Goal: Task Accomplishment & Management: Manage account settings

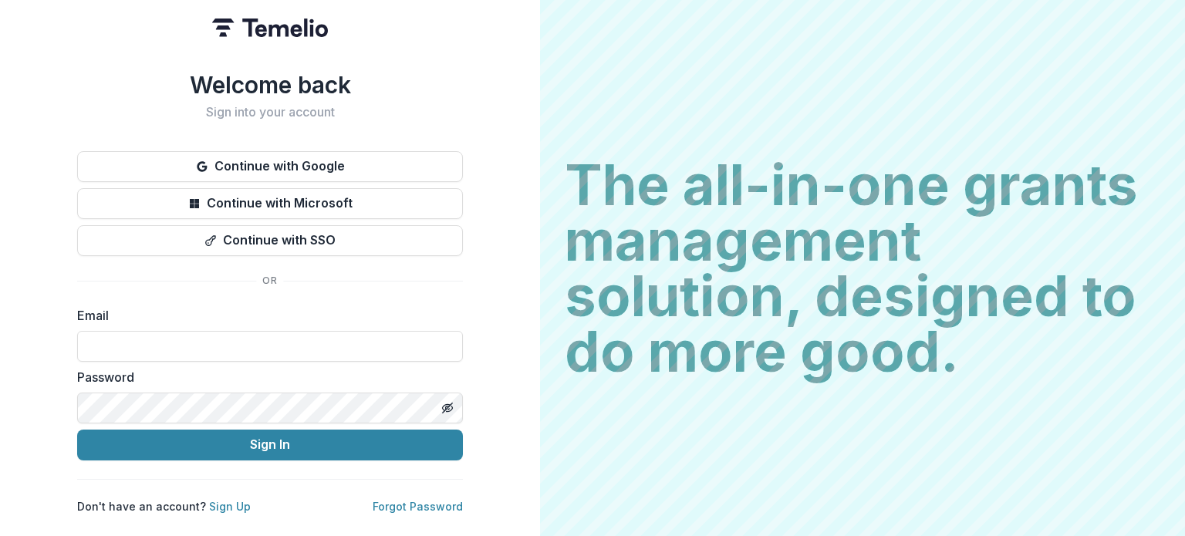
type input "**********"
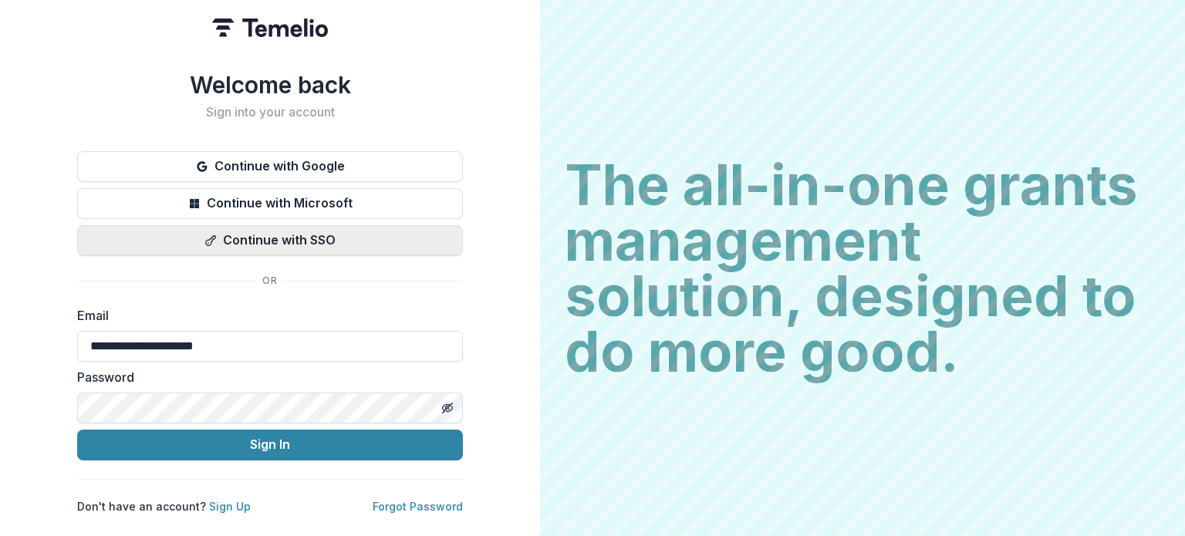
click at [328, 233] on button "Continue with SSO" at bounding box center [270, 240] width 386 height 31
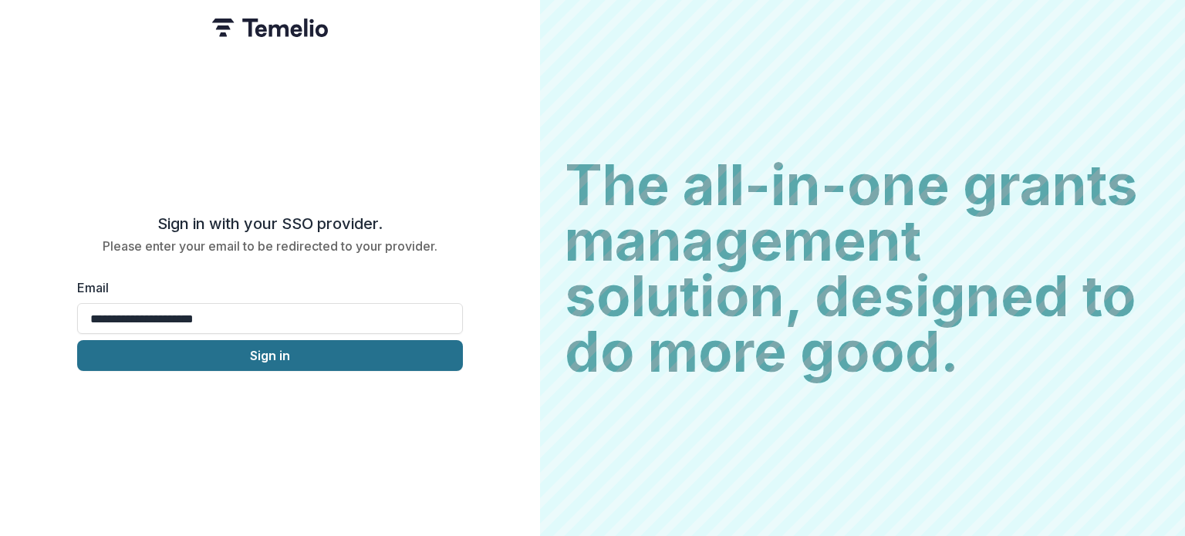
click at [276, 357] on button "Sign in" at bounding box center [270, 355] width 386 height 31
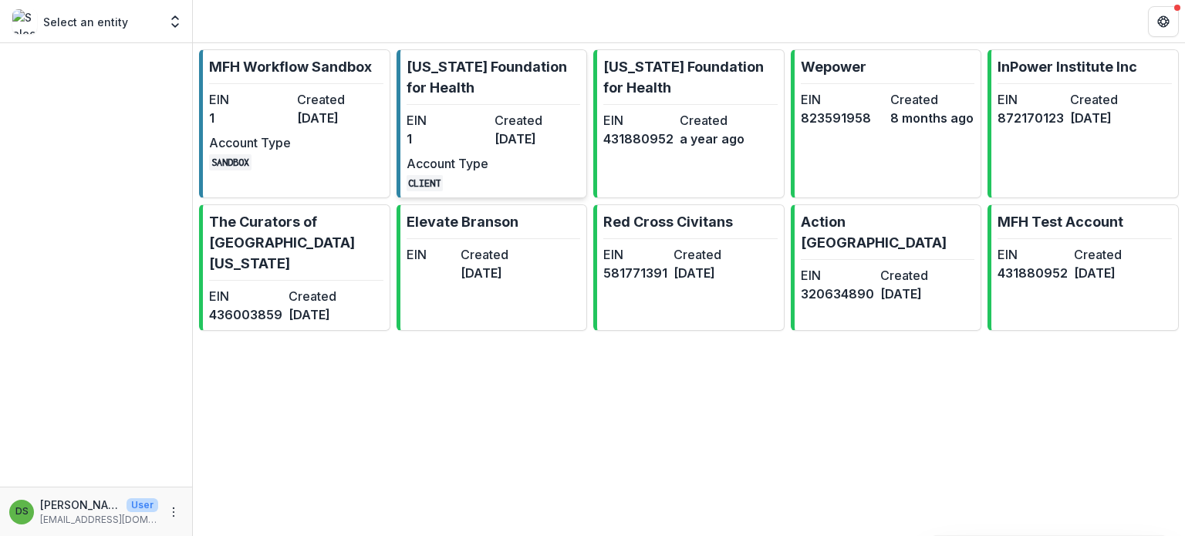
click at [492, 120] on div "EIN 1 Created [DATE] Account Type CLIENT" at bounding box center [491, 151] width 170 height 80
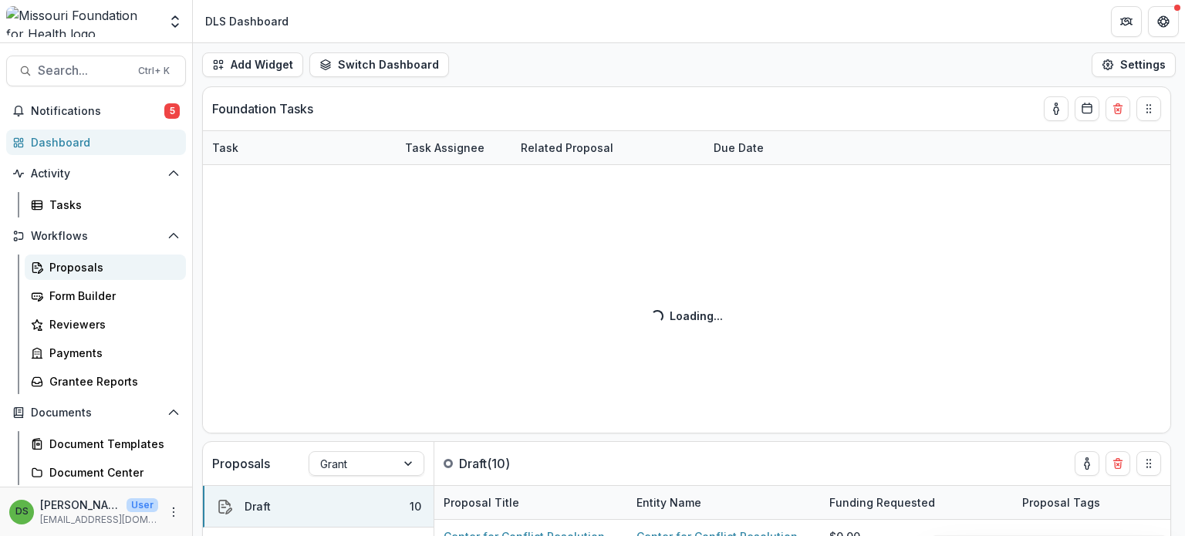
click at [87, 274] on div "Proposals" at bounding box center [111, 267] width 124 height 16
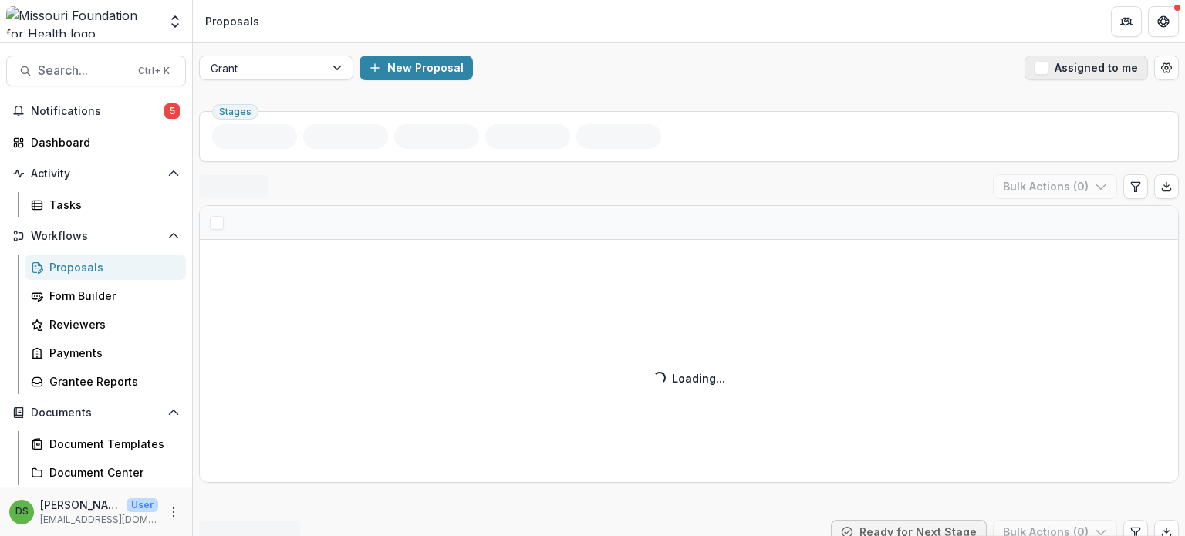
click at [1069, 74] on button "Assigned to me" at bounding box center [1085, 68] width 123 height 25
click at [704, 33] on header "Proposals" at bounding box center [689, 21] width 992 height 42
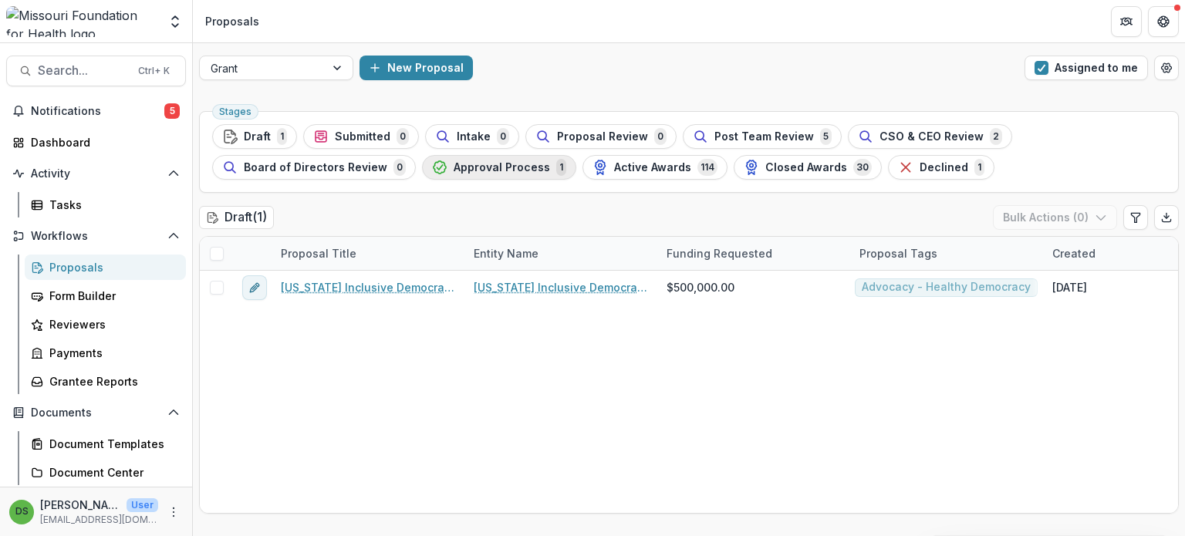
click at [524, 164] on span "Approval Process" at bounding box center [501, 167] width 96 height 13
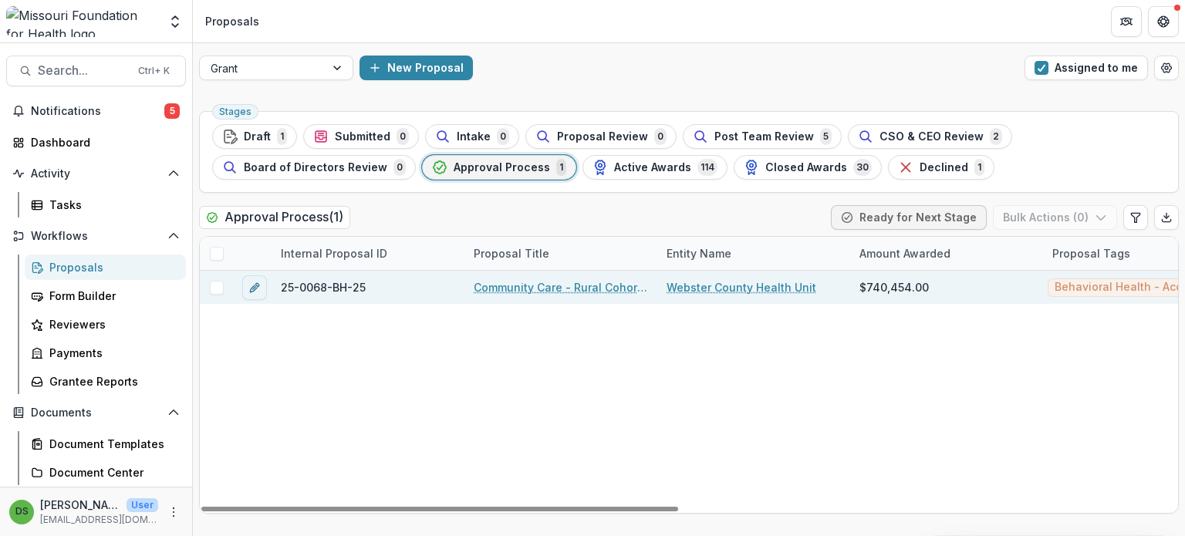
click at [565, 283] on link "Community Care - Rural Cohort Implementation Grant" at bounding box center [561, 287] width 174 height 16
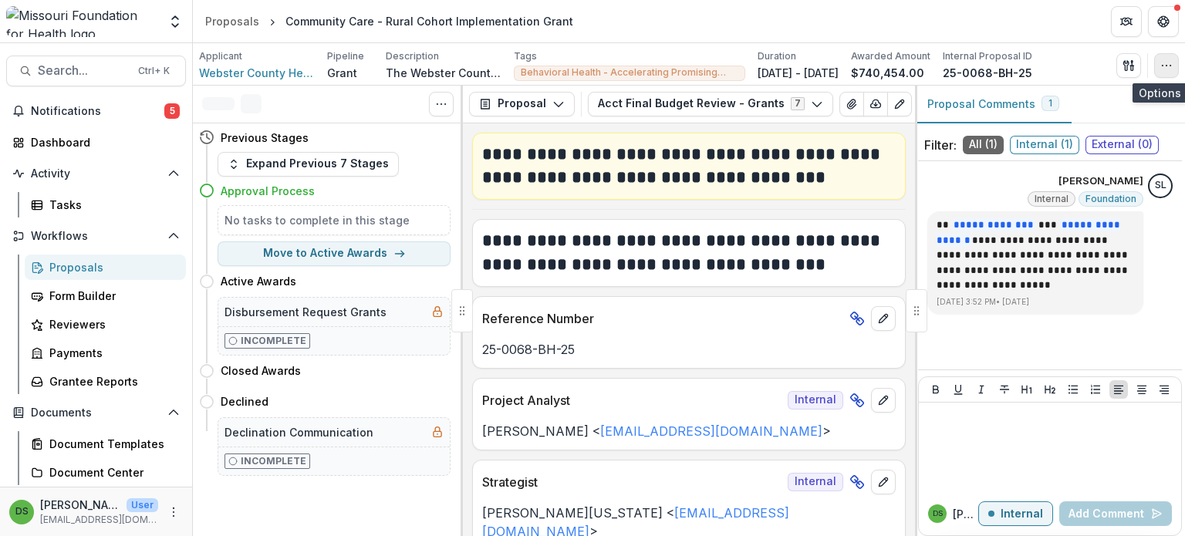
click at [1161, 65] on circle "button" at bounding box center [1161, 65] width 1 height 1
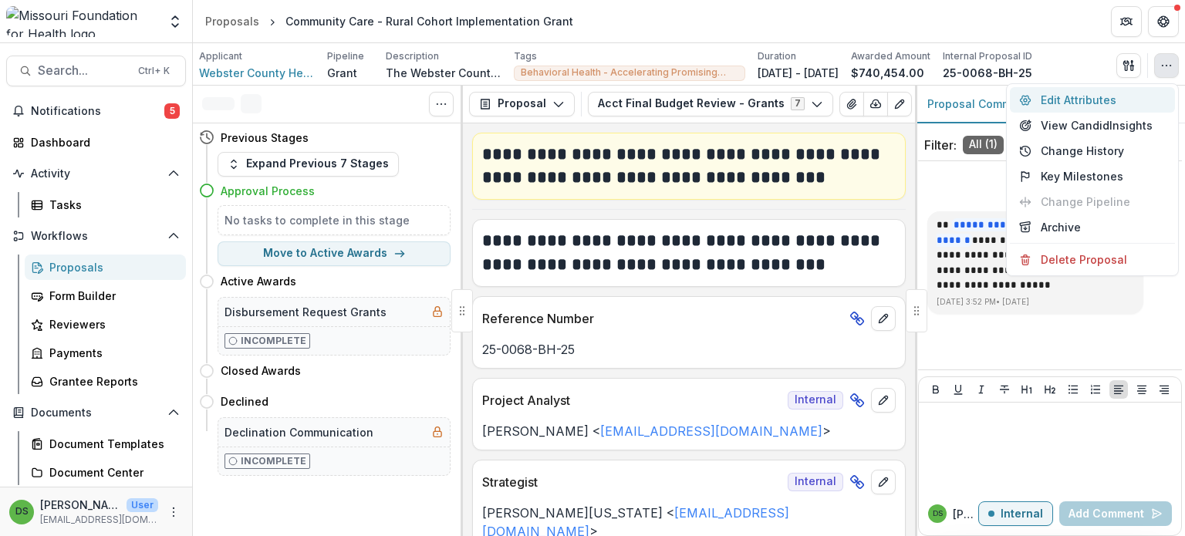
click at [1086, 107] on button "Edit Attributes" at bounding box center [1092, 99] width 165 height 25
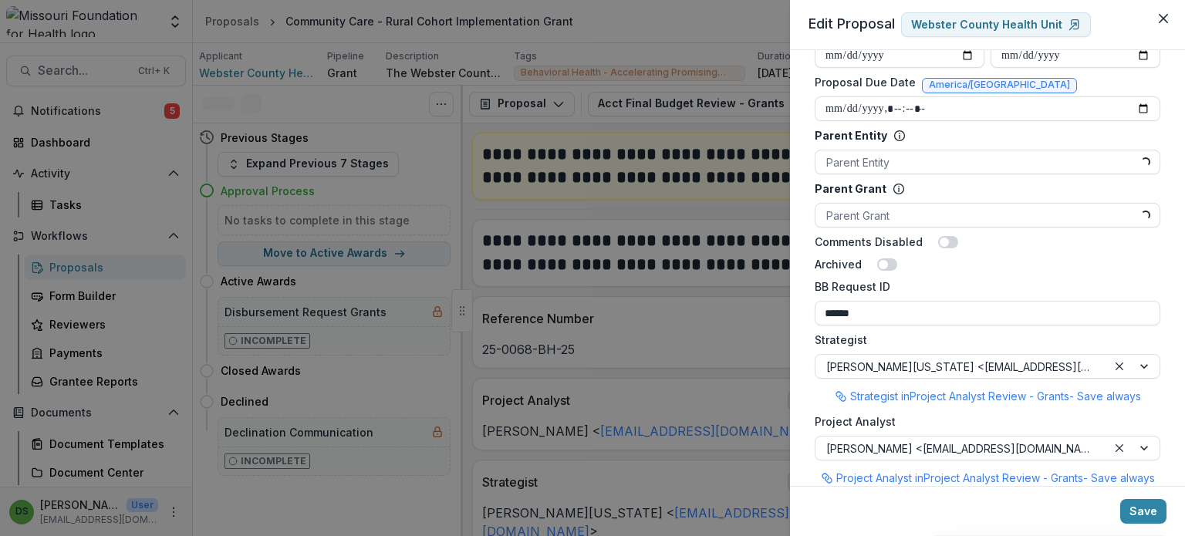
scroll to position [1242, 0]
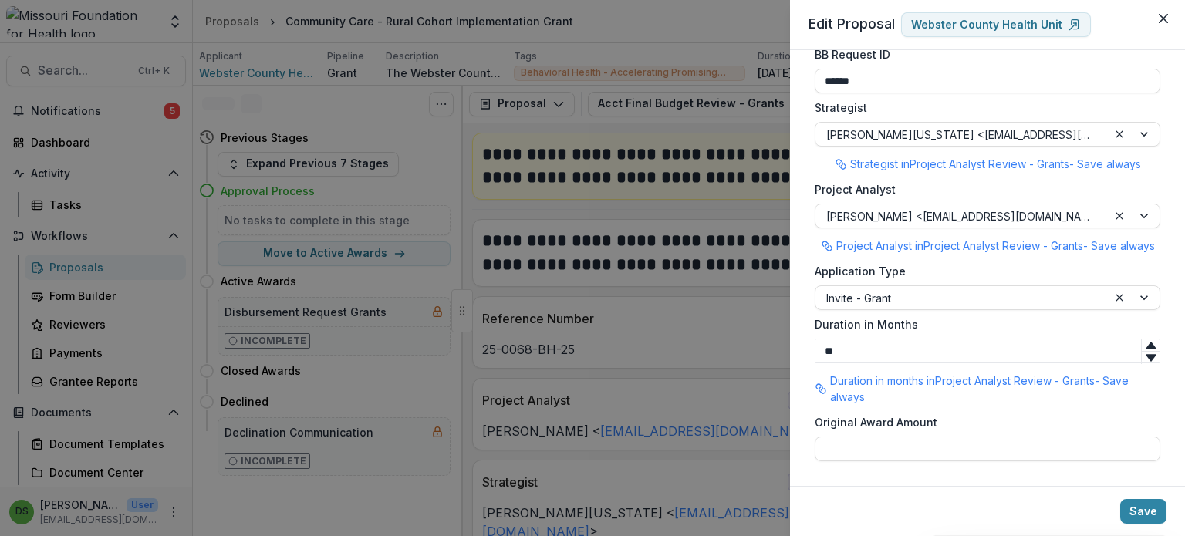
click at [731, 346] on div "**********" at bounding box center [592, 268] width 1185 height 536
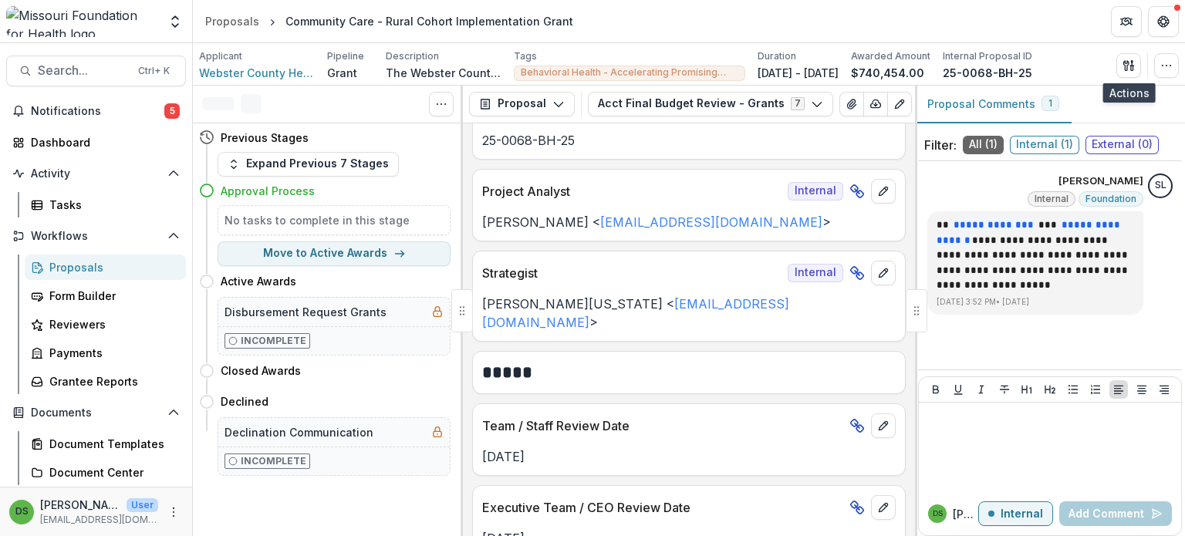
scroll to position [208, 0]
click at [706, 115] on button "Acct Final Budget Review - Grants 7" at bounding box center [710, 104] width 245 height 25
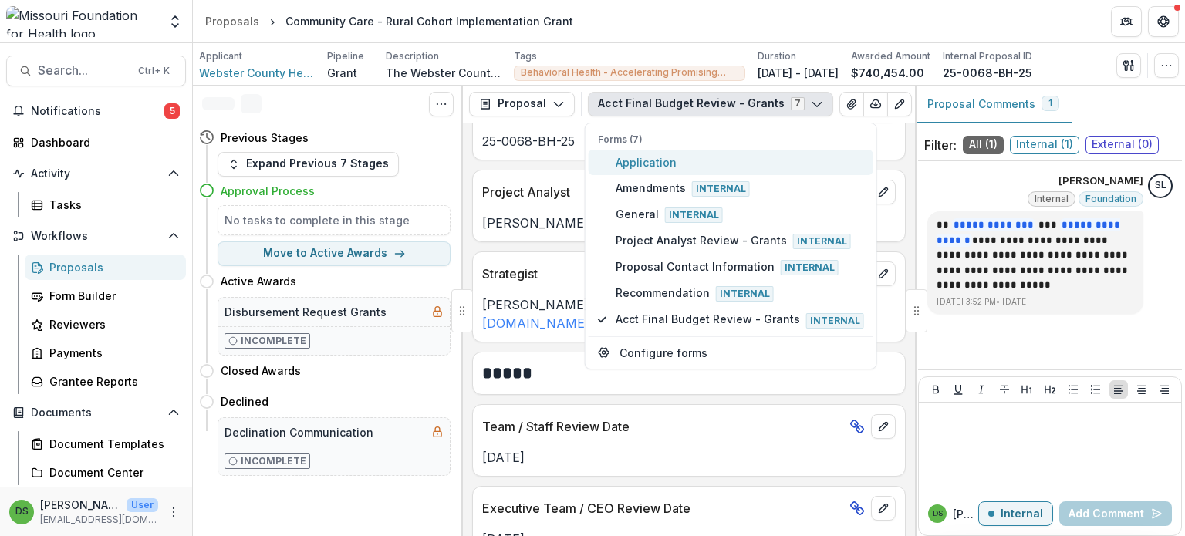
click at [687, 157] on span "Application" at bounding box center [739, 162] width 248 height 16
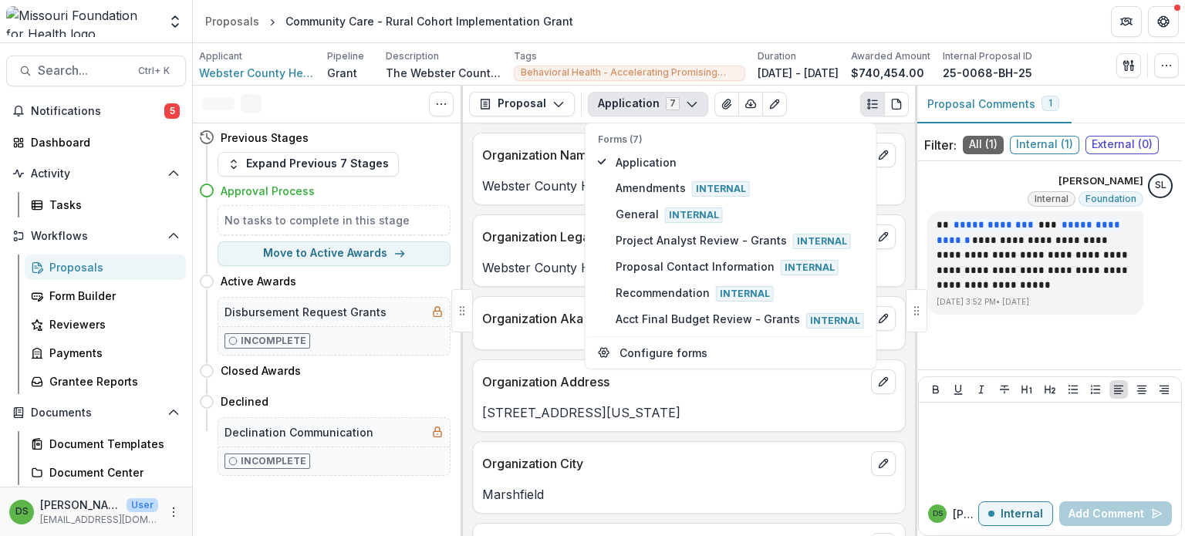
click at [534, 261] on div "Webster County Health Unit" at bounding box center [689, 263] width 432 height 28
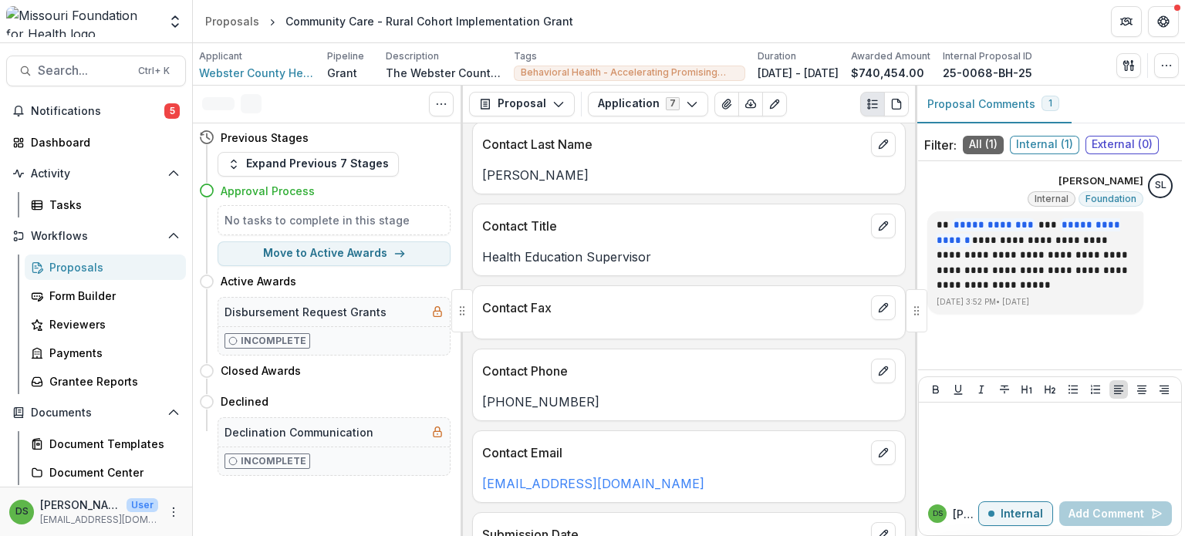
scroll to position [1393, 0]
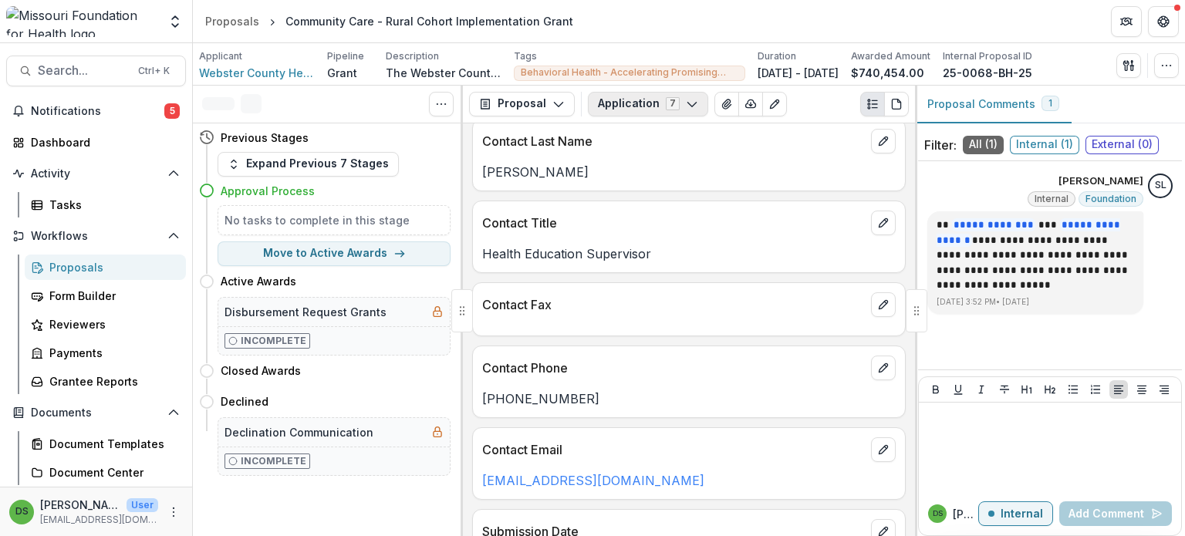
click at [666, 106] on button "Application 7" at bounding box center [648, 104] width 120 height 25
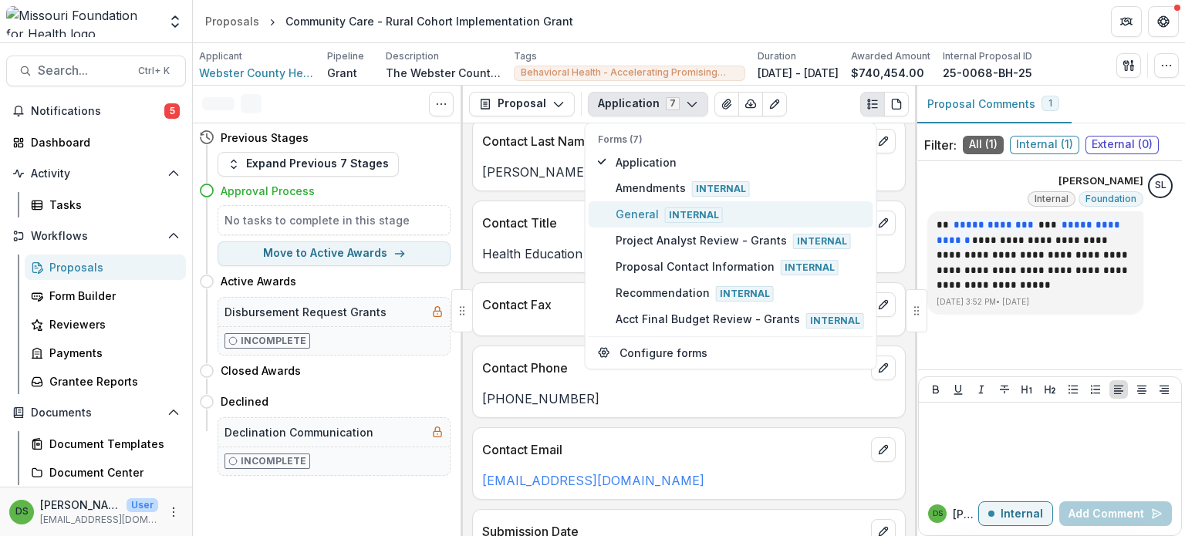
click at [642, 219] on span "General Internal" at bounding box center [739, 214] width 248 height 17
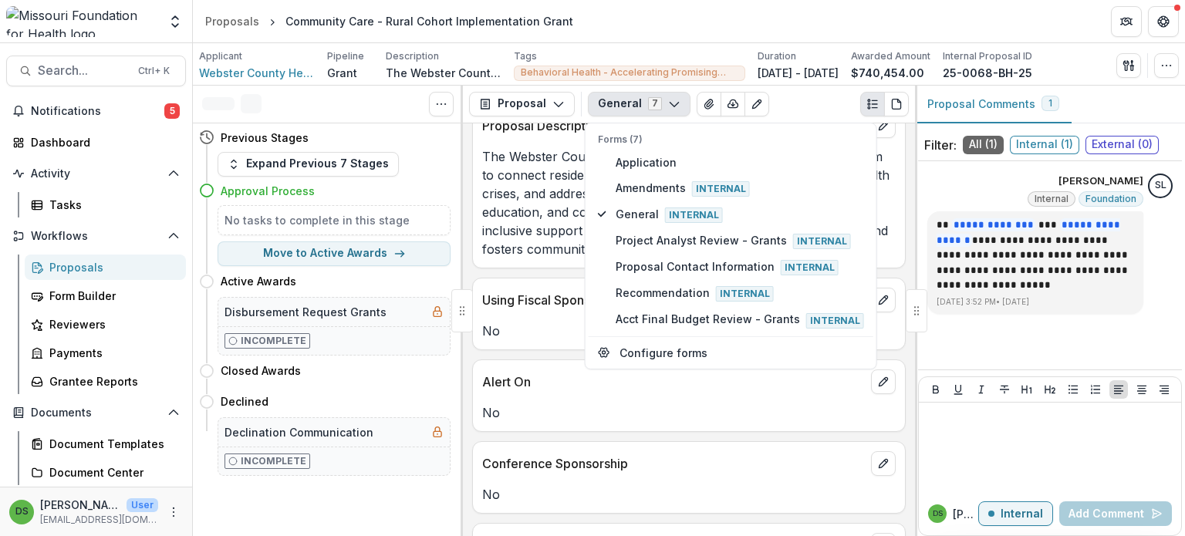
click at [538, 278] on div "Using Fiscal Sponsor" at bounding box center [689, 295] width 432 height 34
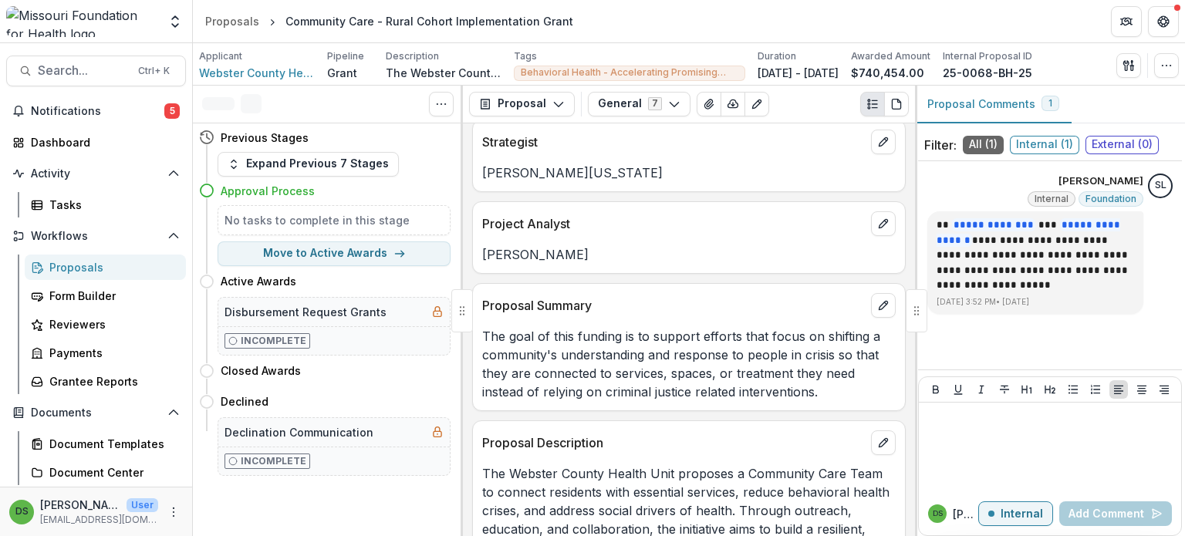
scroll to position [1077, 0]
click at [878, 221] on icon "edit" at bounding box center [882, 222] width 8 height 8
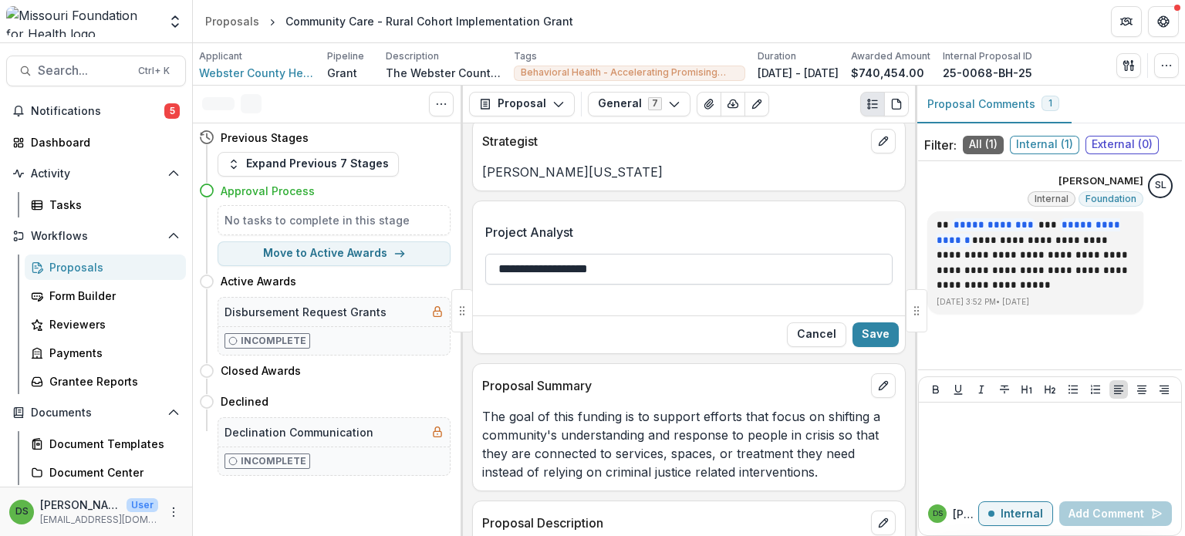
click at [673, 254] on input "**********" at bounding box center [688, 269] width 407 height 31
type input "**********"
click at [882, 323] on button "Save" at bounding box center [875, 334] width 46 height 25
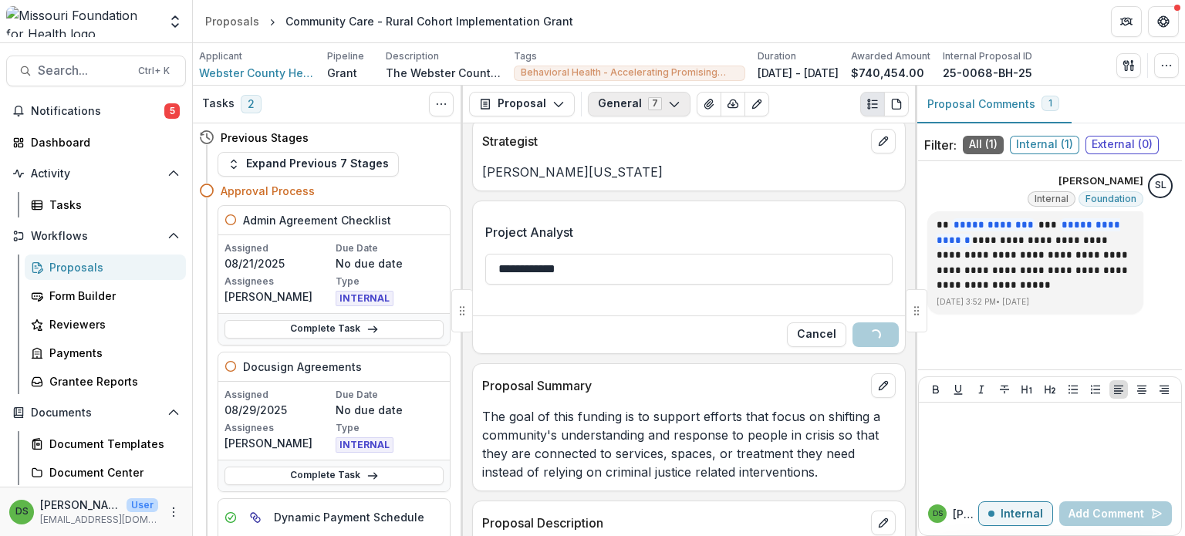
click at [623, 105] on button "General 7" at bounding box center [639, 104] width 103 height 25
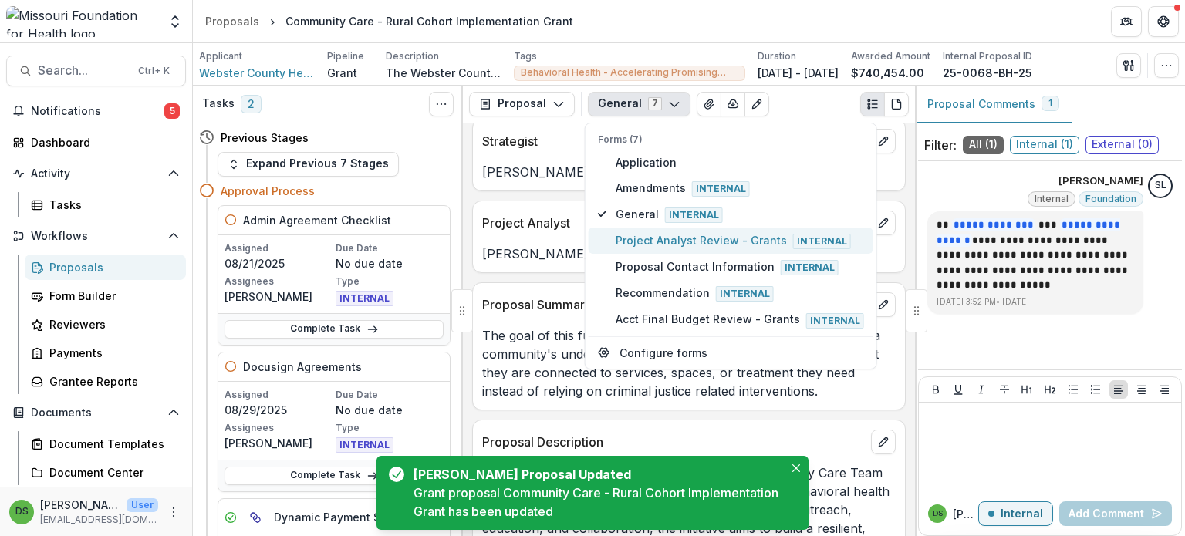
click at [629, 235] on span "Project Analyst Review - Grants Internal" at bounding box center [739, 240] width 248 height 17
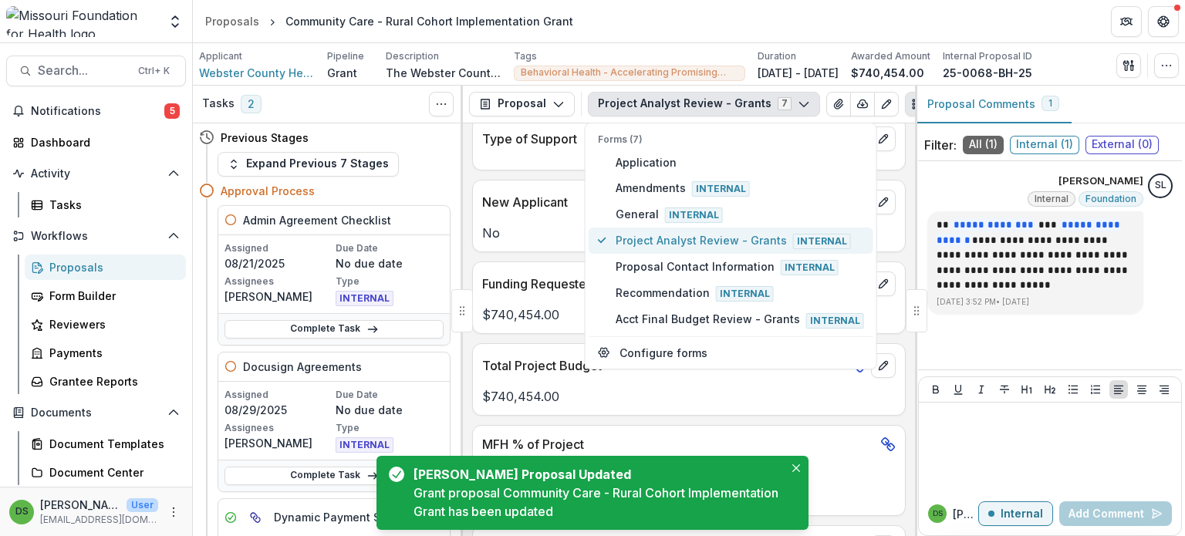
scroll to position [1232, 0]
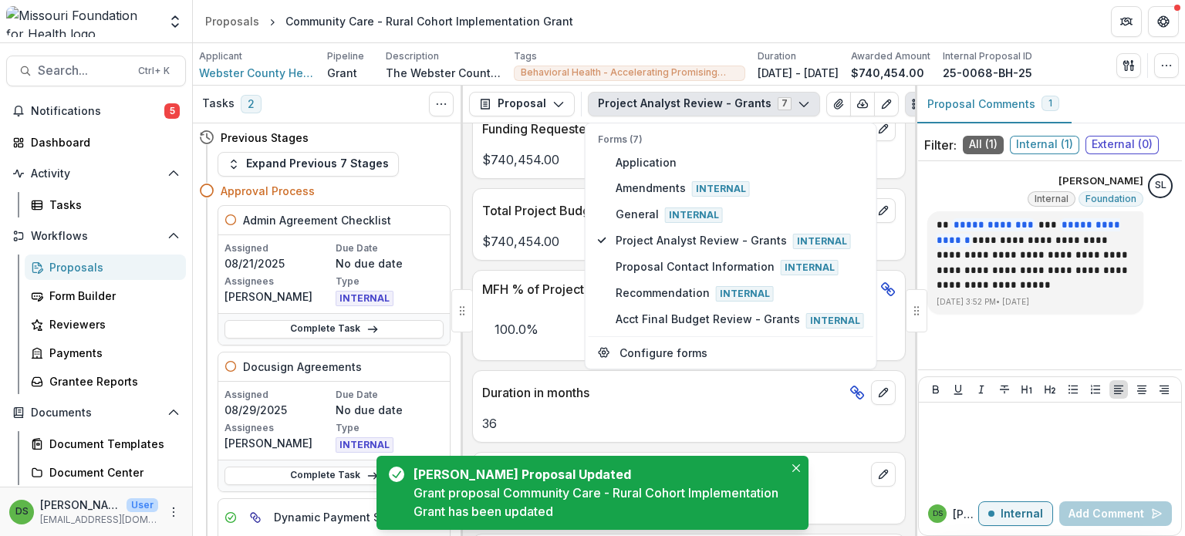
click at [532, 223] on div "$740,454.00" at bounding box center [689, 237] width 432 height 28
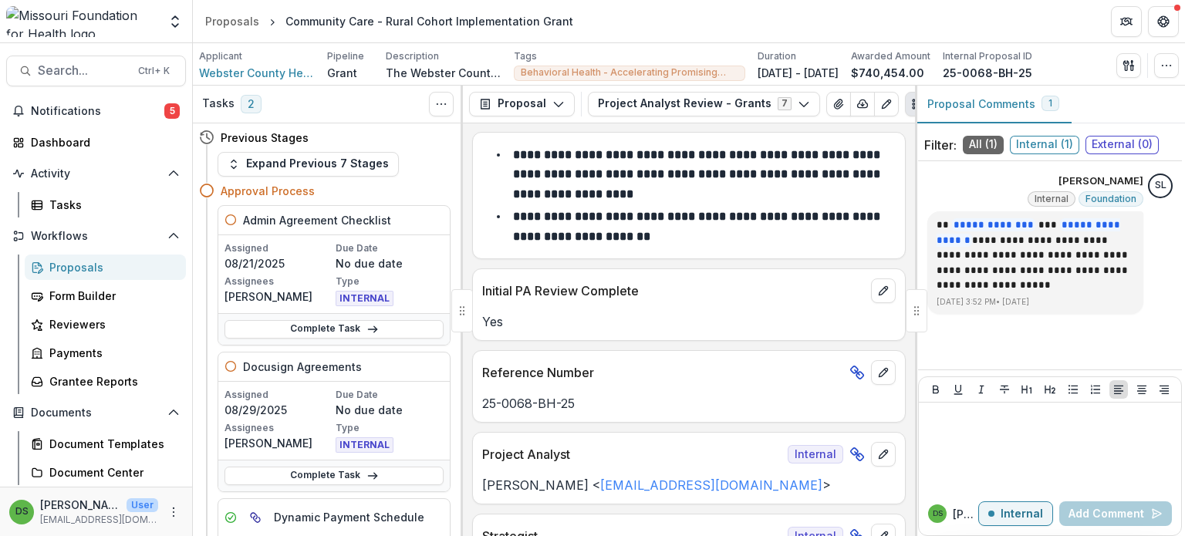
scroll to position [0, 0]
click at [633, 98] on button "Project Analyst Review - Grants 7" at bounding box center [704, 104] width 232 height 25
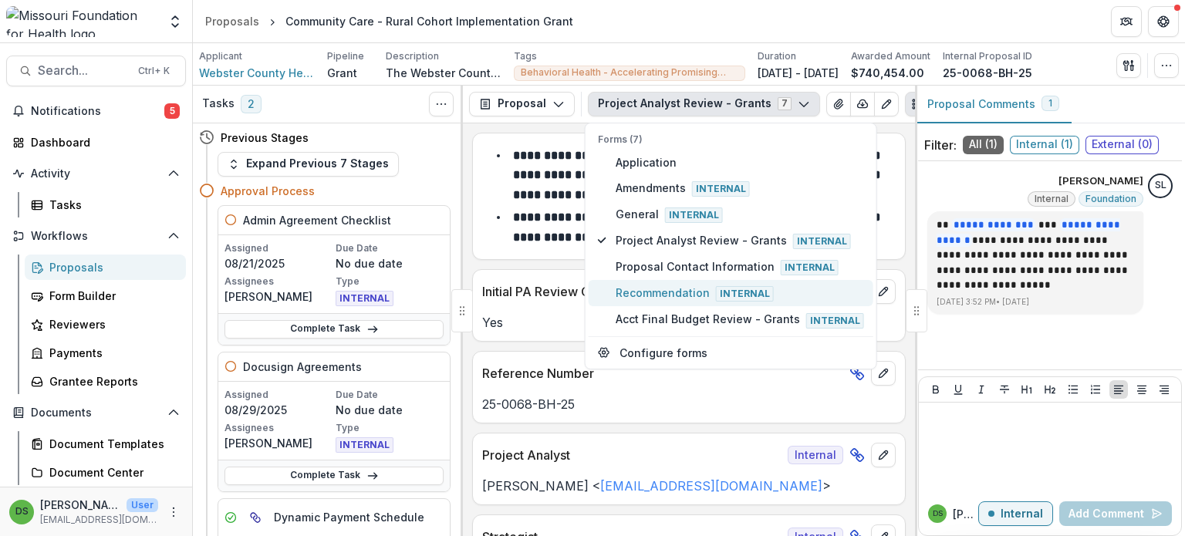
click at [625, 292] on span "Recommendation Internal" at bounding box center [739, 293] width 248 height 17
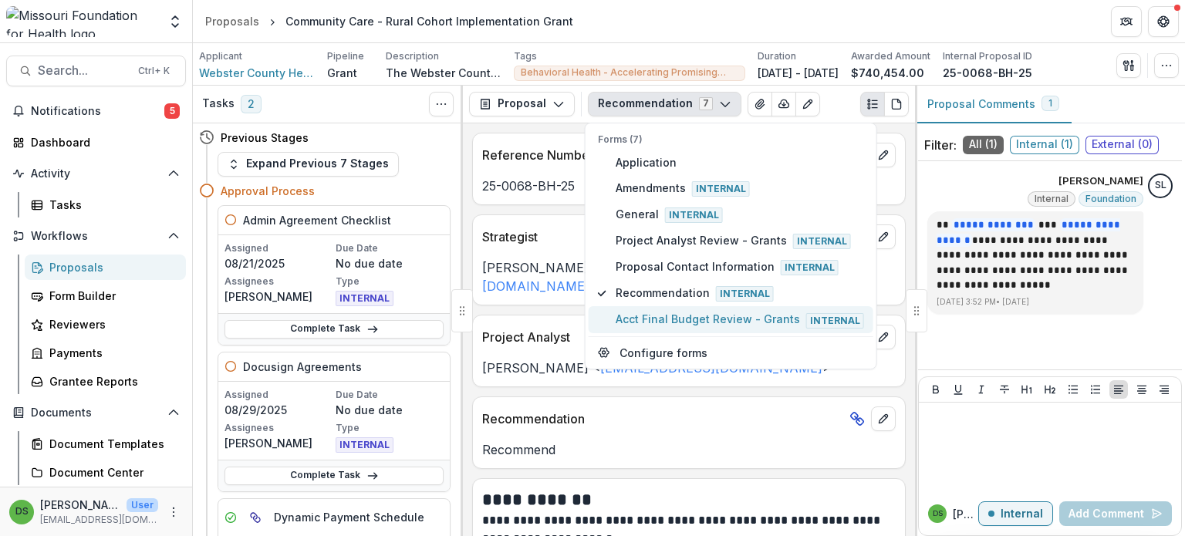
click at [656, 323] on button "Acct Final Budget Review - Grants Internal" at bounding box center [730, 319] width 285 height 26
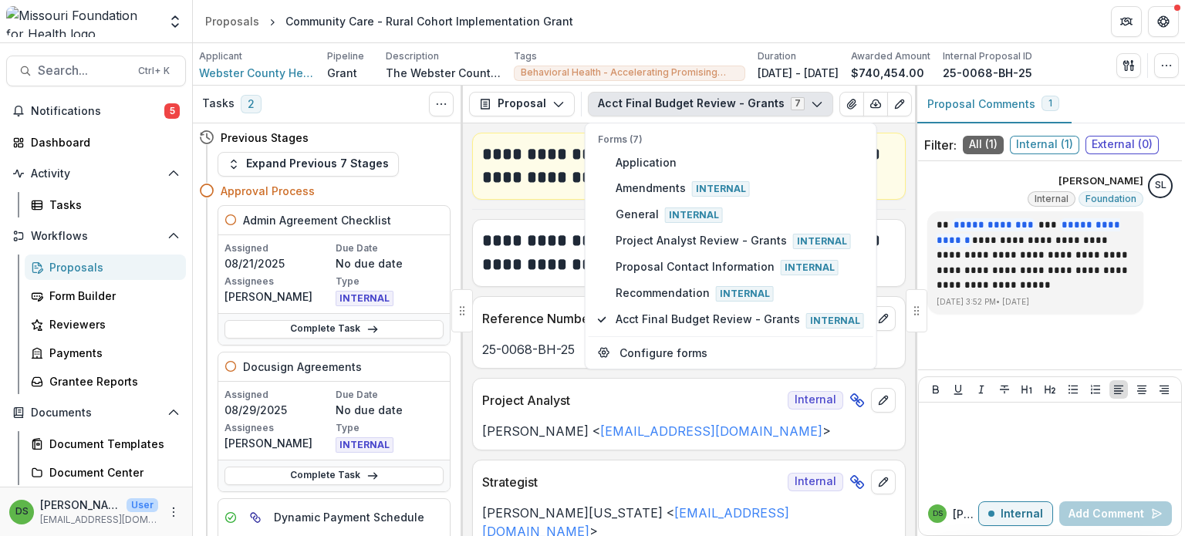
click at [529, 224] on div "**********" at bounding box center [689, 248] width 432 height 57
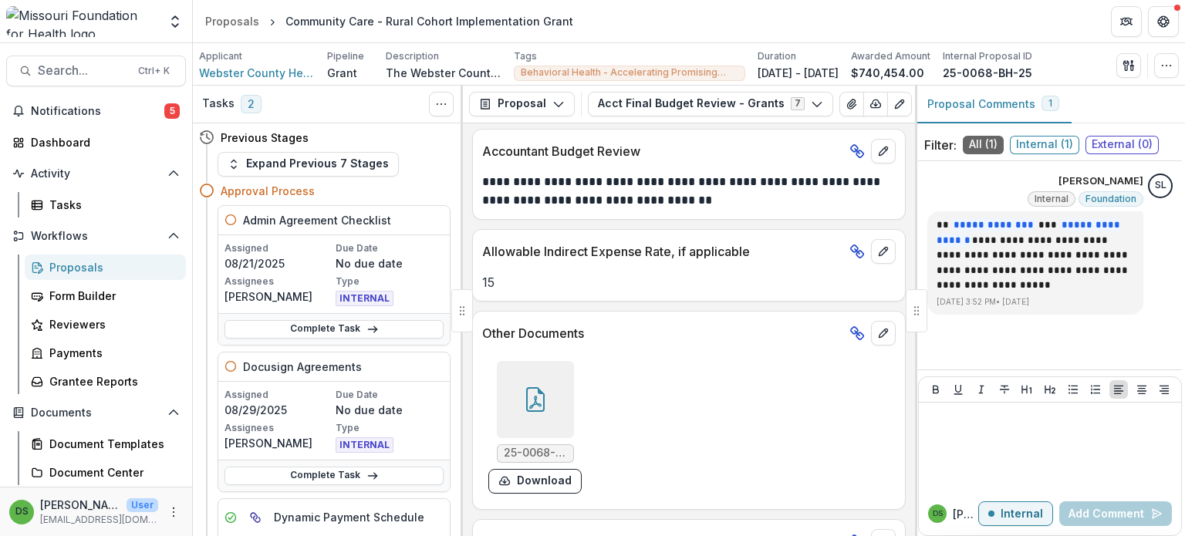
scroll to position [1436, 0]
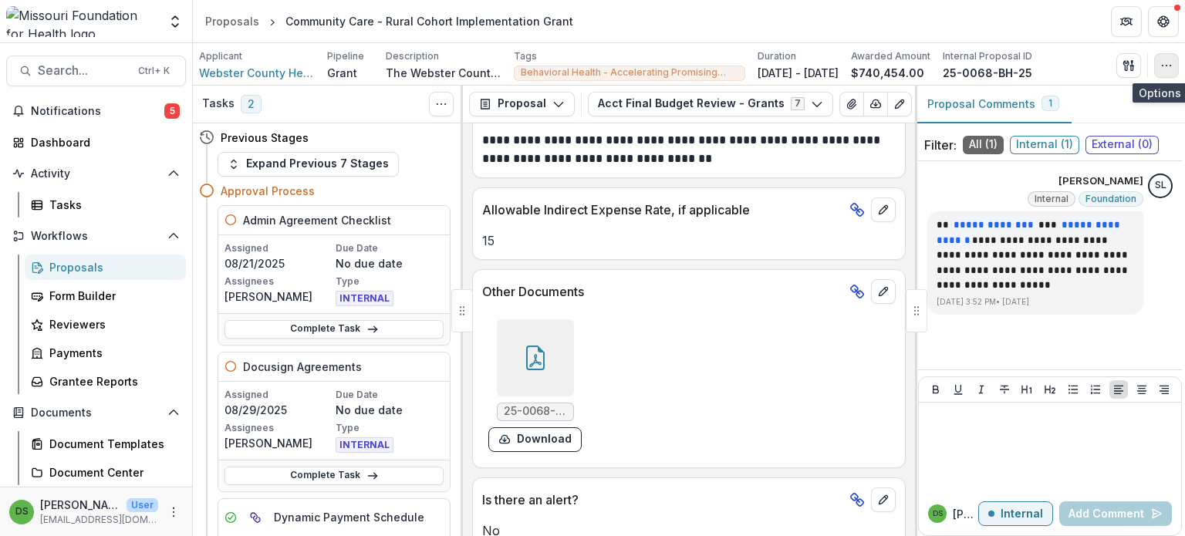
click at [1161, 61] on icon "button" at bounding box center [1166, 65] width 12 height 12
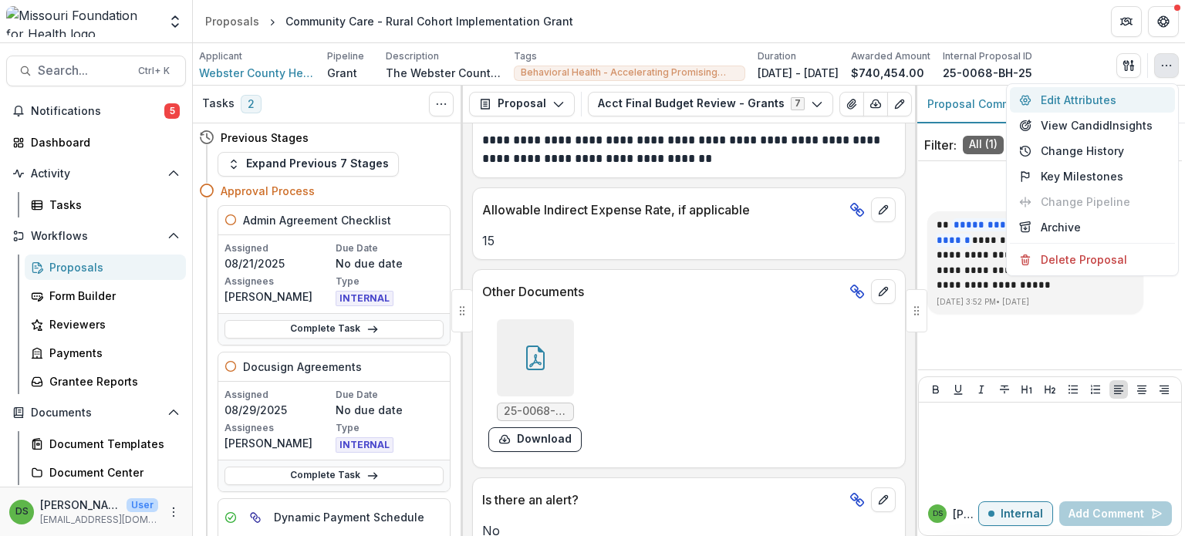
click at [1087, 89] on button "Edit Attributes" at bounding box center [1092, 99] width 165 height 25
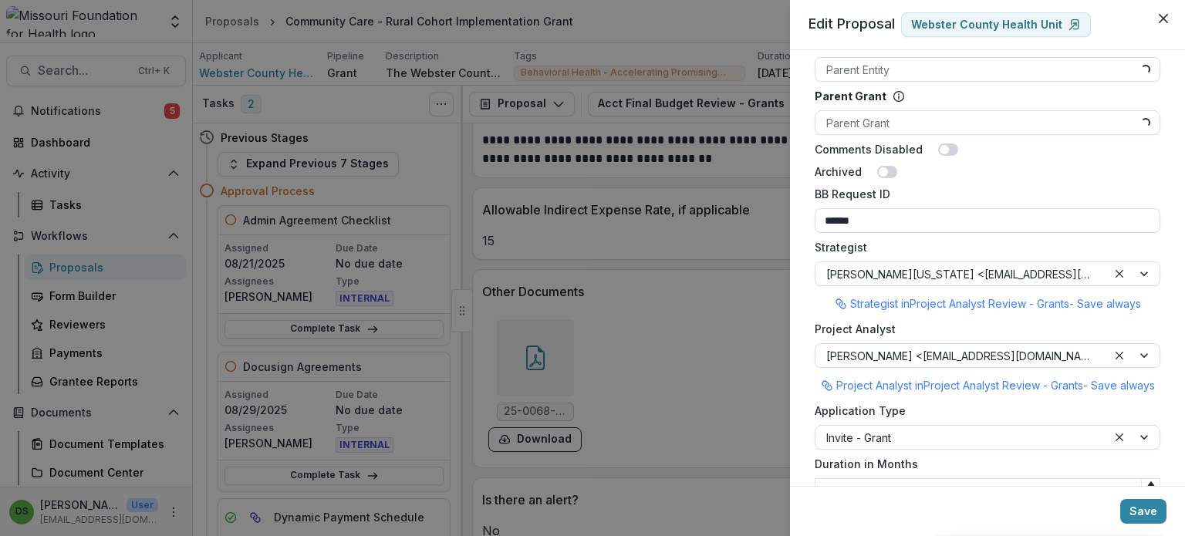
scroll to position [1092, 0]
click at [619, 305] on div "**********" at bounding box center [592, 268] width 1185 height 536
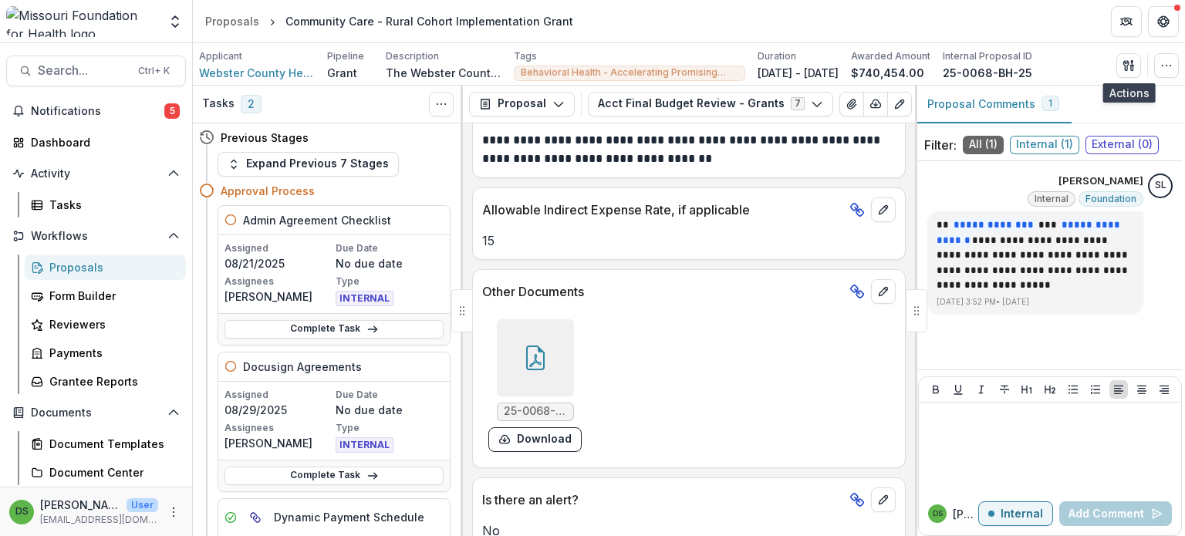
click at [91, 268] on div "Proposals" at bounding box center [111, 267] width 124 height 16
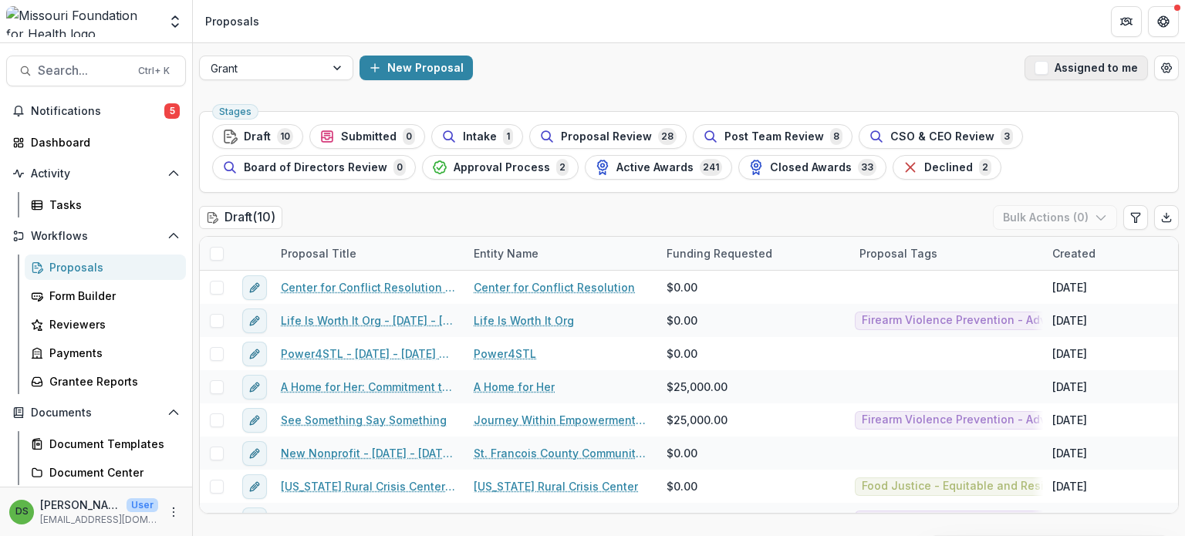
click at [1080, 70] on button "Assigned to me" at bounding box center [1085, 68] width 123 height 25
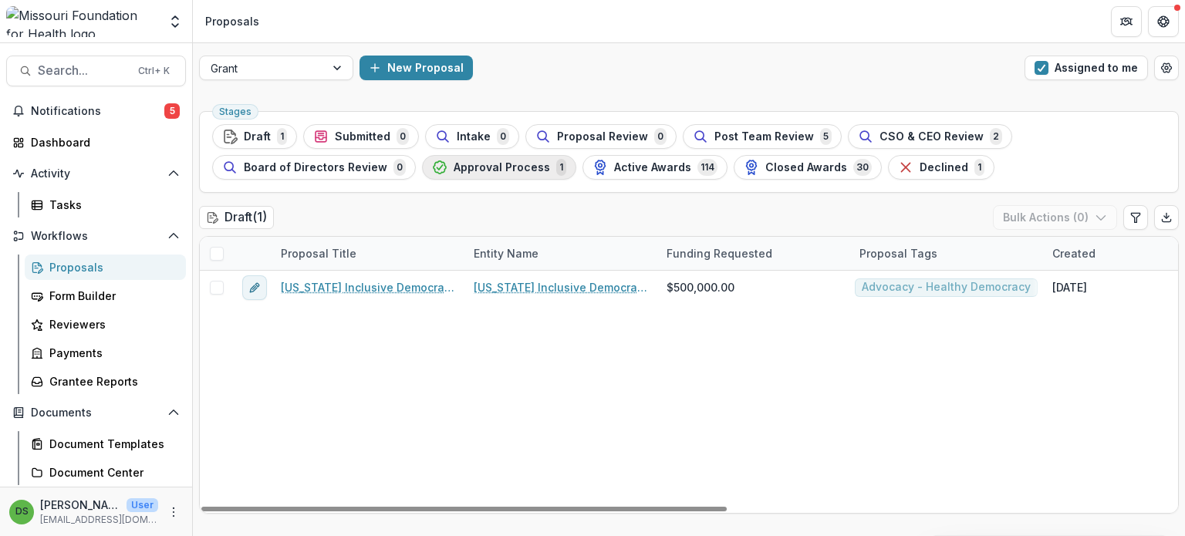
click at [505, 177] on button "Approval Process 1" at bounding box center [499, 167] width 154 height 25
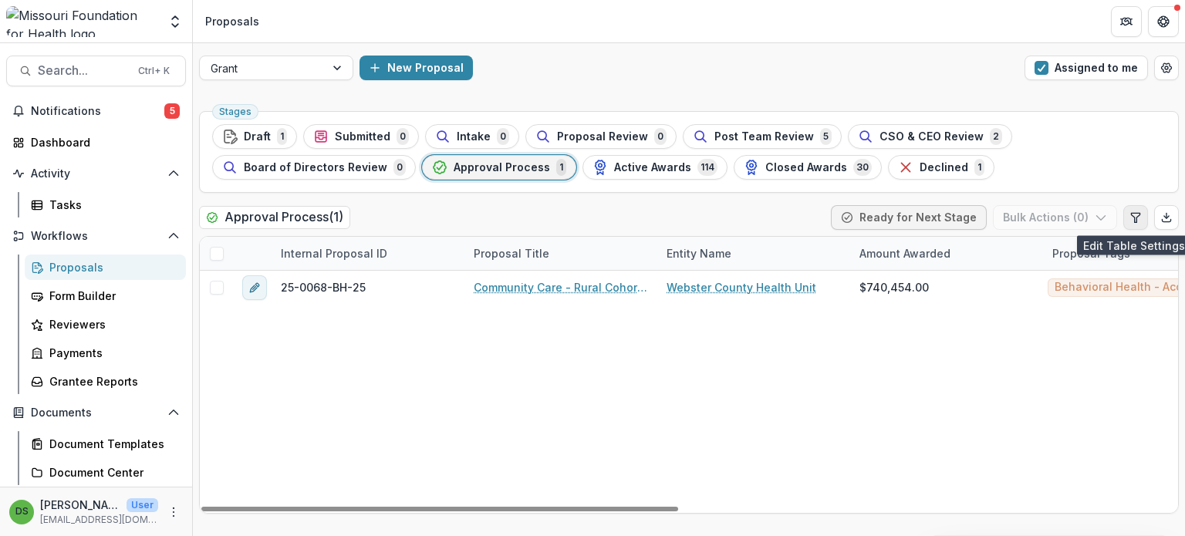
click at [1132, 217] on icon "Edit table settings" at bounding box center [1135, 217] width 12 height 12
select select "******"
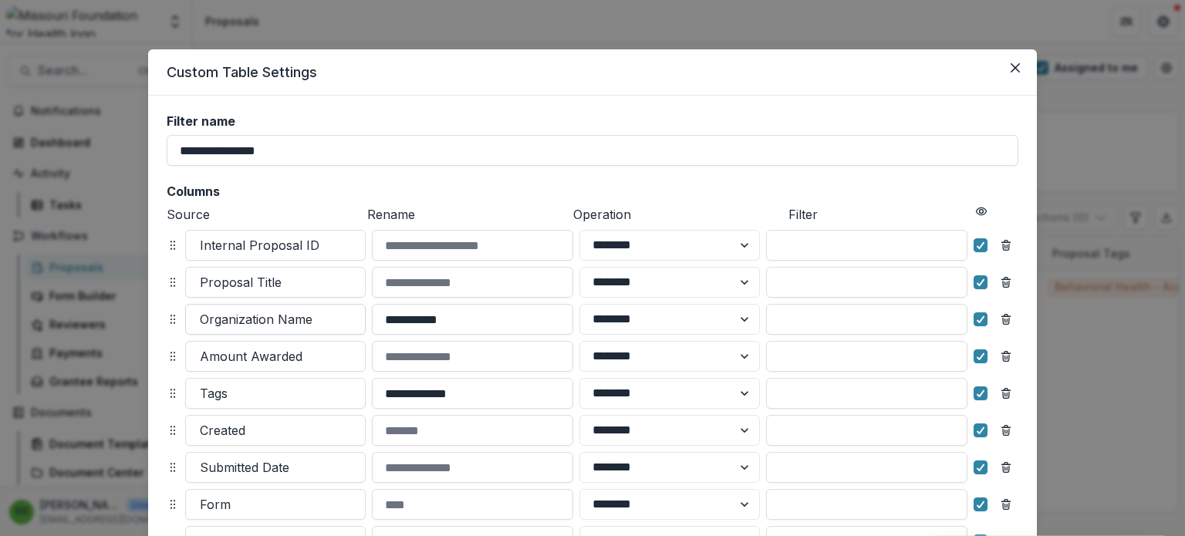
scroll to position [275, 0]
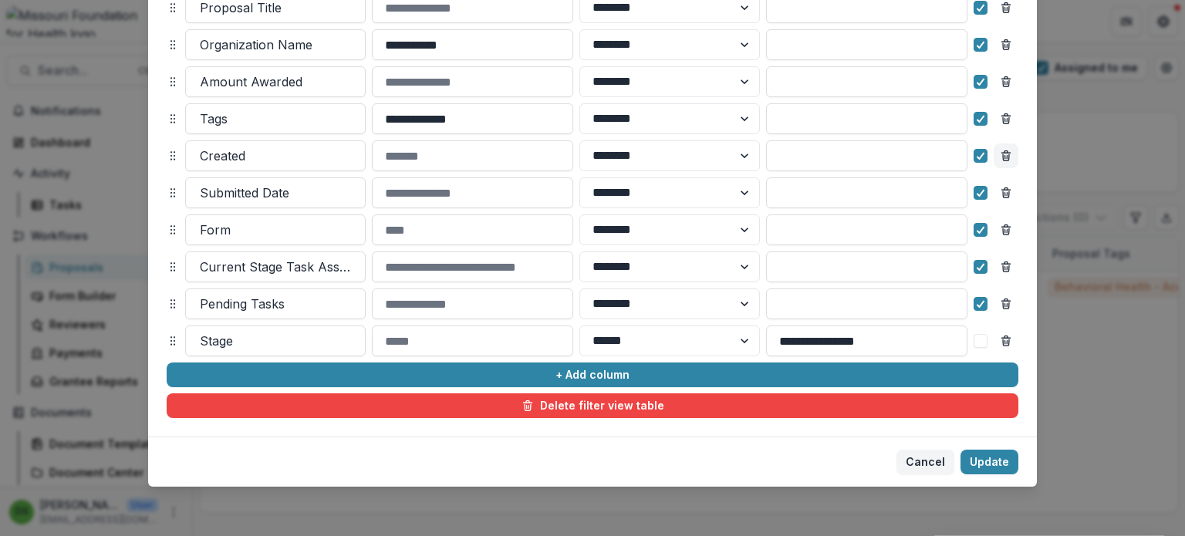
click at [1006, 157] on icon "Remove column" at bounding box center [1006, 158] width 6 height 6
click at [1000, 201] on button "Remove column" at bounding box center [1005, 192] width 25 height 25
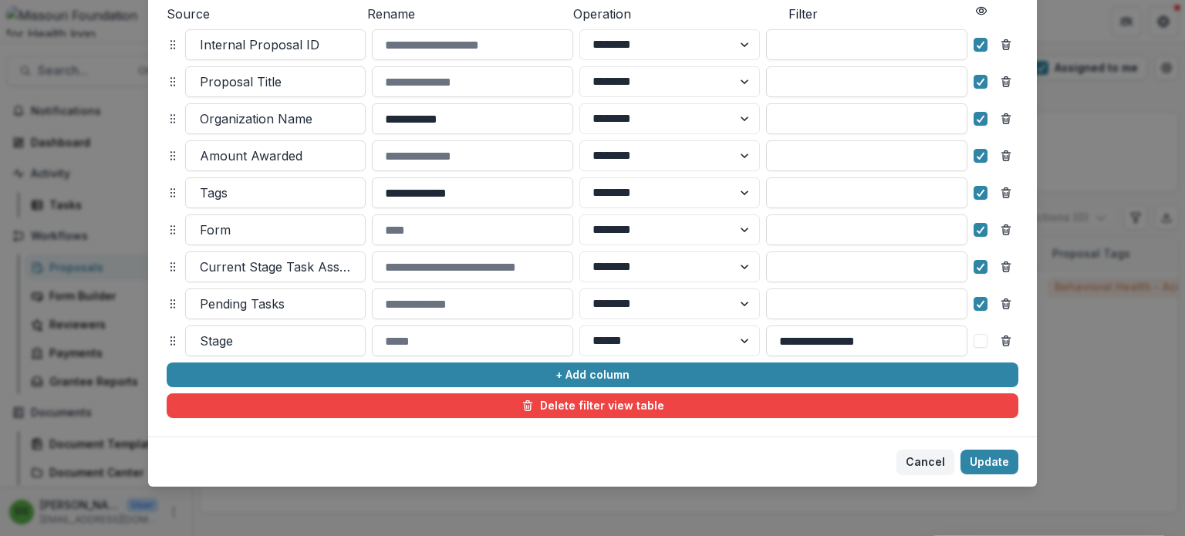
scroll to position [201, 0]
click at [1002, 228] on icon "Remove column" at bounding box center [1006, 230] width 12 height 12
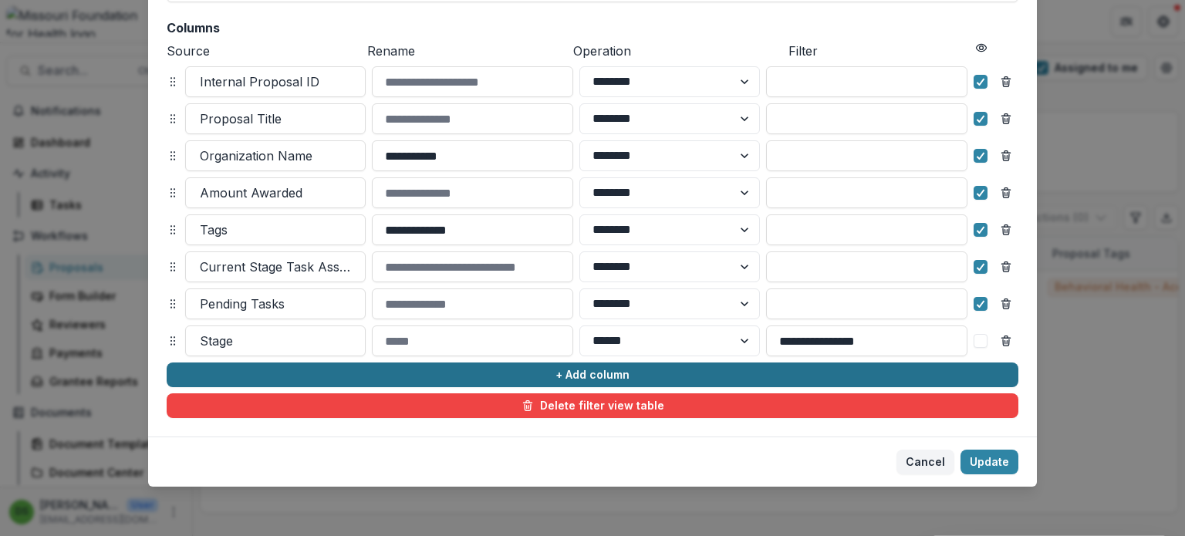
click at [481, 373] on button "+ Add column" at bounding box center [592, 374] width 851 height 25
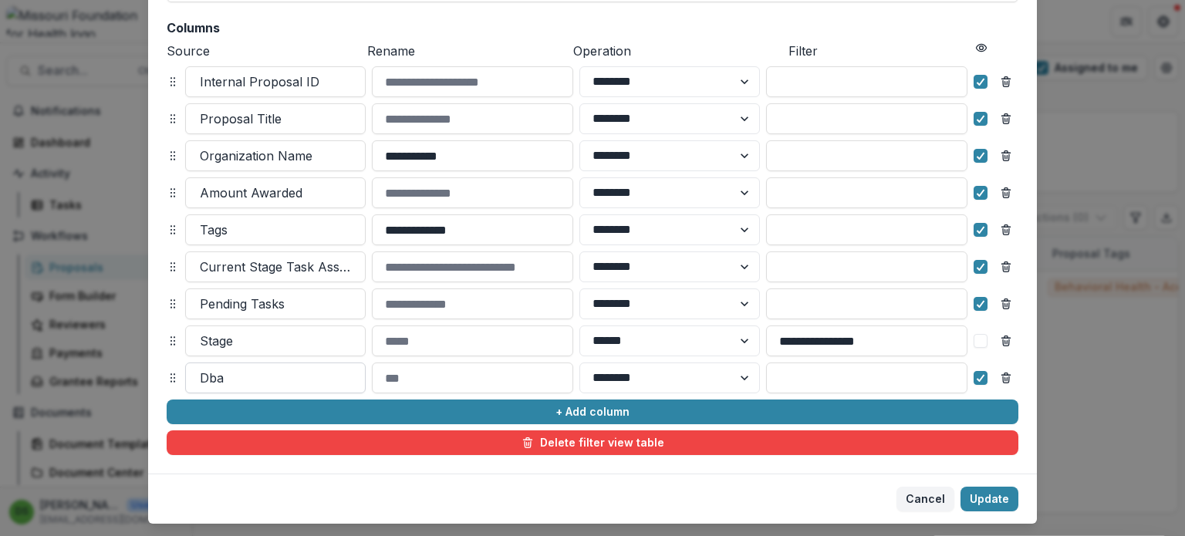
click at [251, 376] on div at bounding box center [275, 378] width 151 height 22
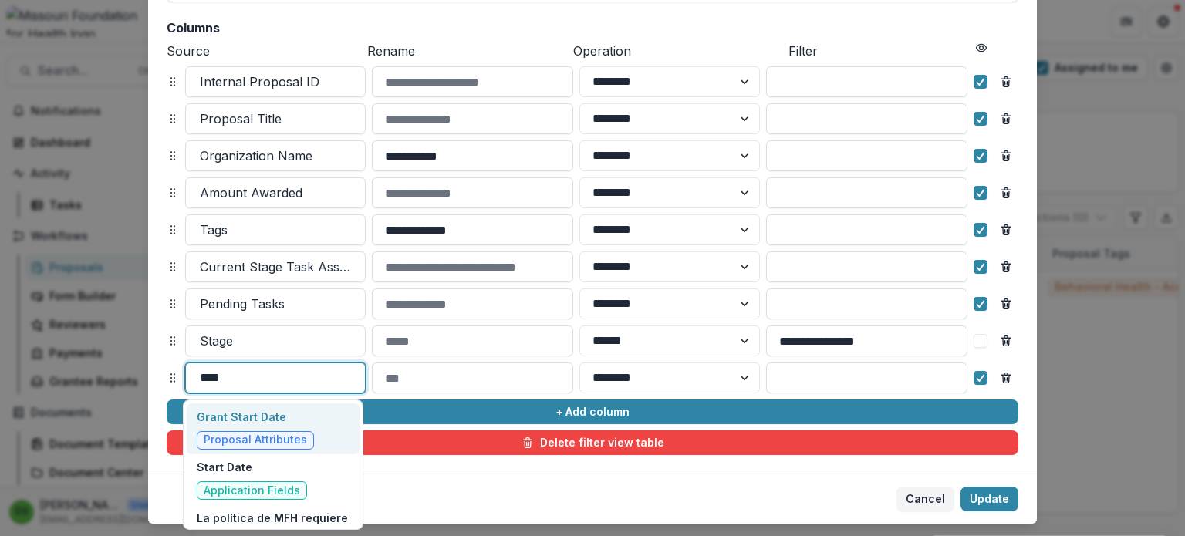
type input "*****"
click at [254, 423] on p "Grant Start Date" at bounding box center [255, 417] width 117 height 16
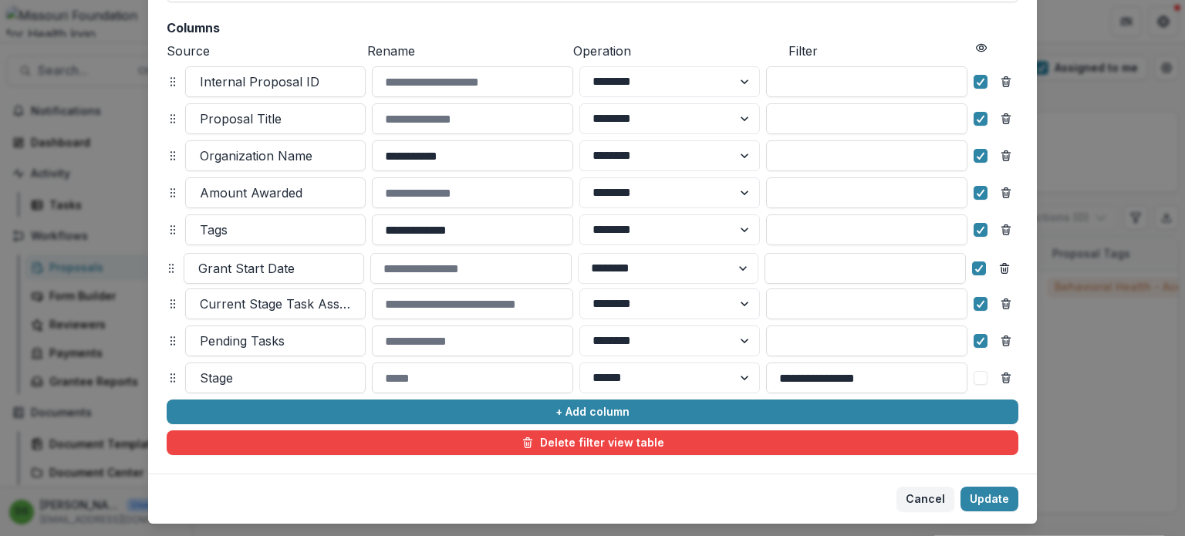
drag, startPoint x: 167, startPoint y: 376, endPoint x: 167, endPoint y: 267, distance: 108.7
click at [167, 267] on icon at bounding box center [171, 268] width 12 height 12
select select "******"
click at [1006, 231] on line "Remove column" at bounding box center [1006, 231] width 0 height 3
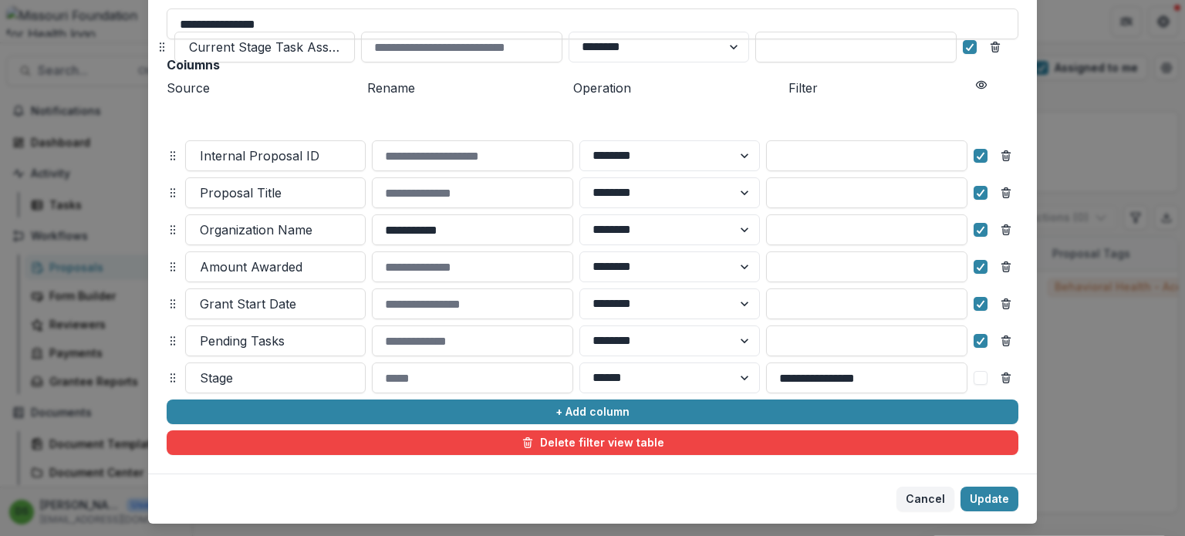
scroll to position [77, 0]
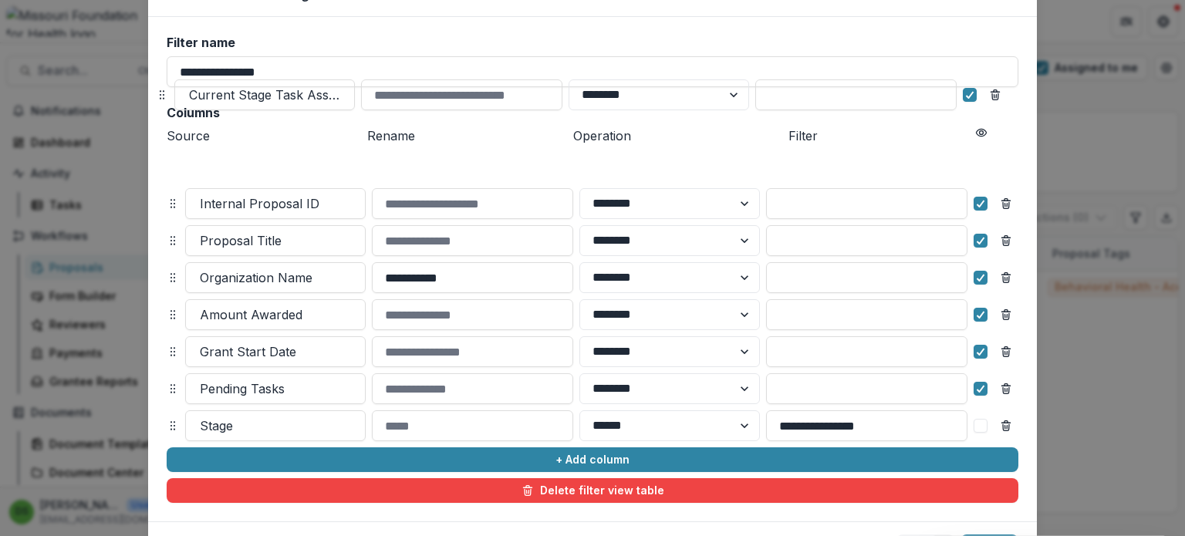
drag, startPoint x: 173, startPoint y: 269, endPoint x: 161, endPoint y: 73, distance: 196.2
click at [161, 89] on icon at bounding box center [162, 95] width 12 height 12
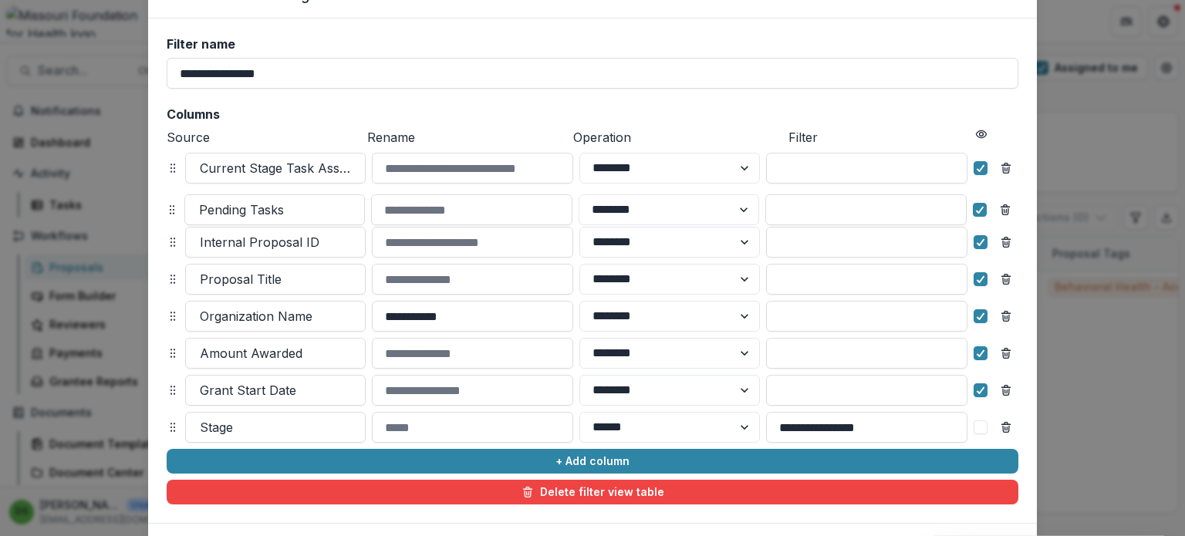
drag, startPoint x: 170, startPoint y: 388, endPoint x: 169, endPoint y: 208, distance: 179.7
click at [169, 208] on icon at bounding box center [172, 210] width 12 height 12
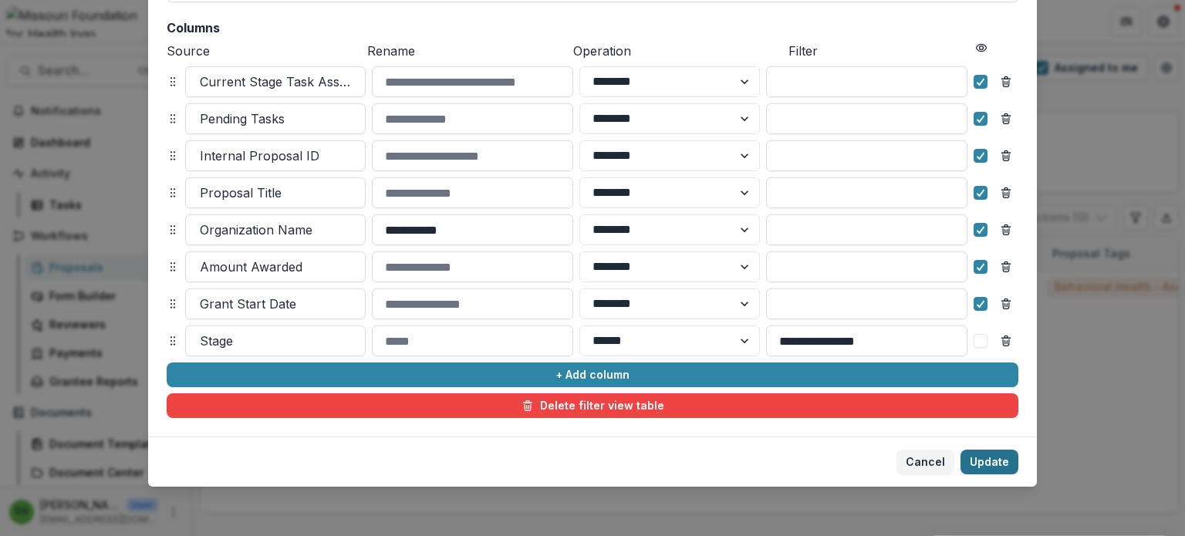
click at [989, 468] on button "Update" at bounding box center [989, 462] width 58 height 25
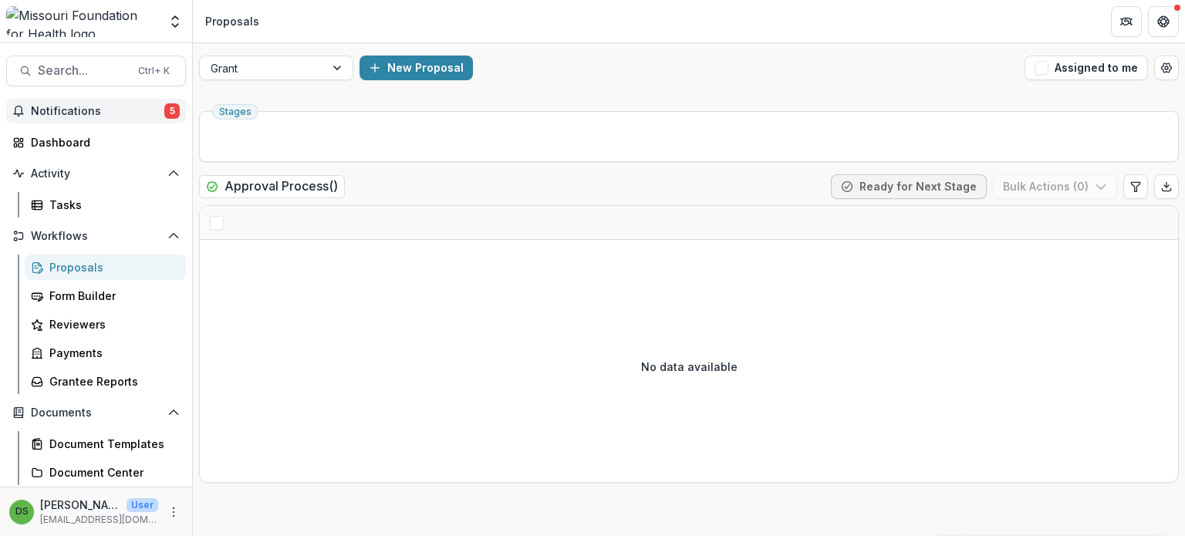
click at [83, 110] on span "Notifications" at bounding box center [97, 111] width 133 height 13
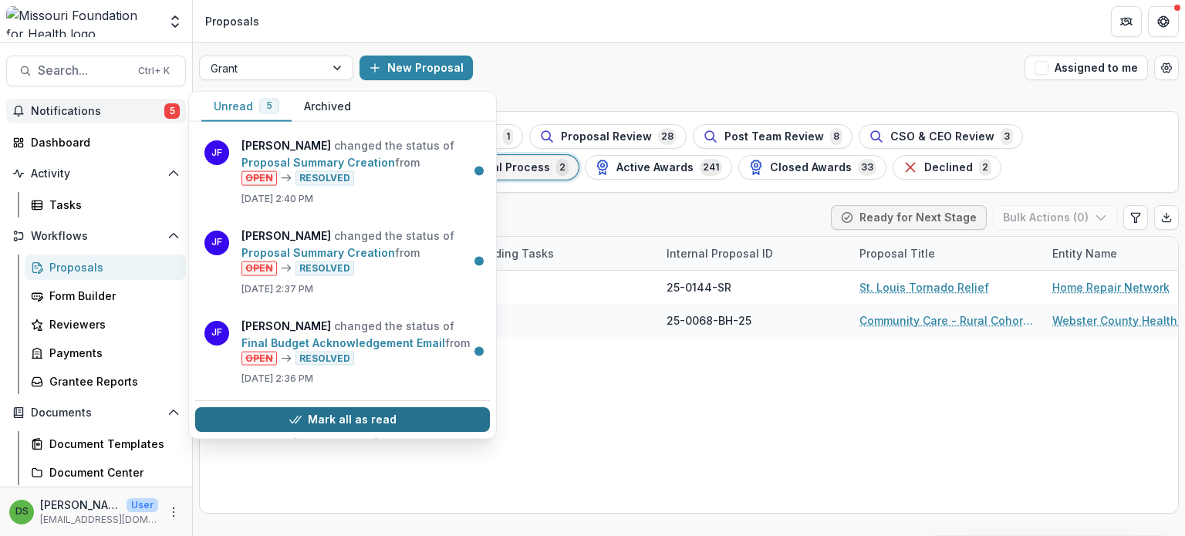
click at [299, 415] on icon "button" at bounding box center [295, 420] width 12 height 12
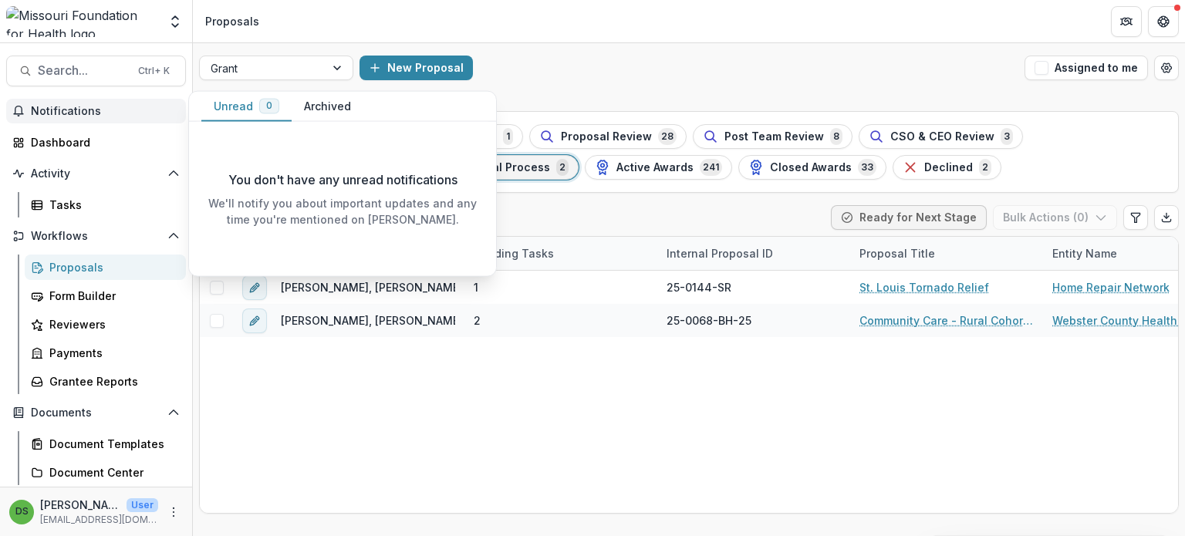
click at [90, 108] on span "Notifications" at bounding box center [105, 111] width 149 height 13
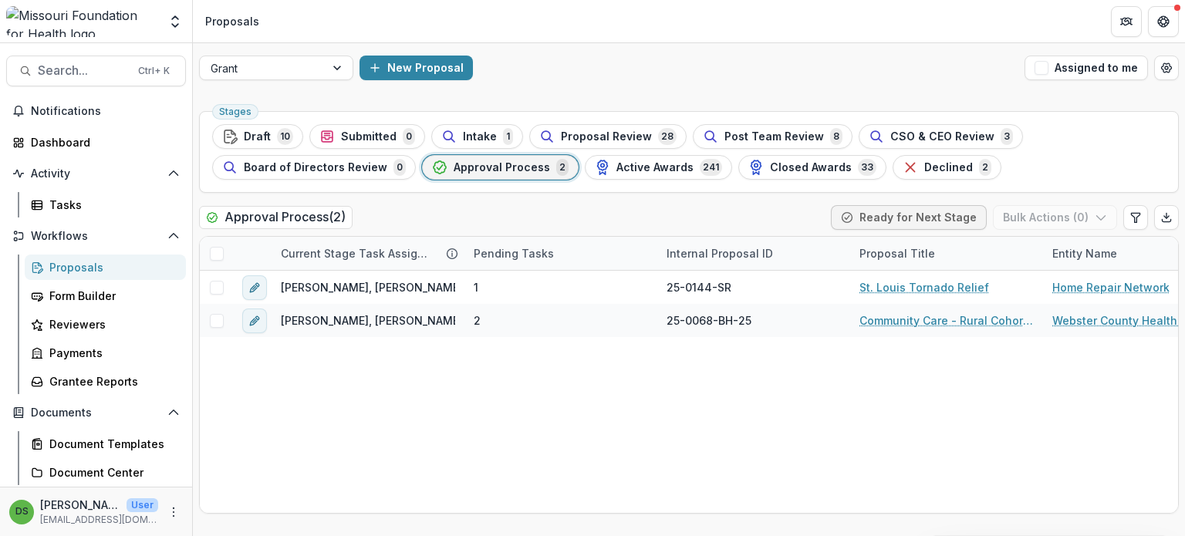
click at [511, 169] on span "Approval Process" at bounding box center [501, 167] width 96 height 13
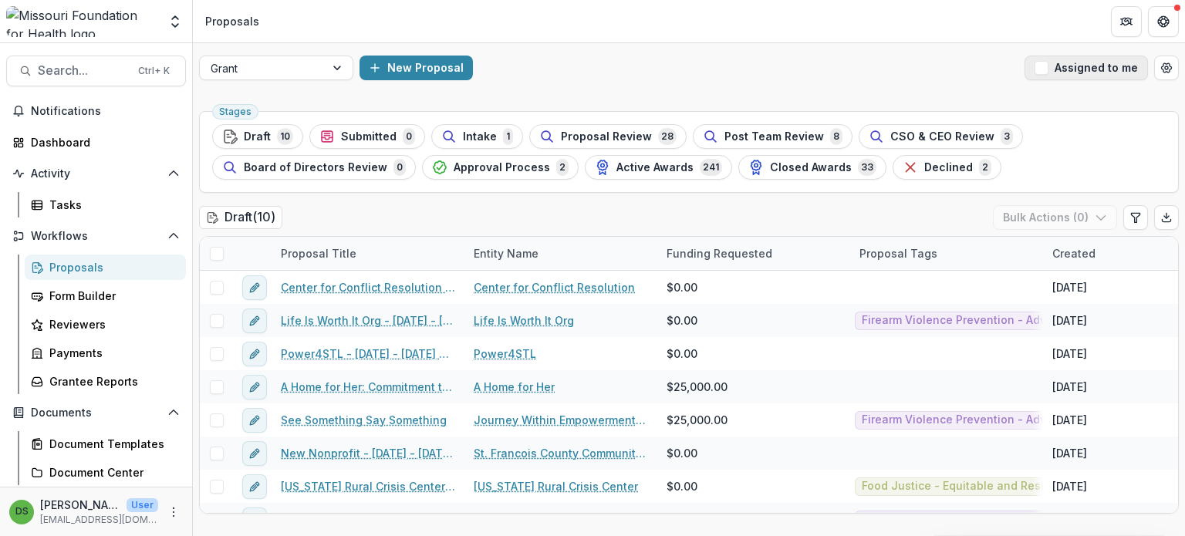
click at [1055, 70] on button "Assigned to me" at bounding box center [1085, 68] width 123 height 25
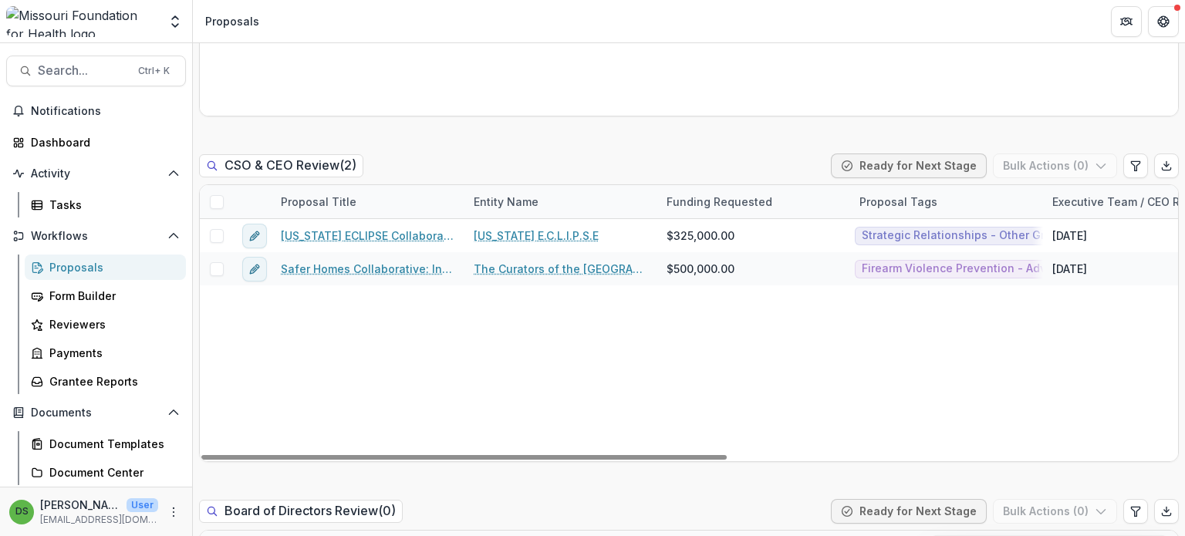
scroll to position [1778, 0]
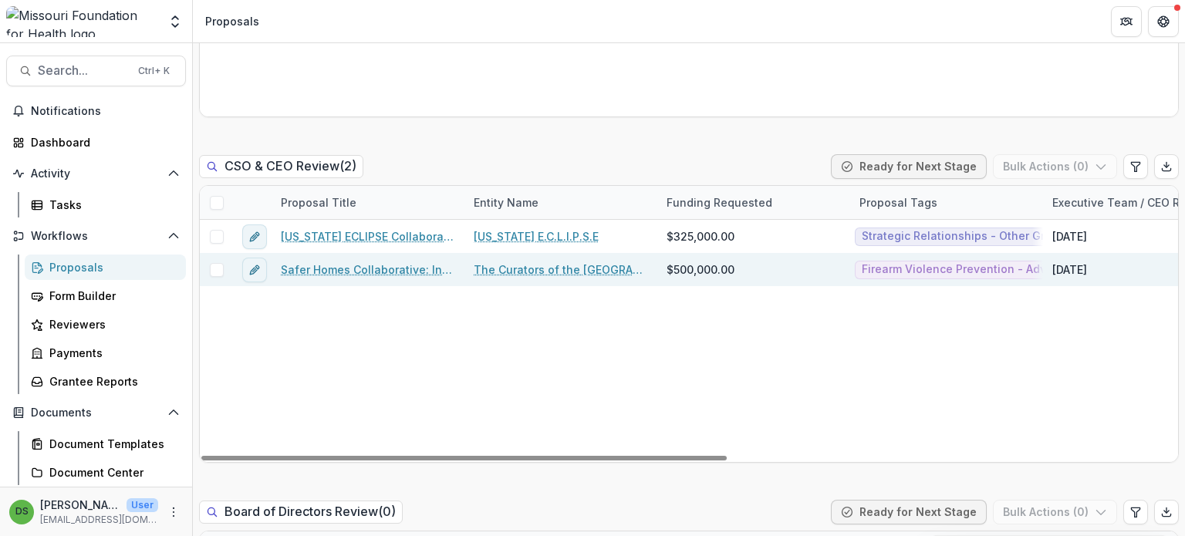
click at [354, 272] on link "Safer Homes Collaborative: Infrastructure & Sustainability Funding" at bounding box center [368, 269] width 174 height 16
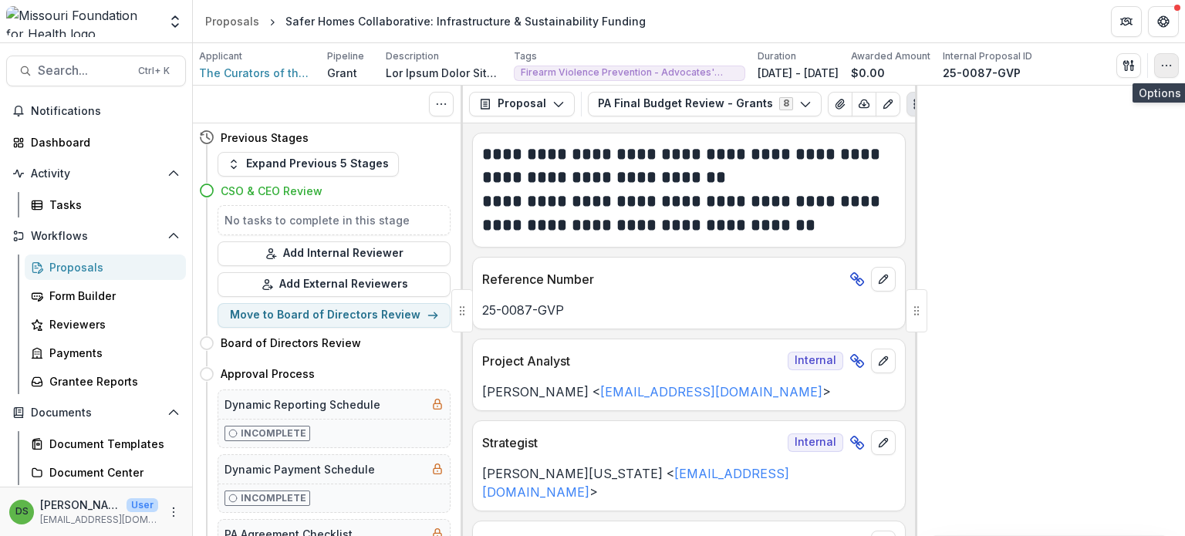
click at [1166, 66] on icon "button" at bounding box center [1166, 65] width 12 height 12
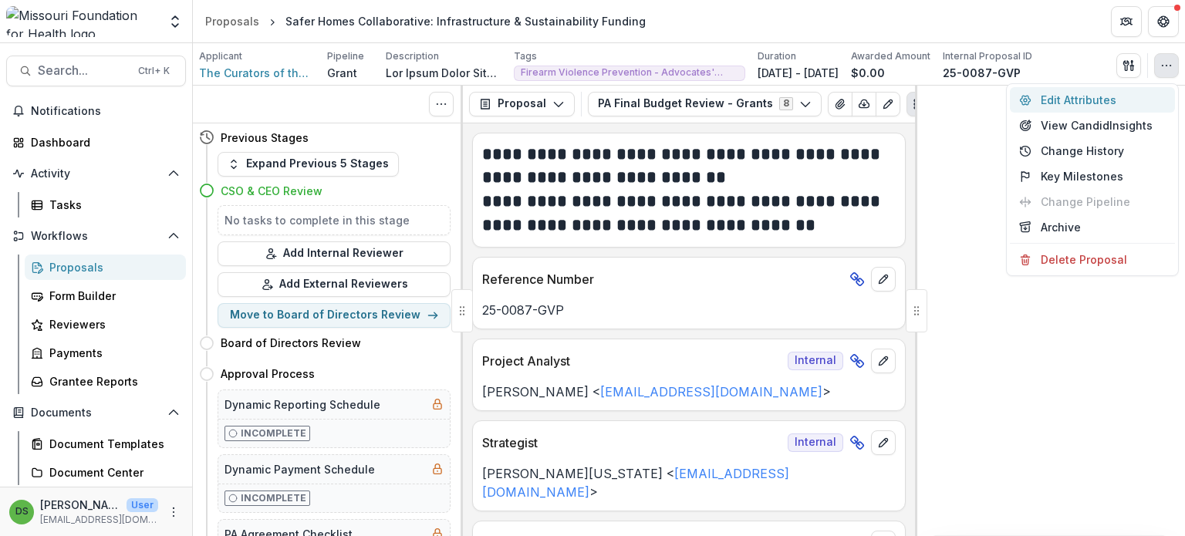
click at [1074, 103] on button "Edit Attributes" at bounding box center [1092, 99] width 165 height 25
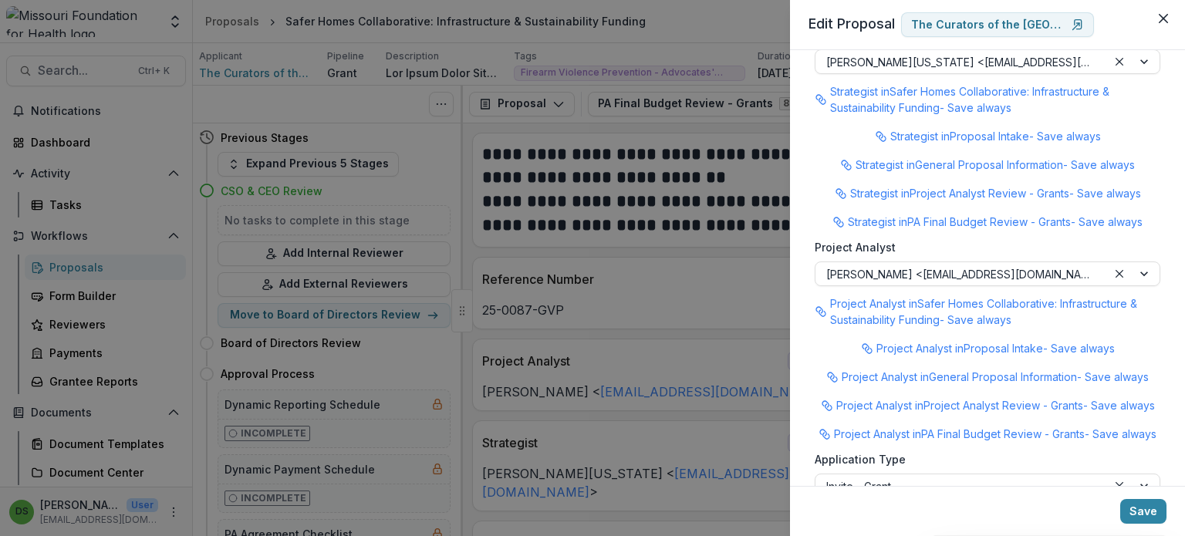
scroll to position [1922, 0]
click at [708, 284] on div "**********" at bounding box center [592, 268] width 1185 height 536
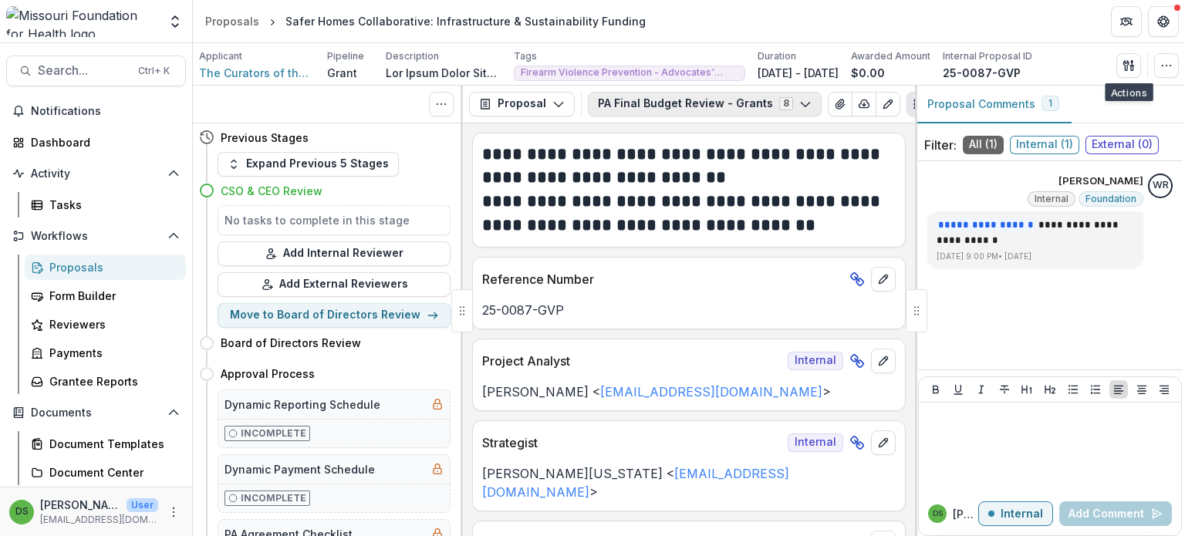
click at [703, 105] on button "PA Final Budget Review - Grants 8" at bounding box center [705, 104] width 234 height 25
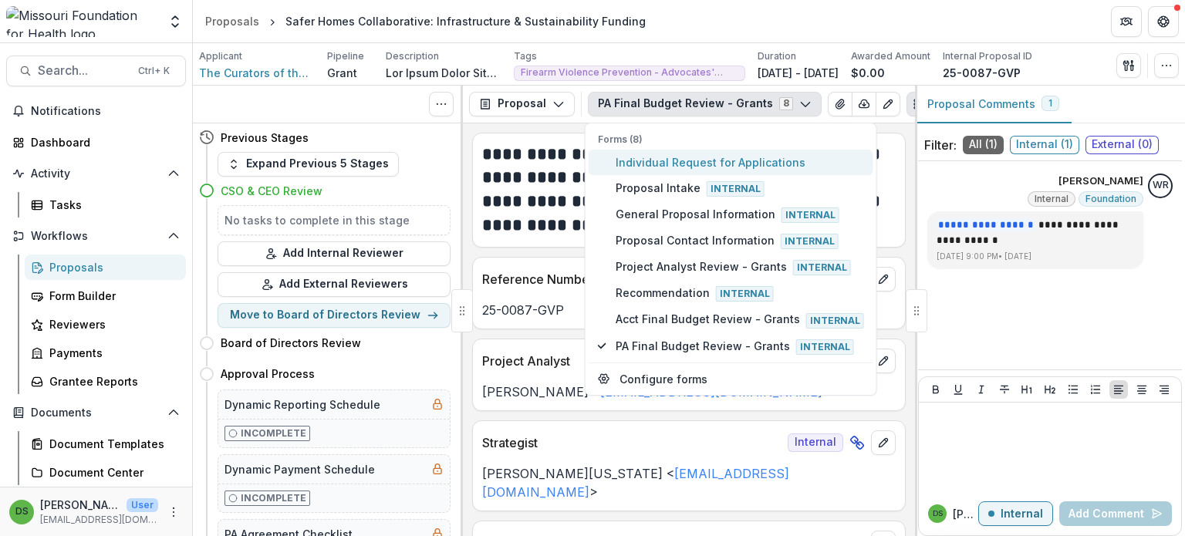
click at [684, 165] on span "Individual Request for Applications" at bounding box center [739, 162] width 248 height 16
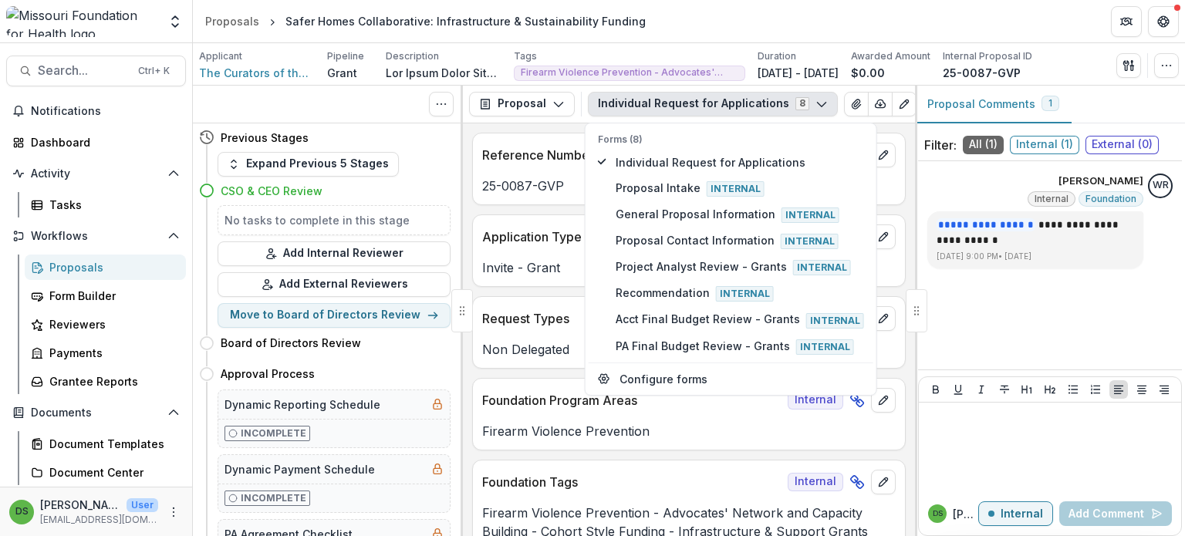
click at [517, 307] on div "Request Types Internal" at bounding box center [689, 314] width 432 height 34
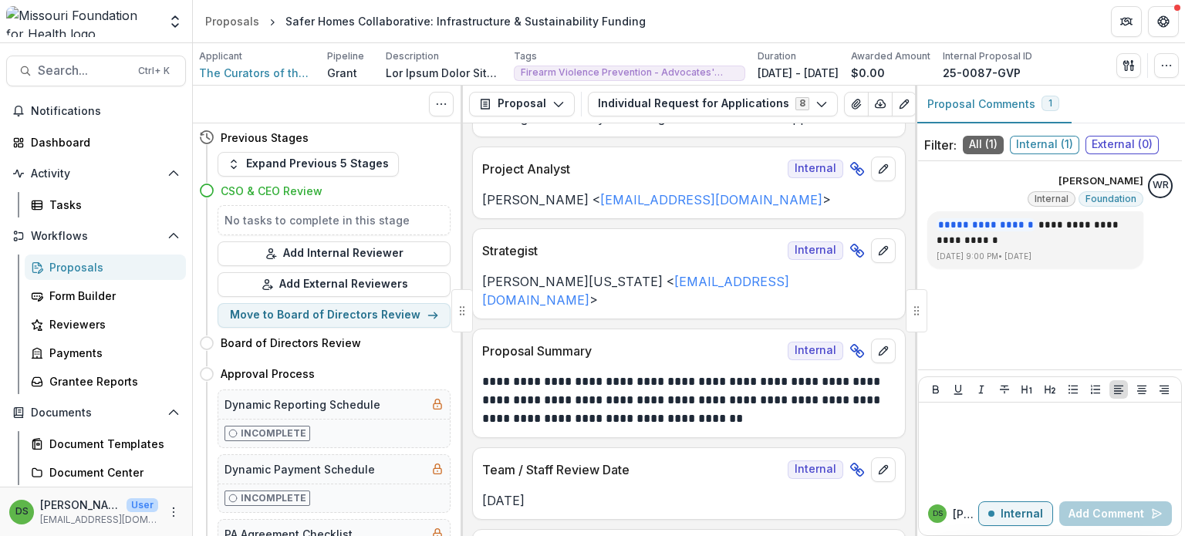
scroll to position [413, 0]
click at [688, 101] on button "Individual Request for Applications 8" at bounding box center [713, 104] width 250 height 25
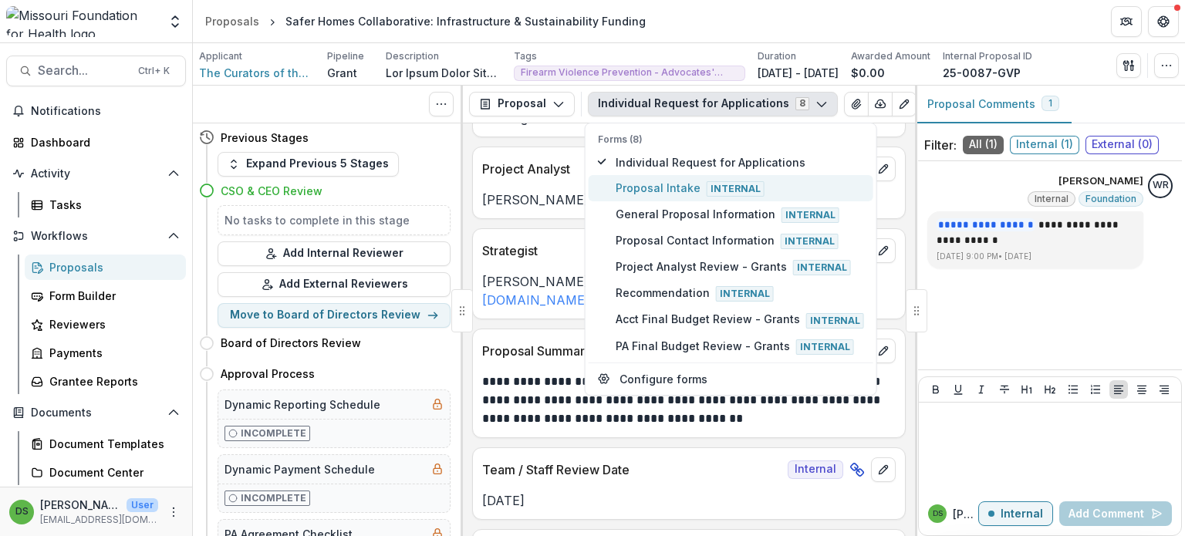
click at [672, 187] on span "Proposal Intake Internal" at bounding box center [739, 188] width 248 height 17
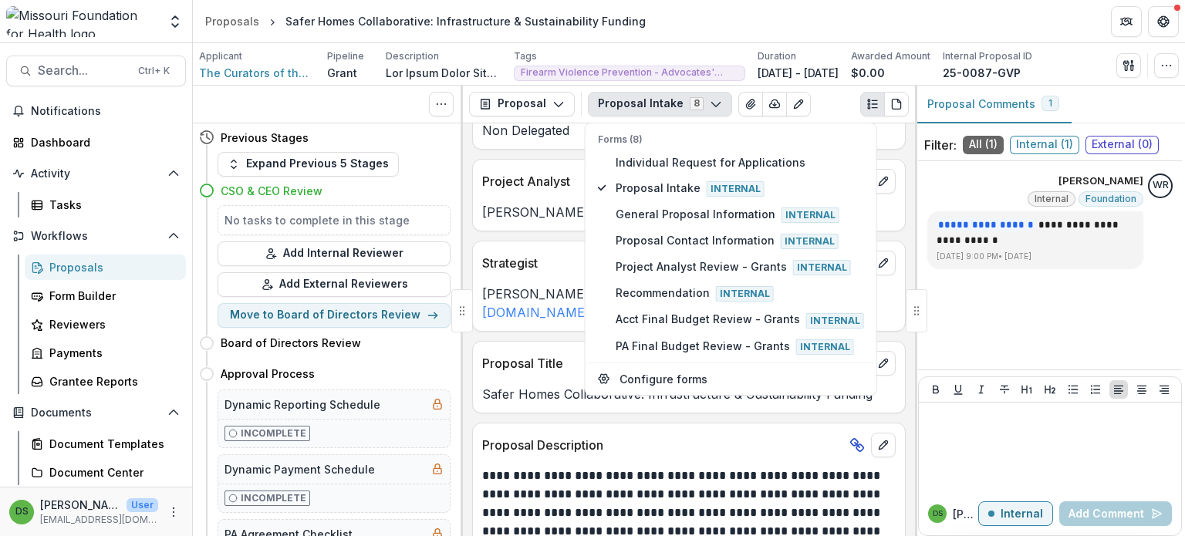
scroll to position [271, 0]
click at [652, 212] on span "General Proposal Information Internal" at bounding box center [739, 214] width 248 height 17
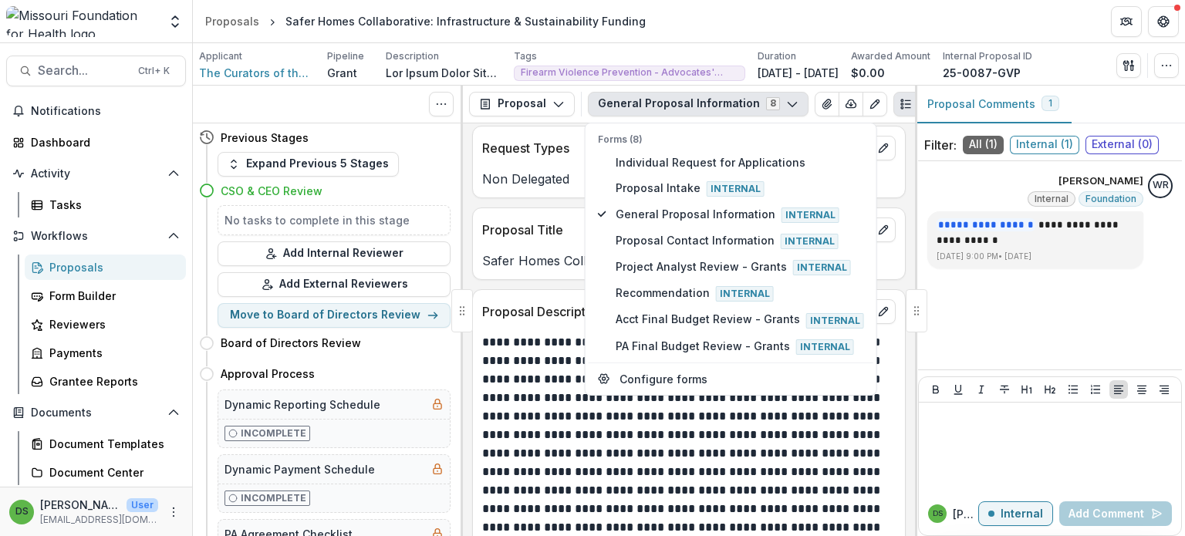
scroll to position [66, 0]
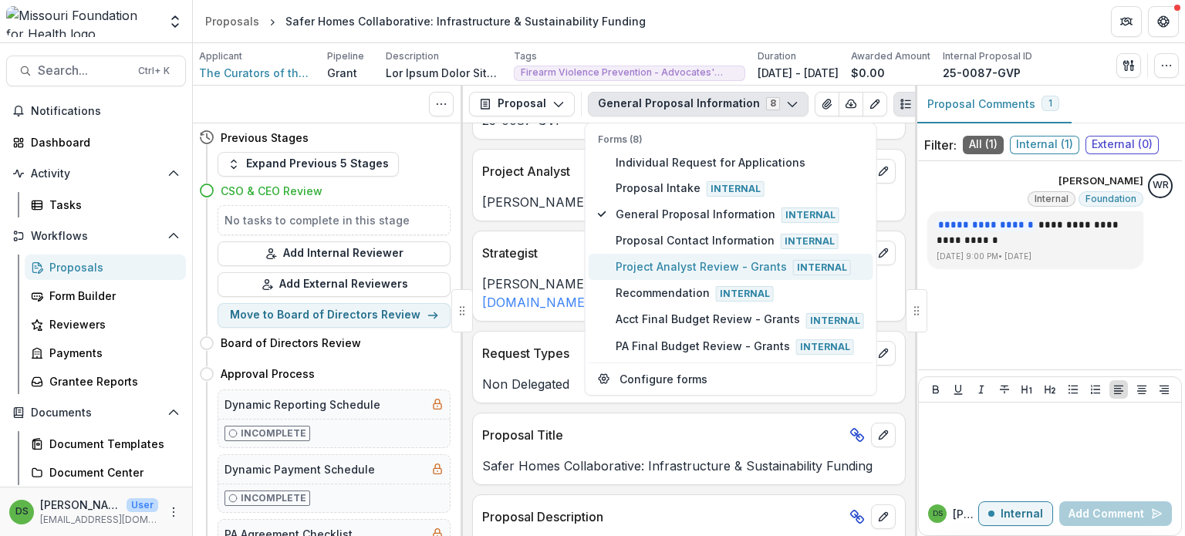
click at [657, 265] on span "Project Analyst Review - Grants Internal" at bounding box center [739, 266] width 248 height 17
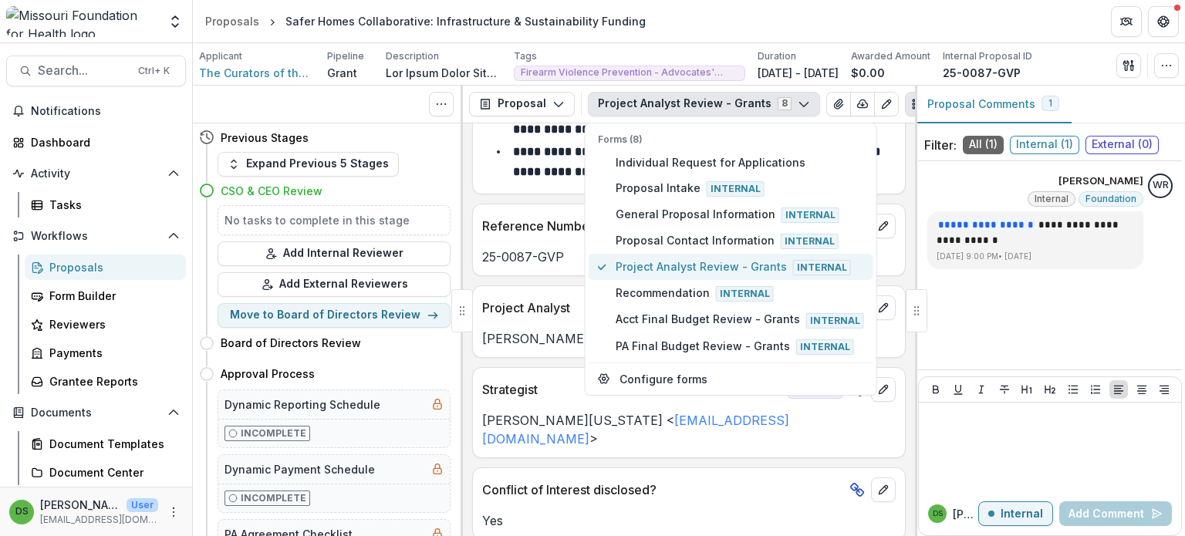
scroll to position [174, 0]
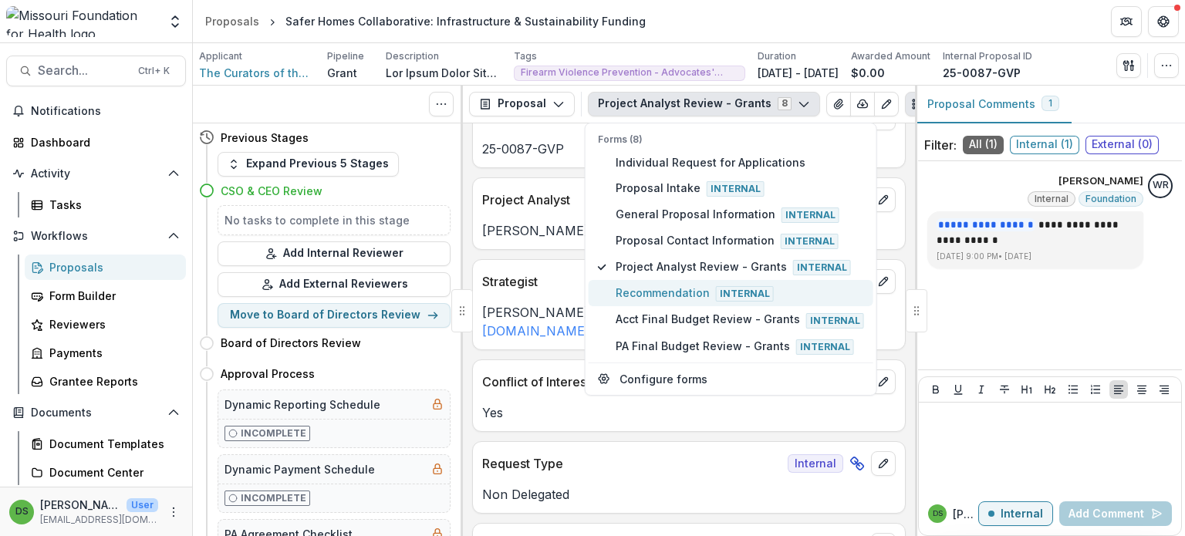
click at [659, 292] on span "Recommendation Internal" at bounding box center [739, 293] width 248 height 17
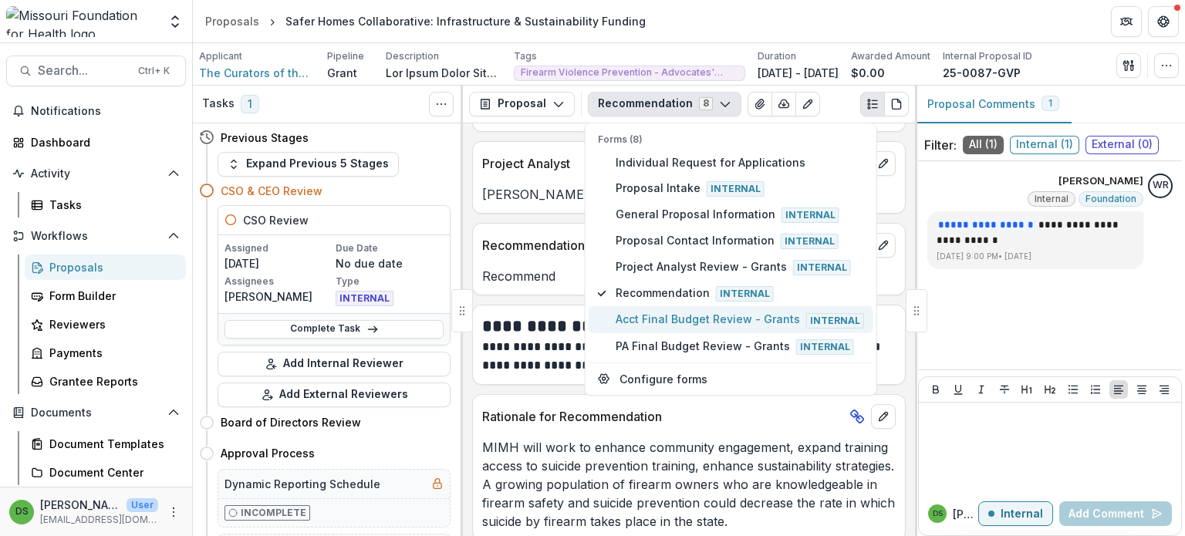
click at [655, 313] on span "Acct Final Budget Review - Grants Internal" at bounding box center [739, 319] width 248 height 17
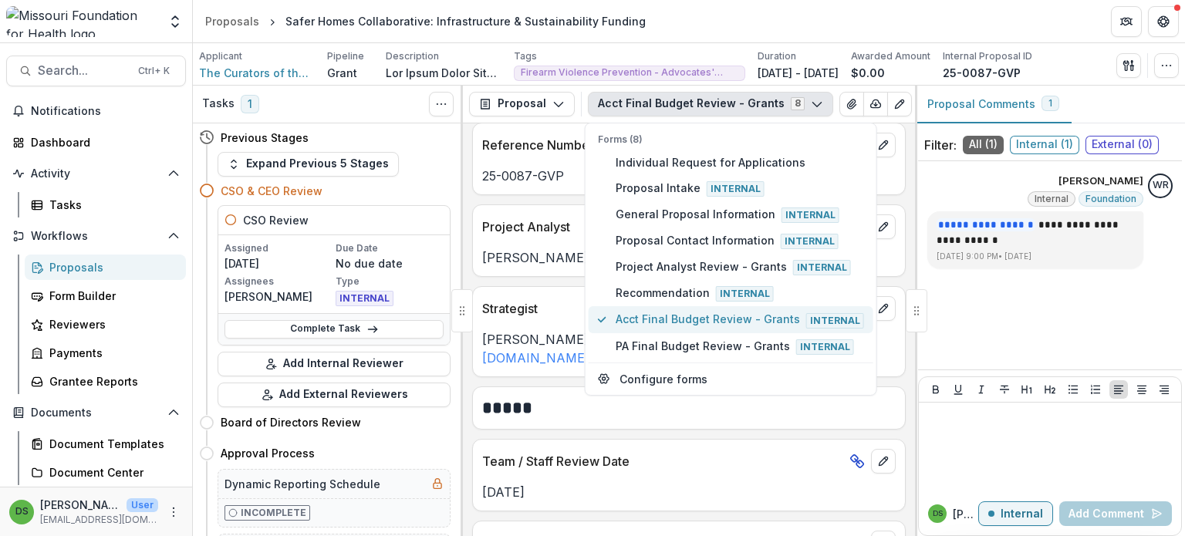
scroll to position [268, 0]
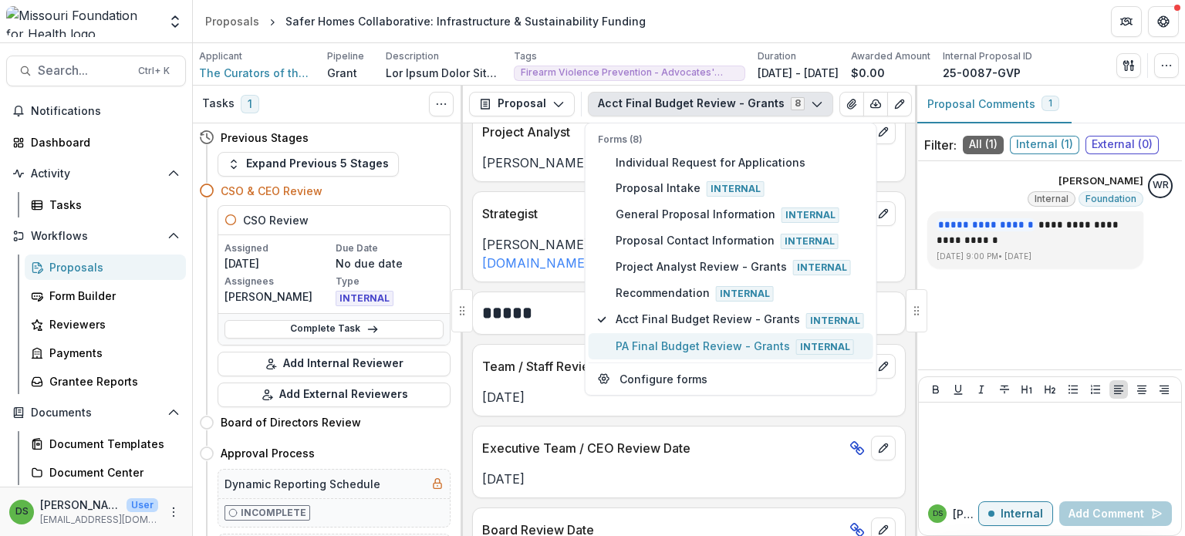
click at [658, 342] on span "PA Final Budget Review - Grants Internal" at bounding box center [739, 346] width 248 height 17
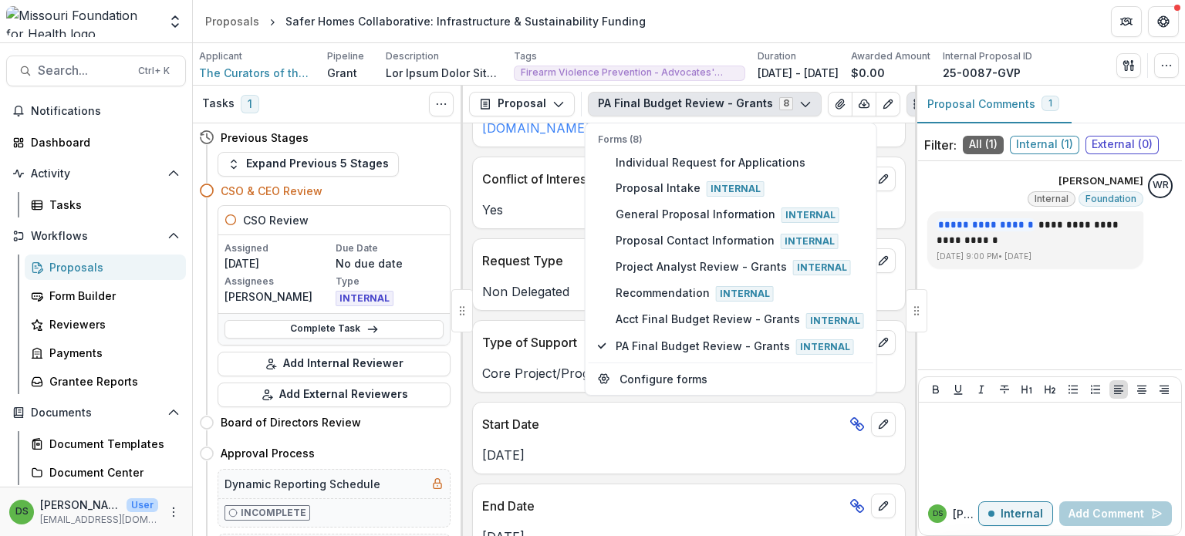
click at [514, 273] on div "Non Delegated" at bounding box center [689, 287] width 432 height 28
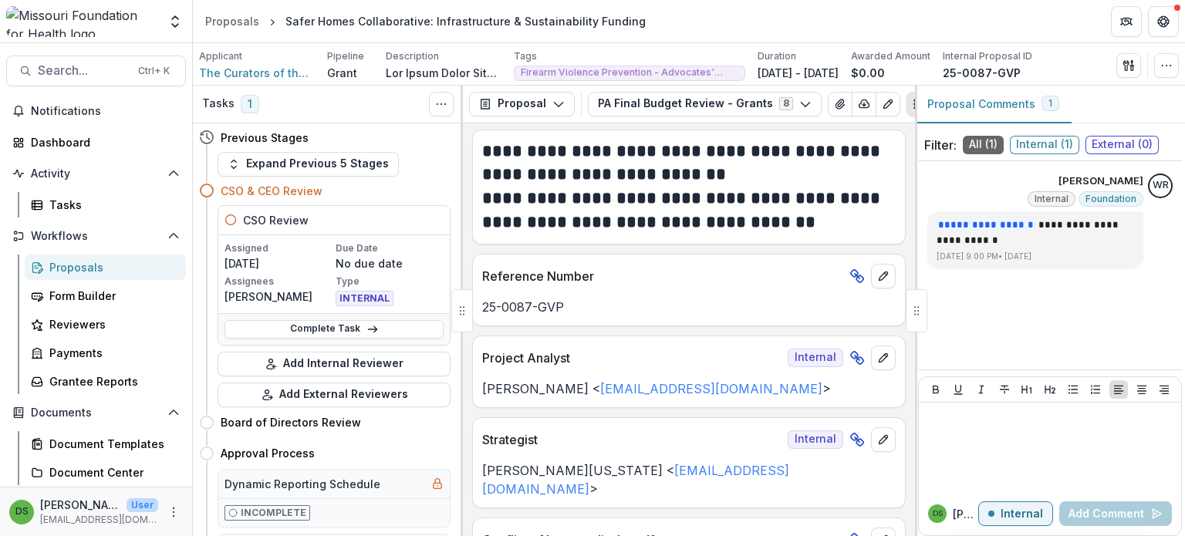
scroll to position [3, 0]
click at [101, 270] on div "Proposals" at bounding box center [111, 267] width 124 height 16
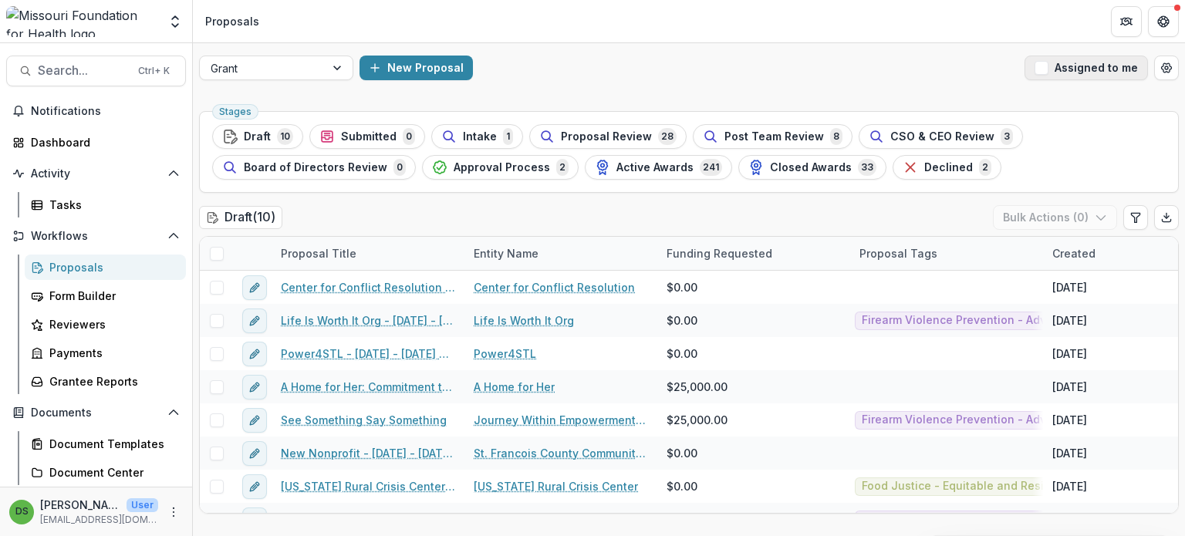
click at [1077, 71] on button "Assigned to me" at bounding box center [1085, 68] width 123 height 25
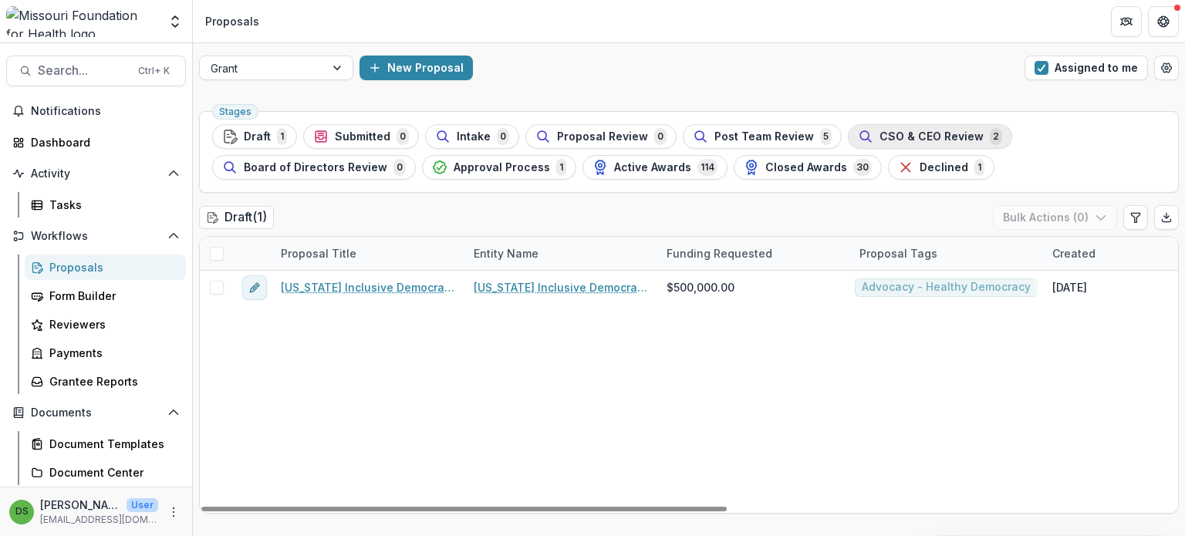
click at [885, 141] on span "CSO & CEO Review" at bounding box center [931, 136] width 104 height 13
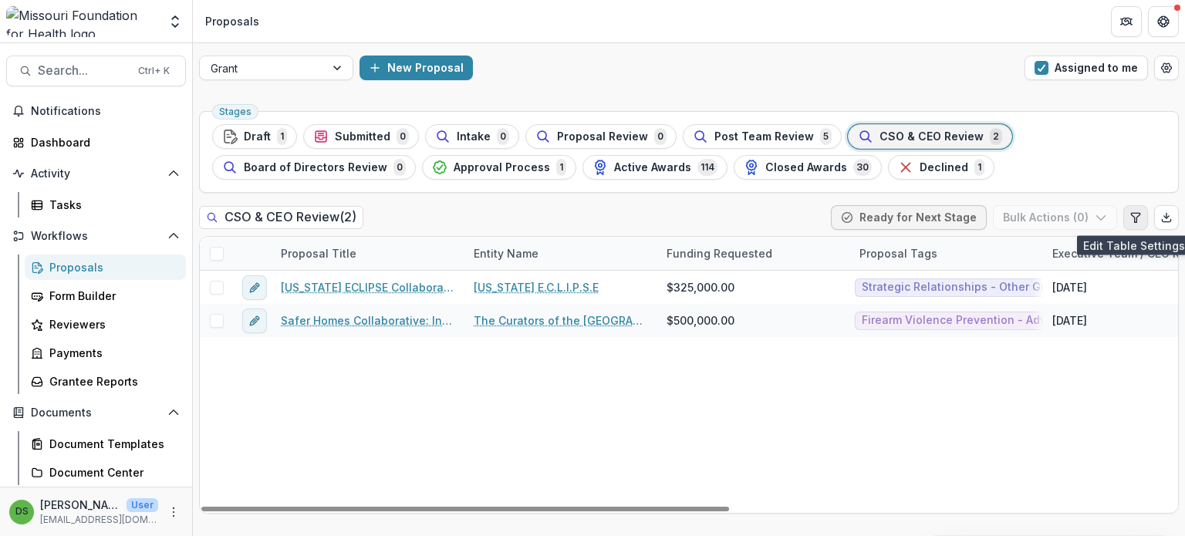
click at [1135, 219] on icon "Edit table settings" at bounding box center [1135, 217] width 12 height 12
select select "******"
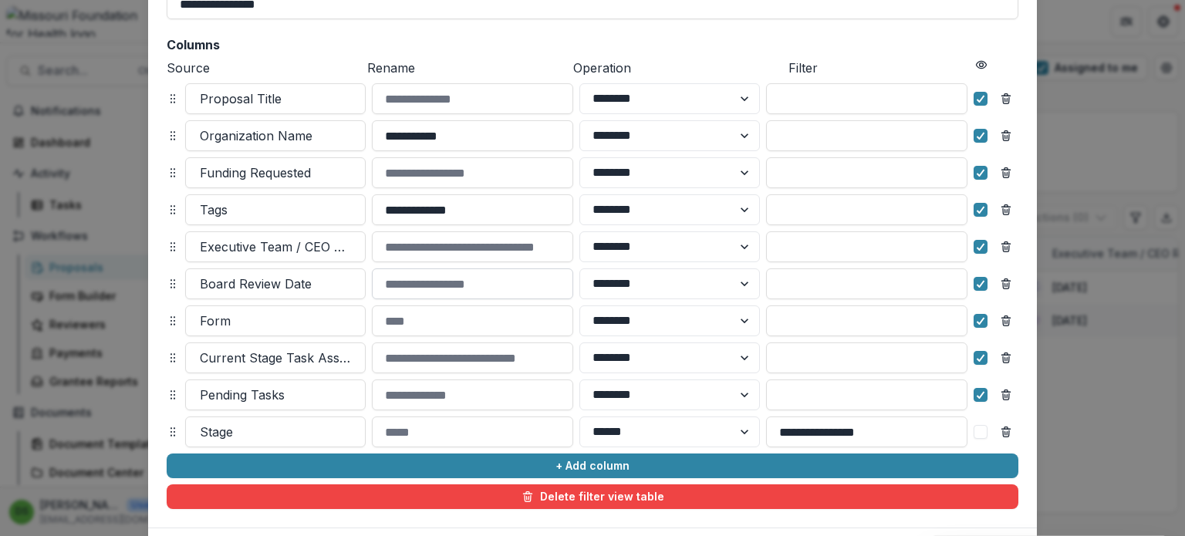
scroll to position [145, 0]
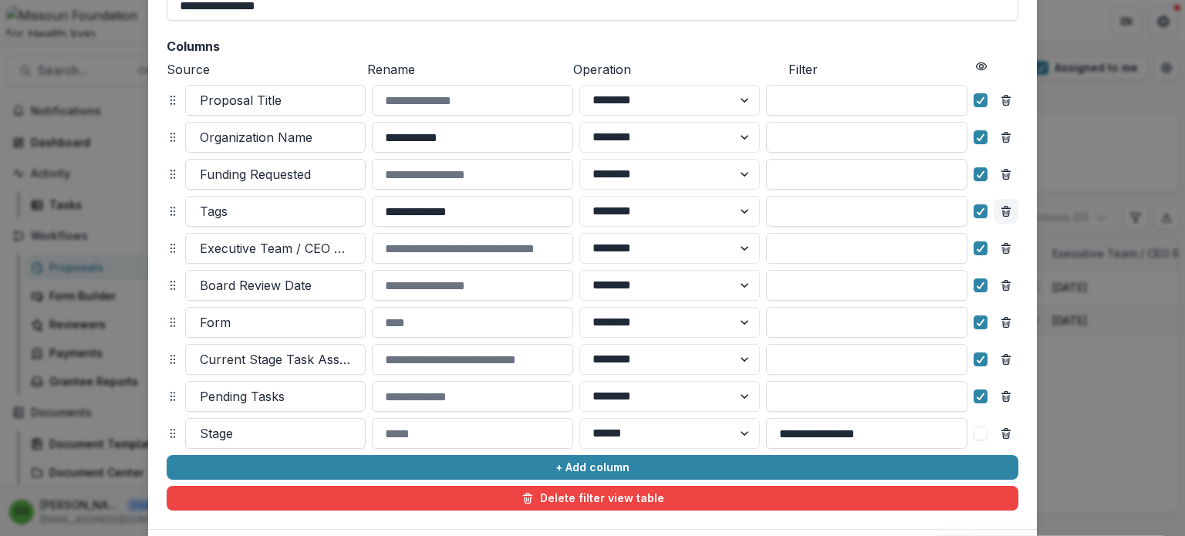
click at [1006, 210] on icon "Remove column" at bounding box center [1006, 211] width 12 height 12
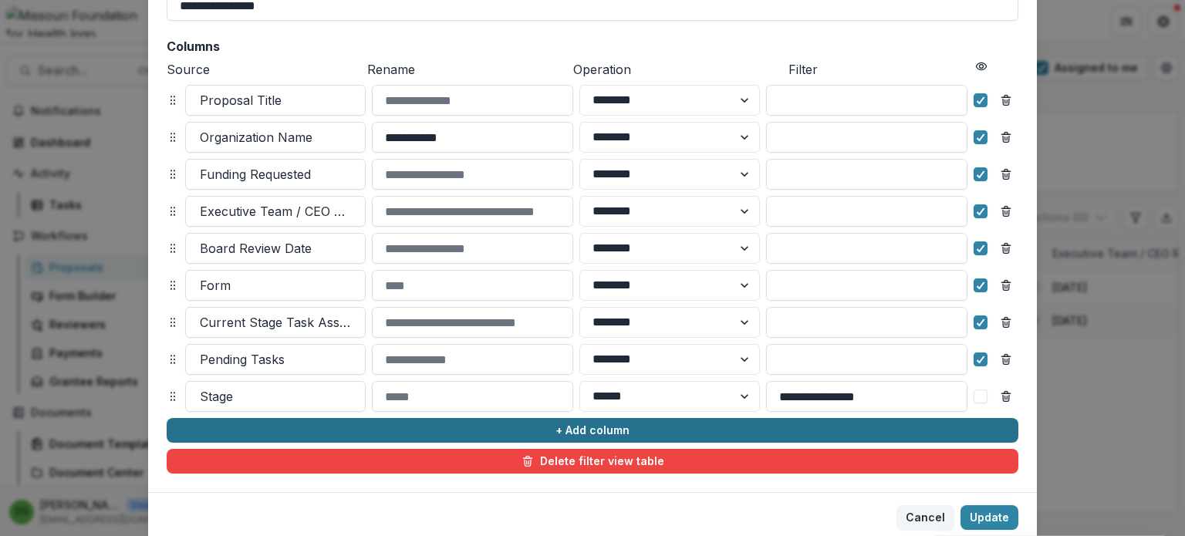
click at [285, 424] on button "+ Add column" at bounding box center [592, 430] width 851 height 25
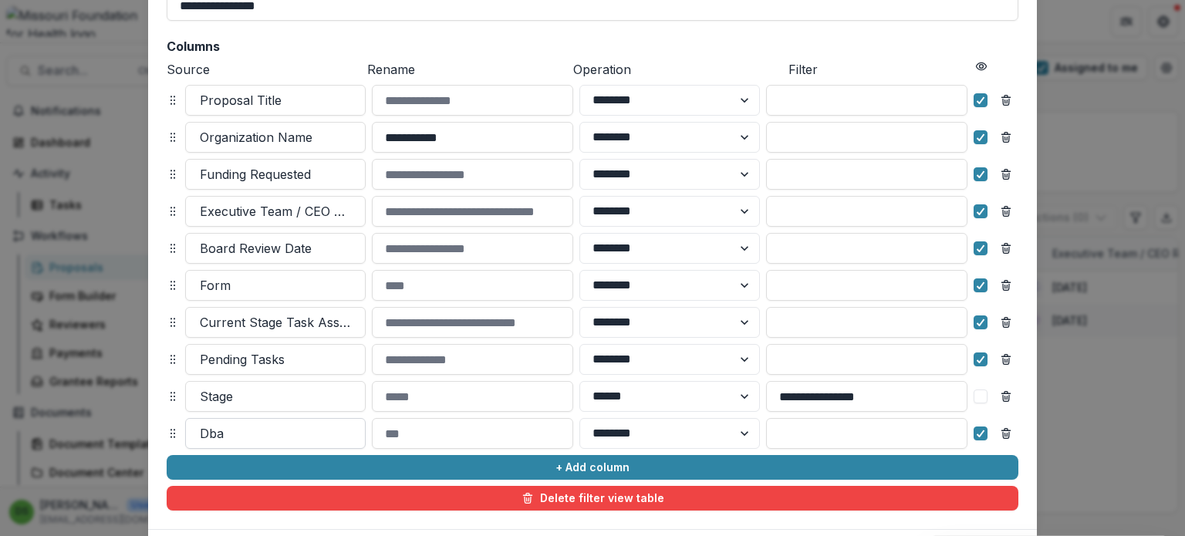
click at [218, 432] on div at bounding box center [275, 434] width 151 height 22
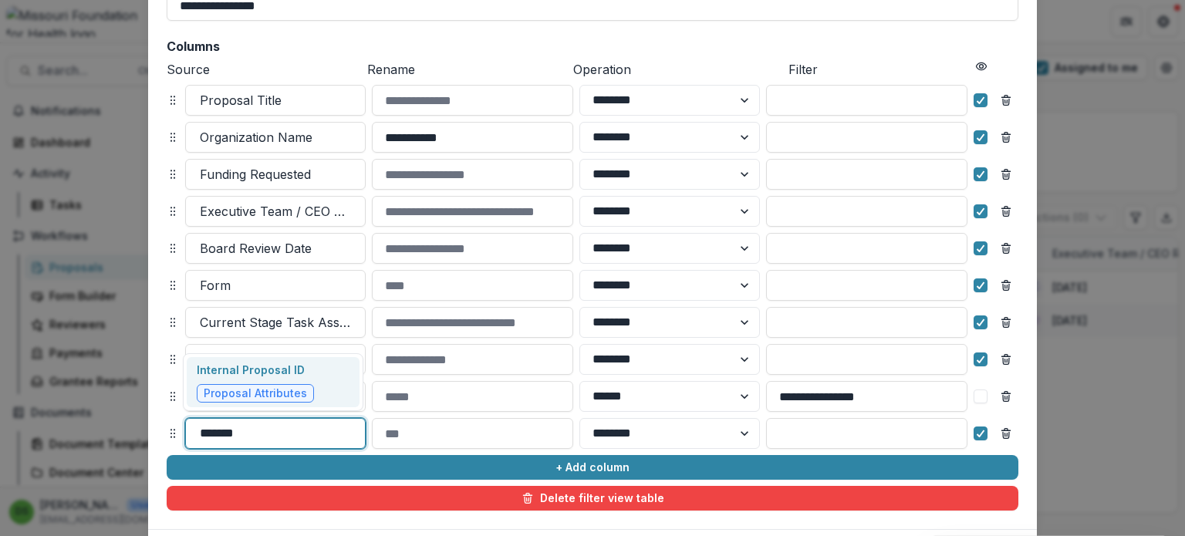
type input "********"
click at [228, 389] on span "Proposal Attributes" at bounding box center [255, 393] width 103 height 13
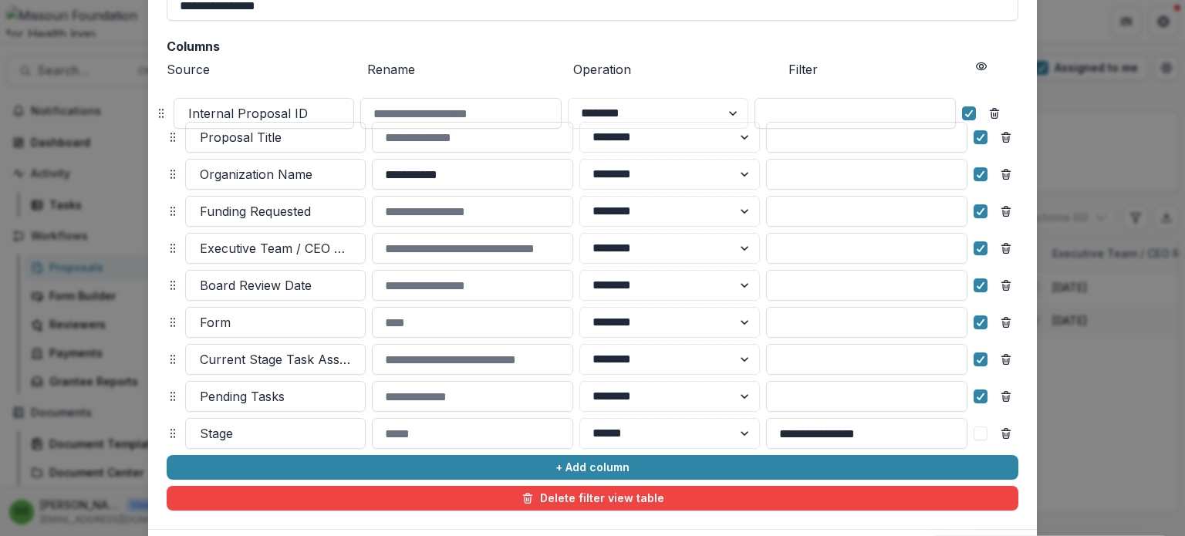
drag, startPoint x: 167, startPoint y: 433, endPoint x: 154, endPoint y: 113, distance: 320.3
click at [155, 113] on icon at bounding box center [161, 113] width 12 height 12
select select "******"
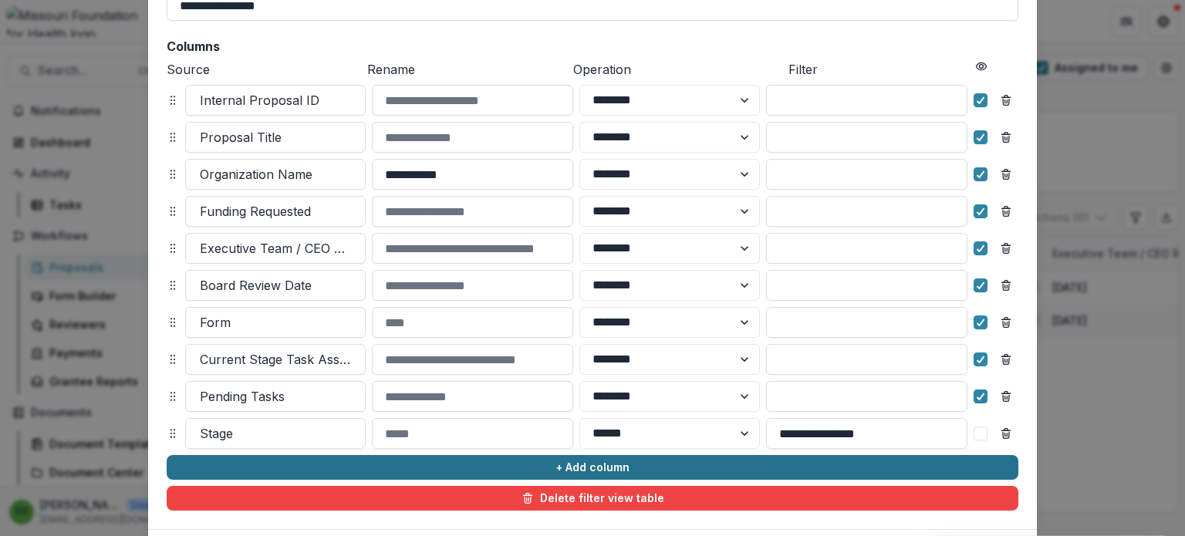
click at [282, 464] on button "+ Add column" at bounding box center [592, 467] width 851 height 25
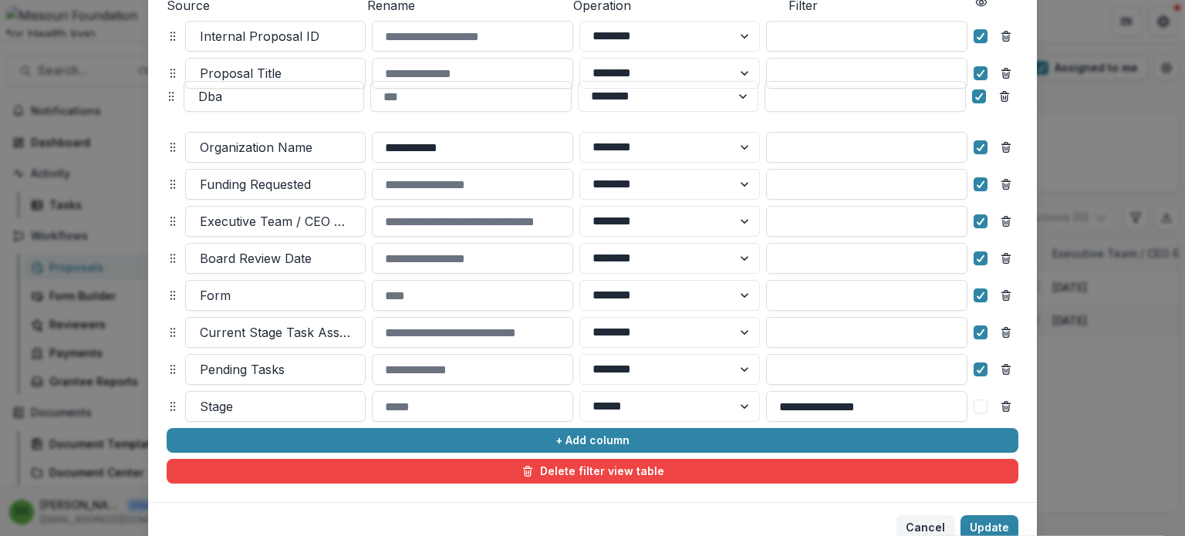
drag, startPoint x: 170, startPoint y: 471, endPoint x: 167, endPoint y: 95, distance: 376.4
click at [167, 95] on icon at bounding box center [171, 96] width 12 height 12
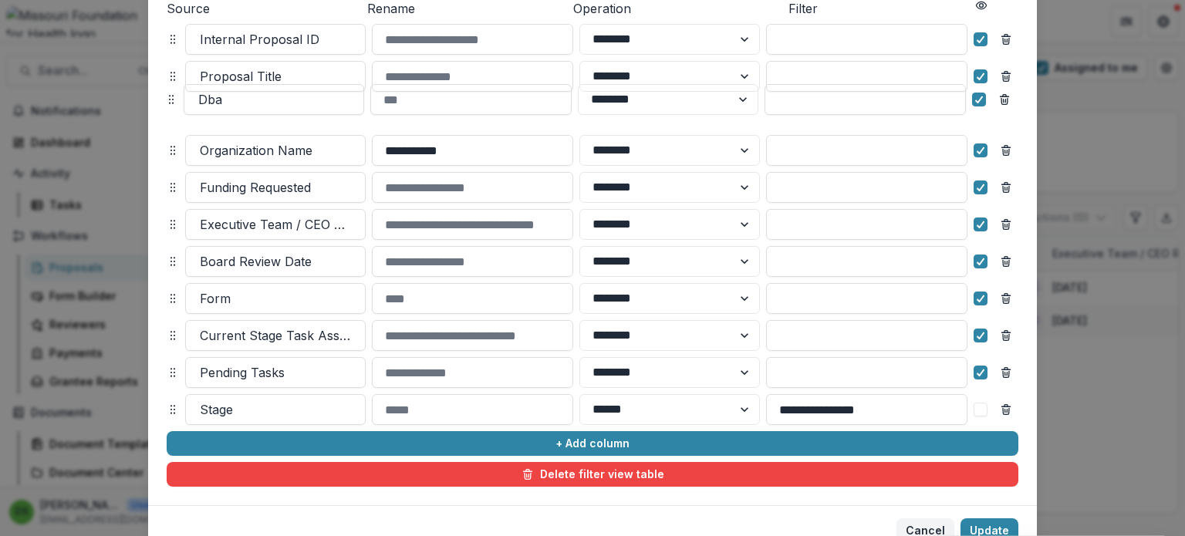
select select "******"
drag, startPoint x: 170, startPoint y: 79, endPoint x: 176, endPoint y: 122, distance: 42.9
click at [1004, 111] on line "Remove column" at bounding box center [1005, 111] width 8 height 0
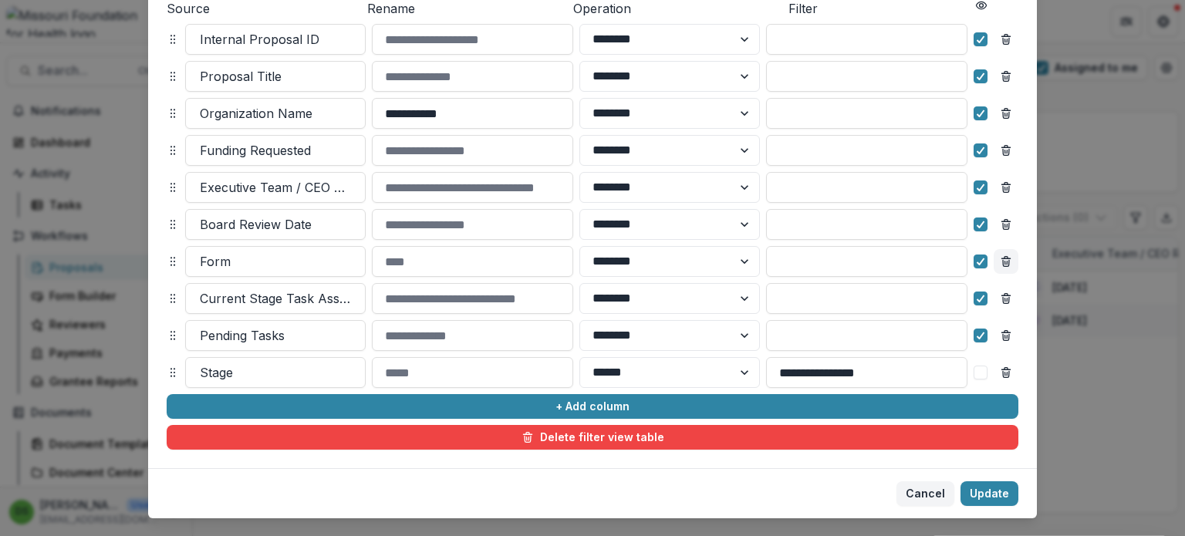
click at [1006, 264] on icon "Remove column" at bounding box center [1006, 261] width 12 height 12
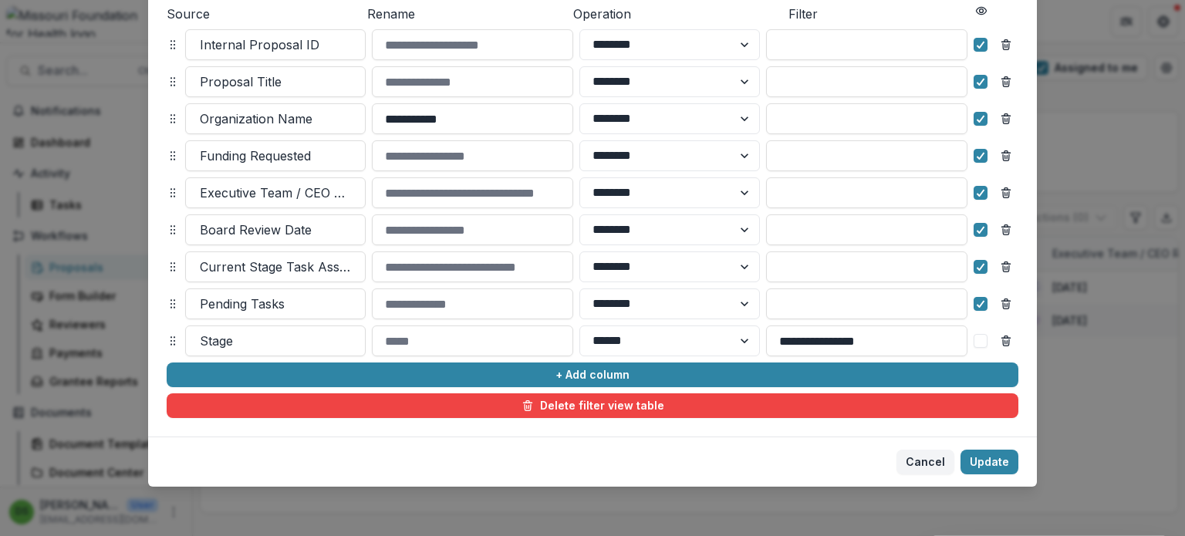
scroll to position [201, 0]
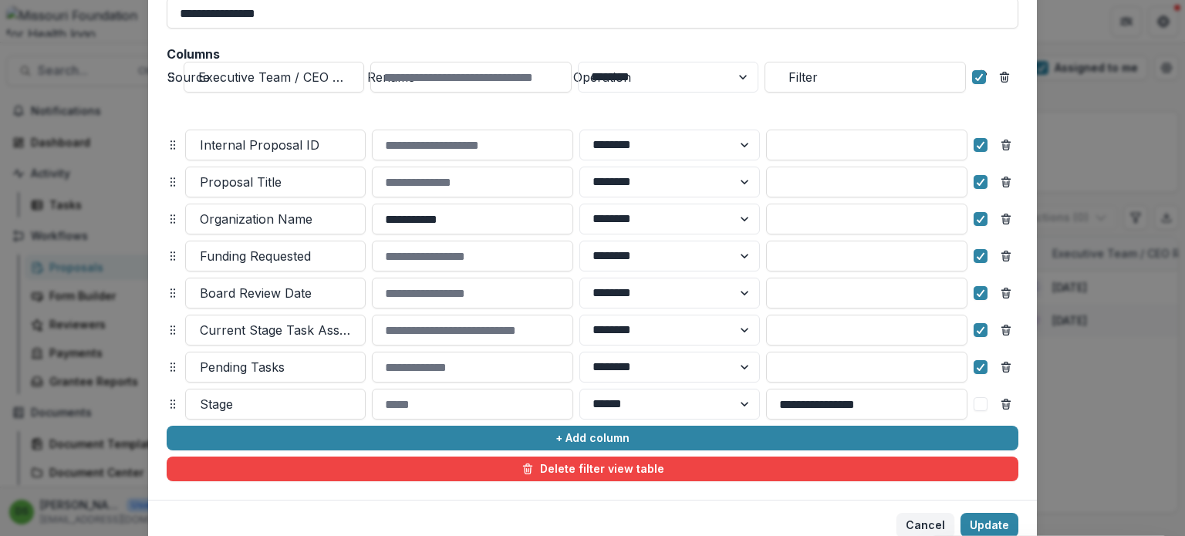
drag, startPoint x: 168, startPoint y: 194, endPoint x: 167, endPoint y: 56, distance: 138.1
click at [167, 71] on icon at bounding box center [171, 77] width 12 height 12
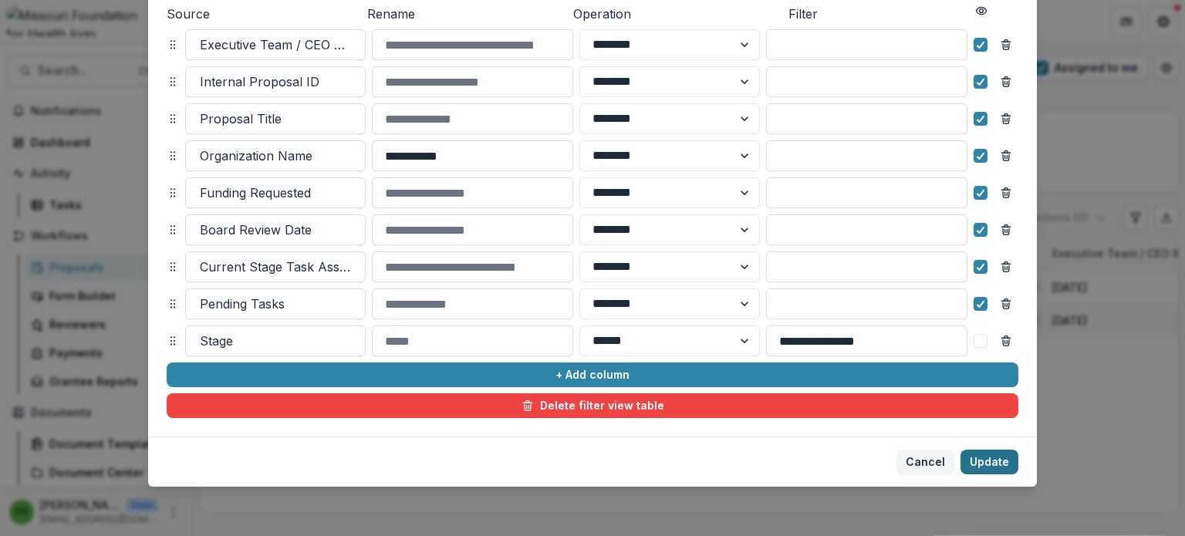
click at [979, 457] on button "Update" at bounding box center [989, 462] width 58 height 25
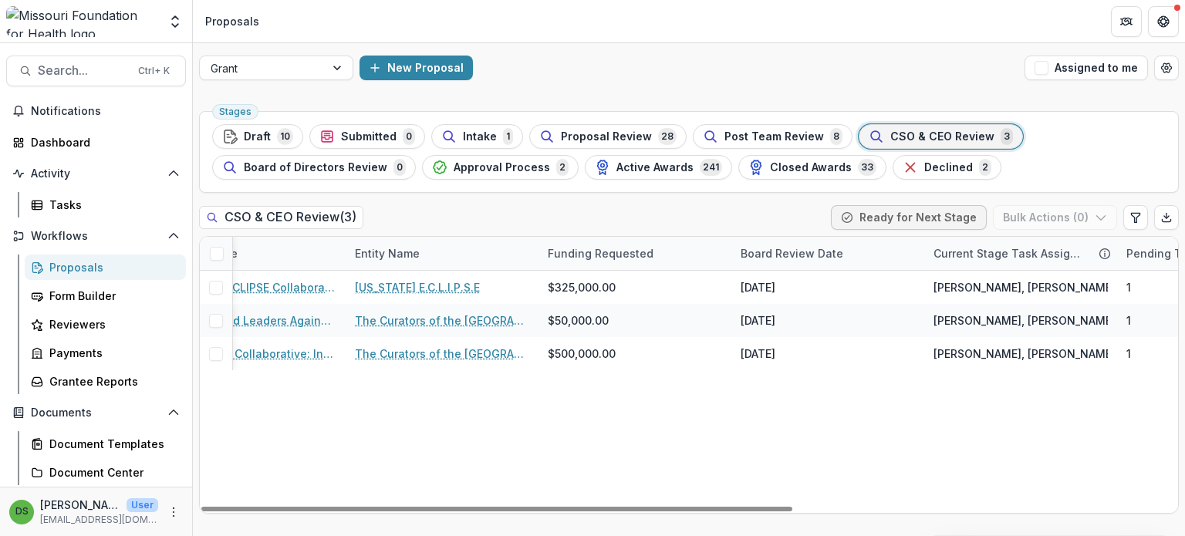
scroll to position [0, 635]
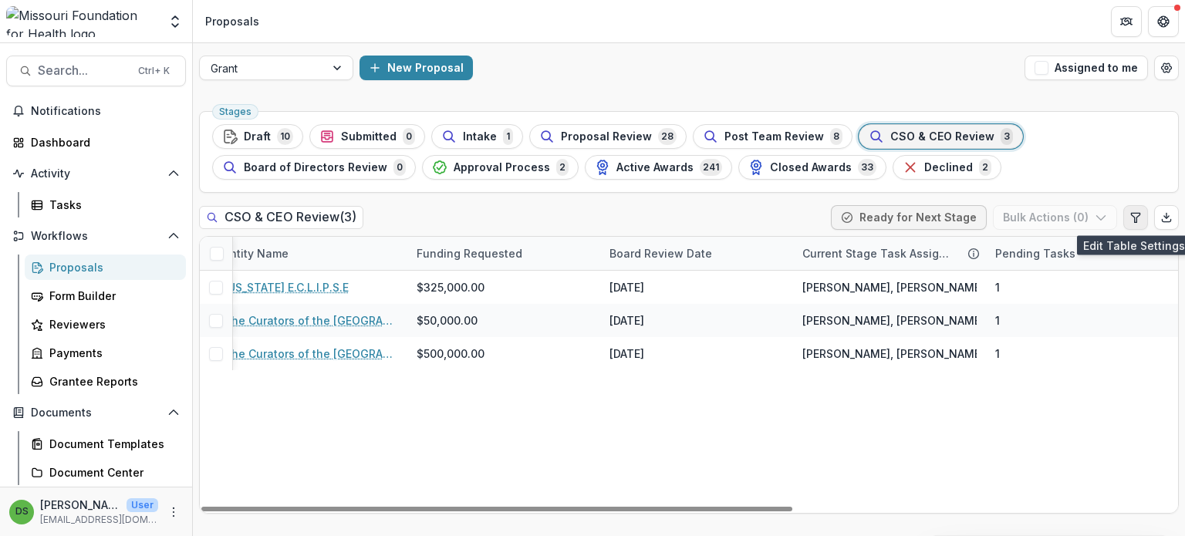
click at [1139, 214] on icon "Edit table settings" at bounding box center [1135, 217] width 8 height 9
select select "******"
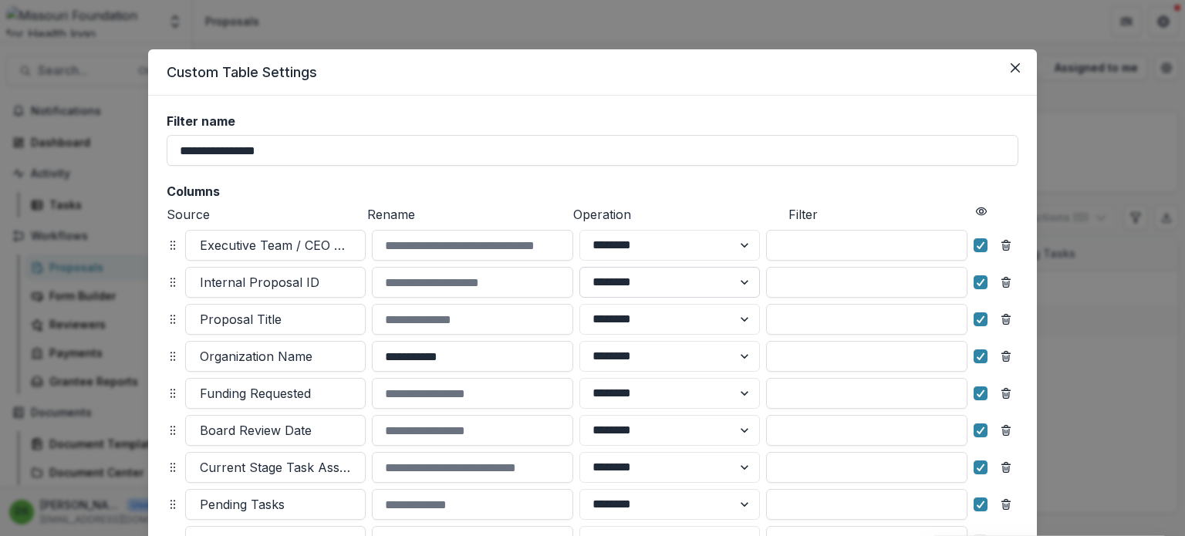
scroll to position [201, 0]
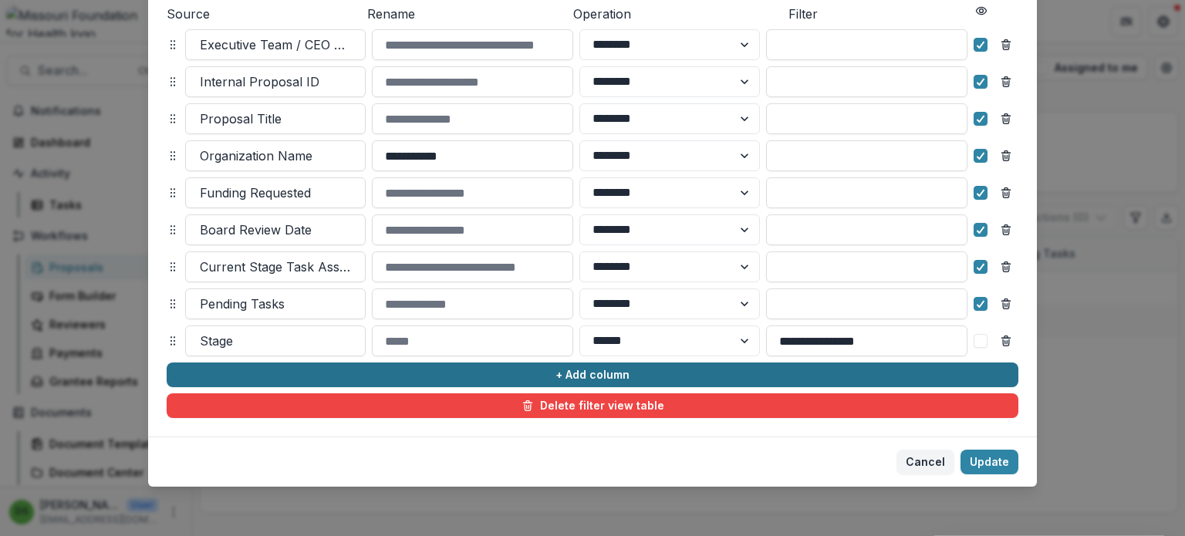
click at [334, 376] on button "+ Add column" at bounding box center [592, 374] width 851 height 25
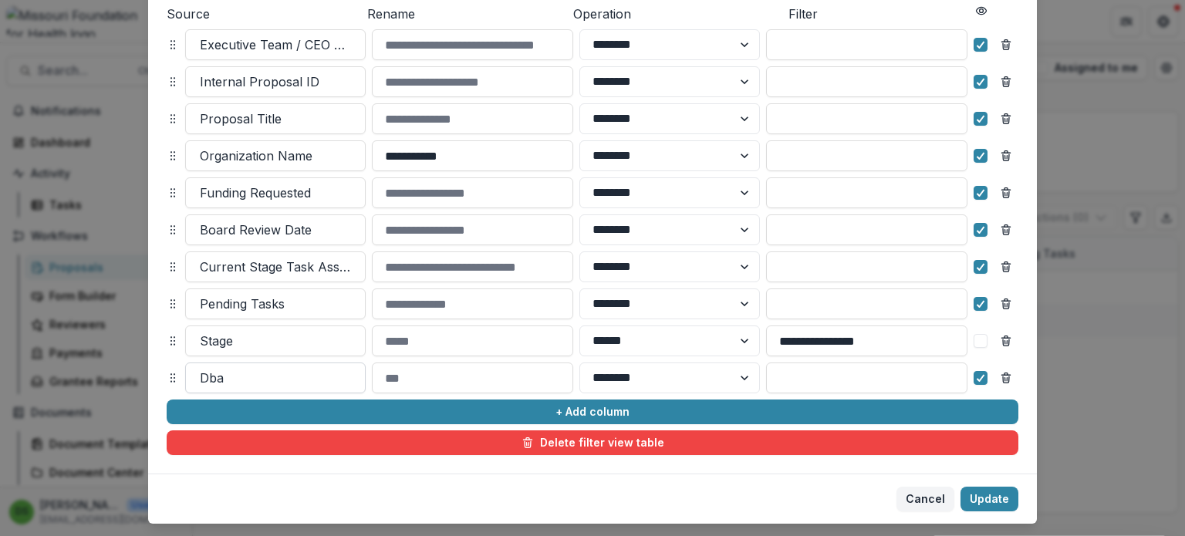
click at [228, 376] on div at bounding box center [275, 378] width 151 height 22
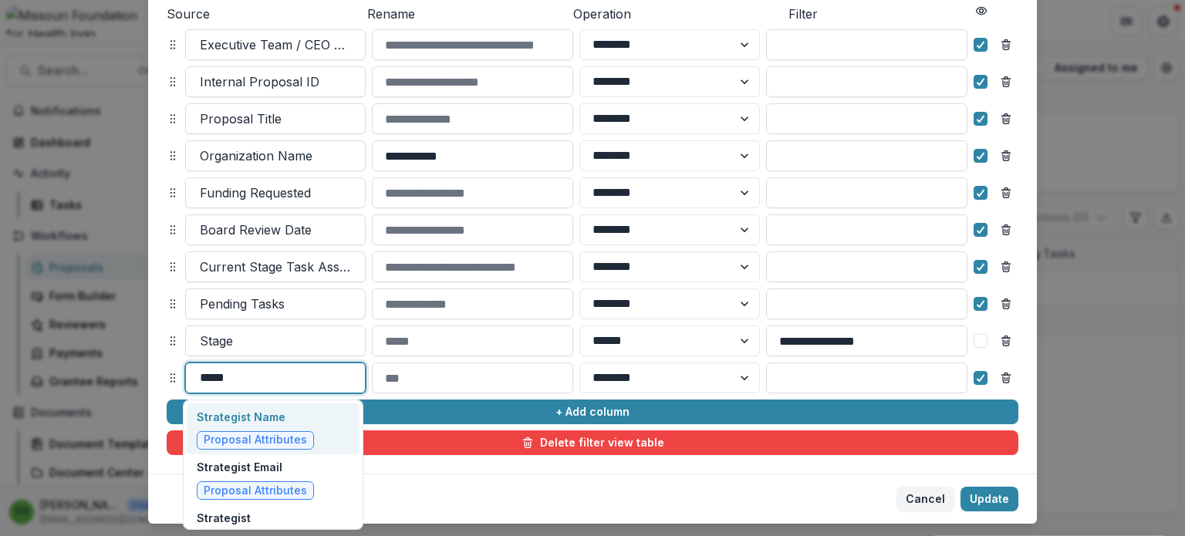
type input "******"
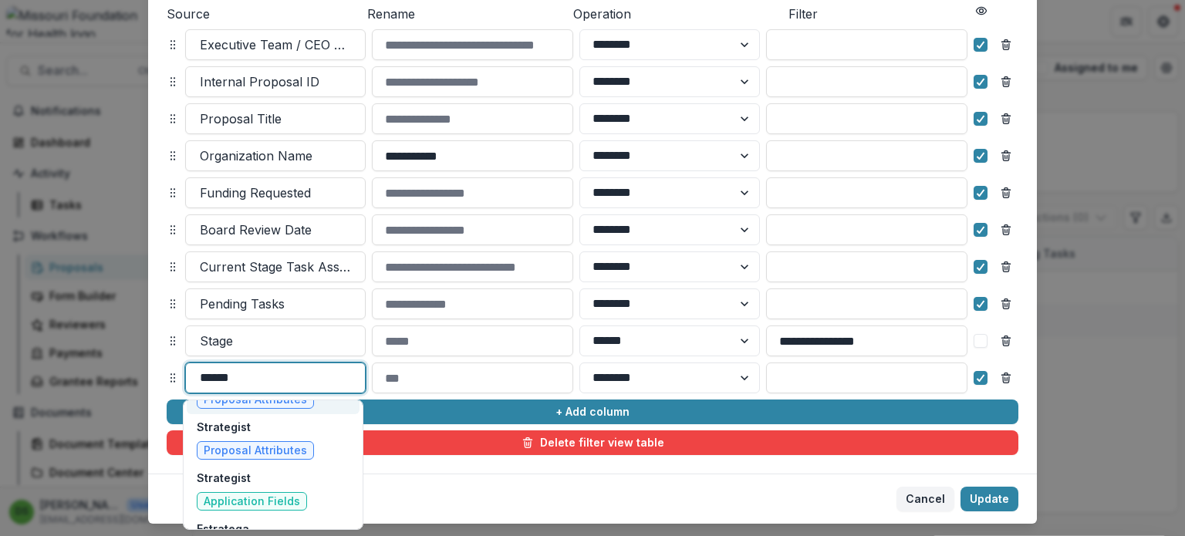
scroll to position [89, 0]
click at [237, 443] on span "Proposal Attributes" at bounding box center [255, 452] width 117 height 19
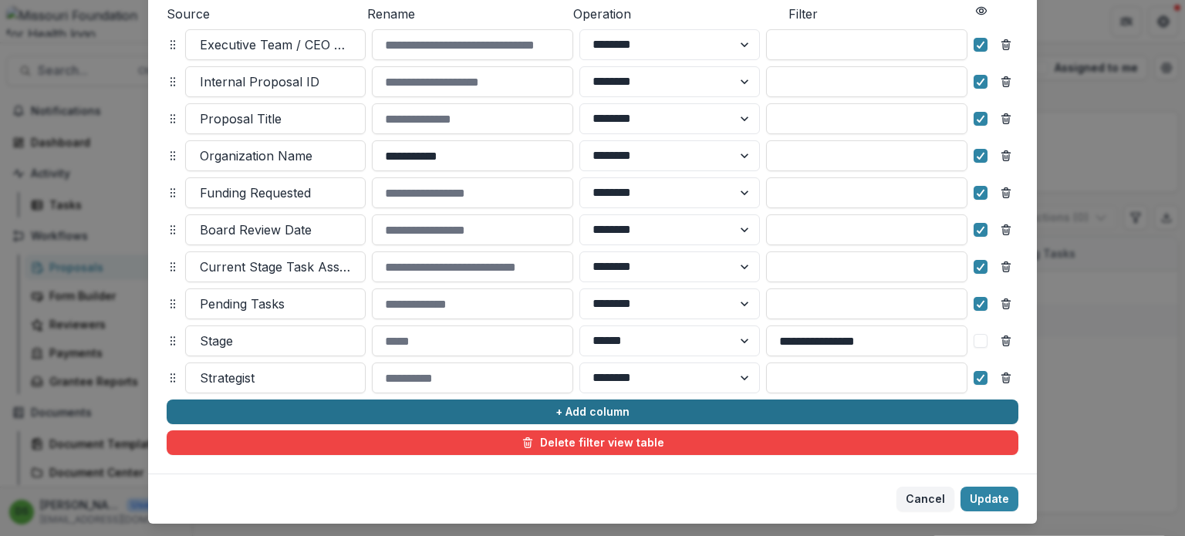
click at [226, 403] on button "+ Add column" at bounding box center [592, 411] width 851 height 25
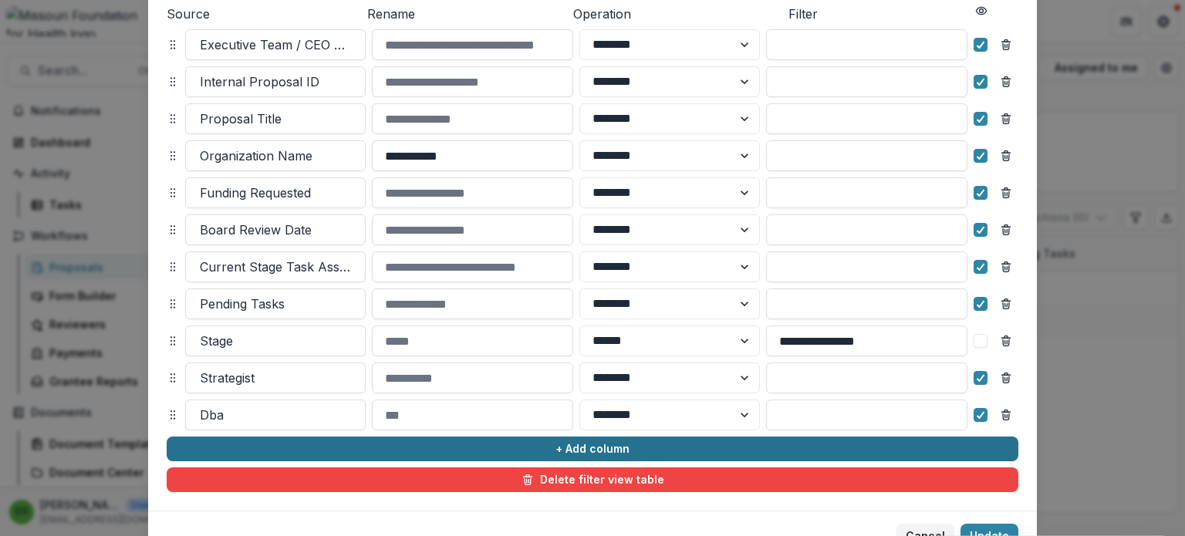
click at [226, 403] on div "Dba" at bounding box center [275, 415] width 179 height 25
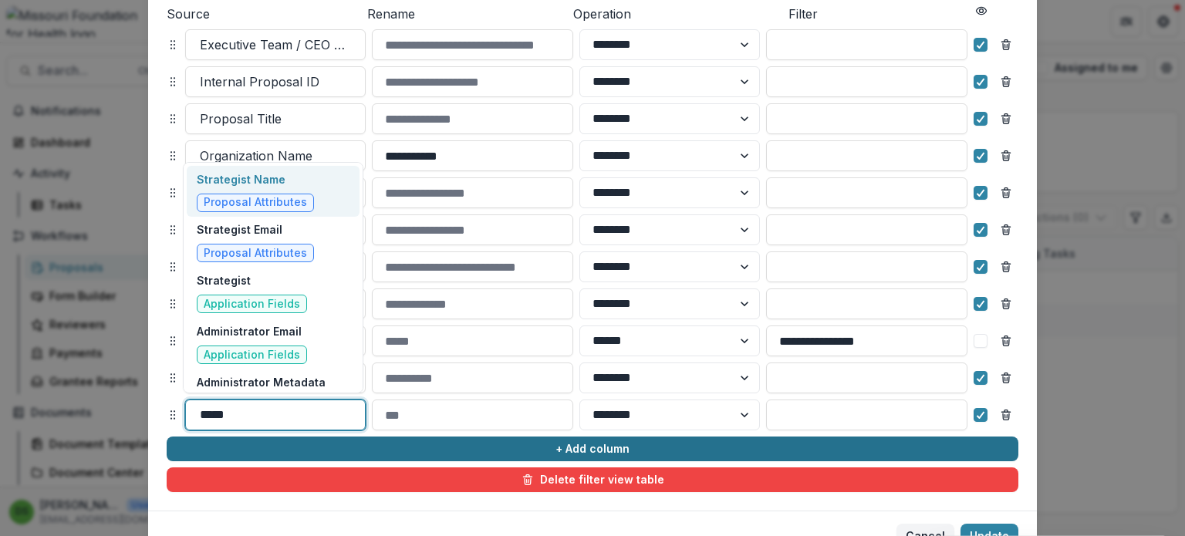
type input "******"
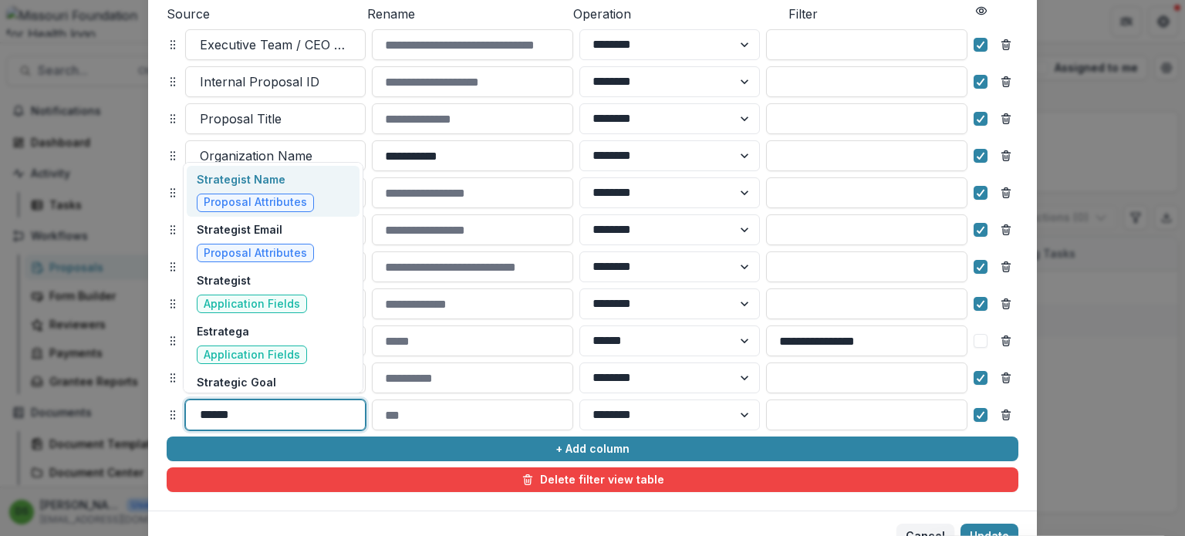
click at [281, 205] on span "Proposal Attributes" at bounding box center [255, 202] width 103 height 13
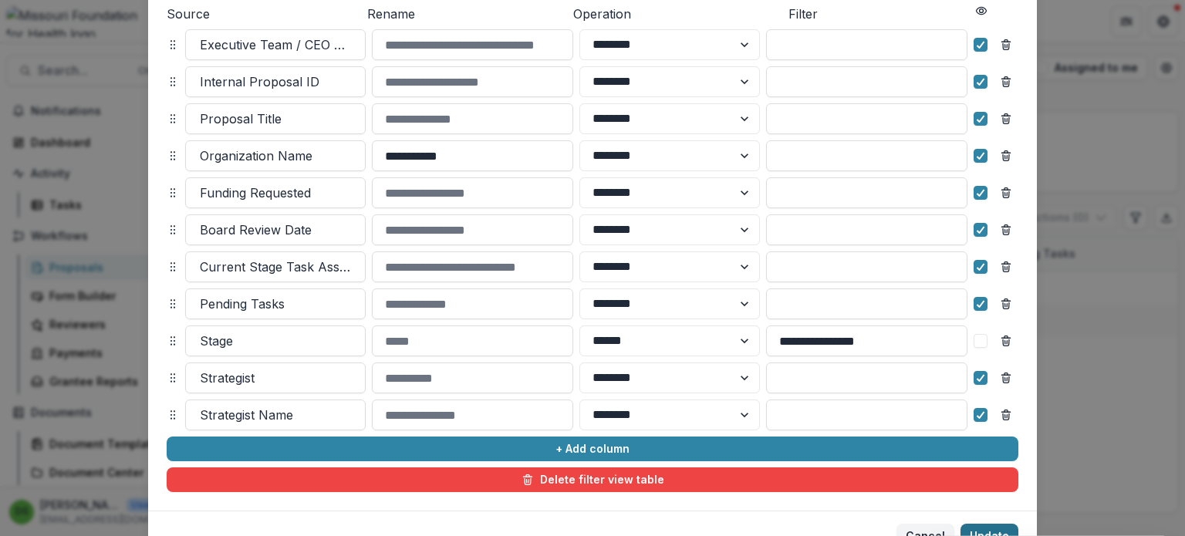
click at [972, 531] on button "Update" at bounding box center [989, 536] width 58 height 25
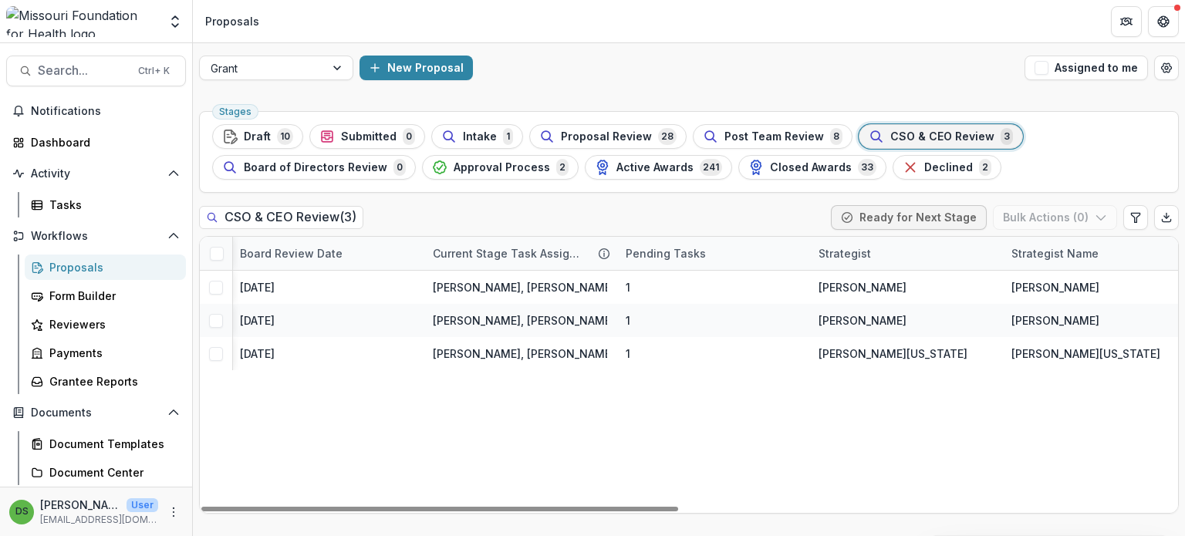
scroll to position [0, 1021]
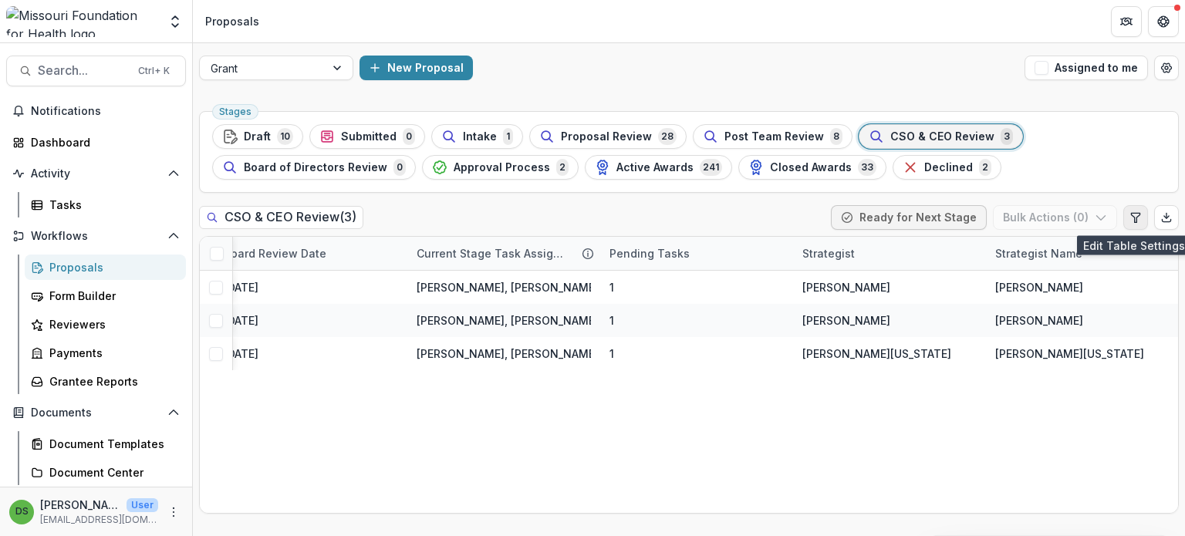
click at [1139, 218] on icon "Edit table settings" at bounding box center [1135, 217] width 12 height 12
select select "******"
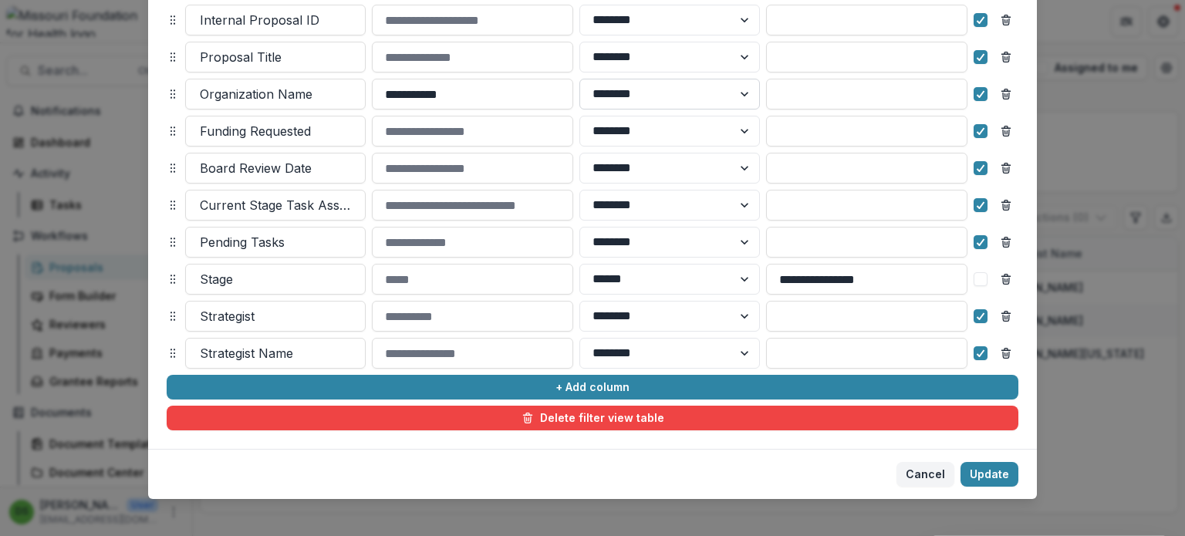
scroll to position [275, 0]
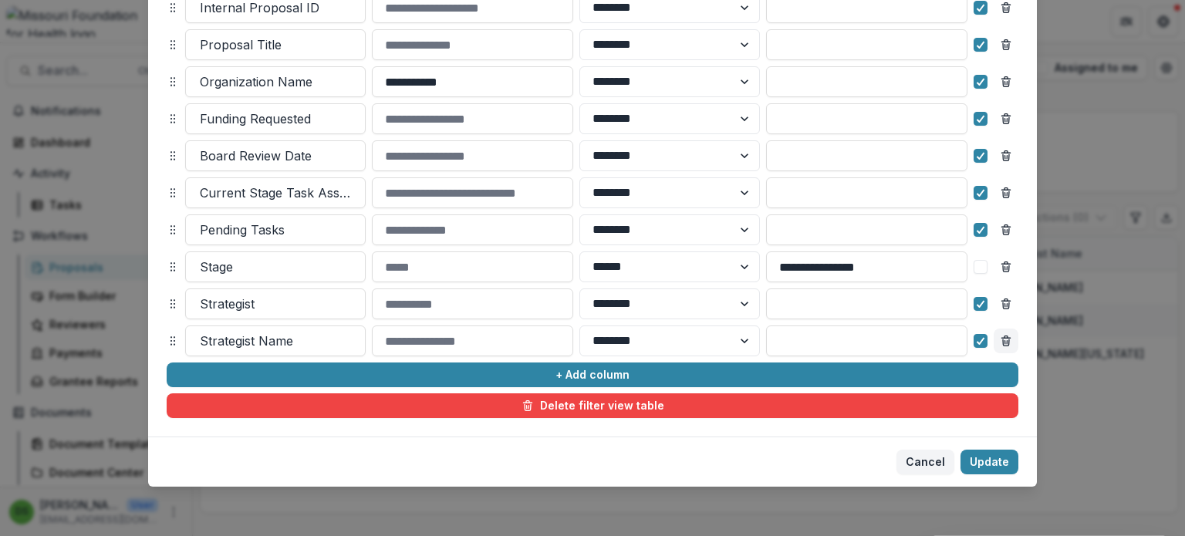
click at [1006, 340] on icon "Remove column" at bounding box center [1006, 343] width 6 height 6
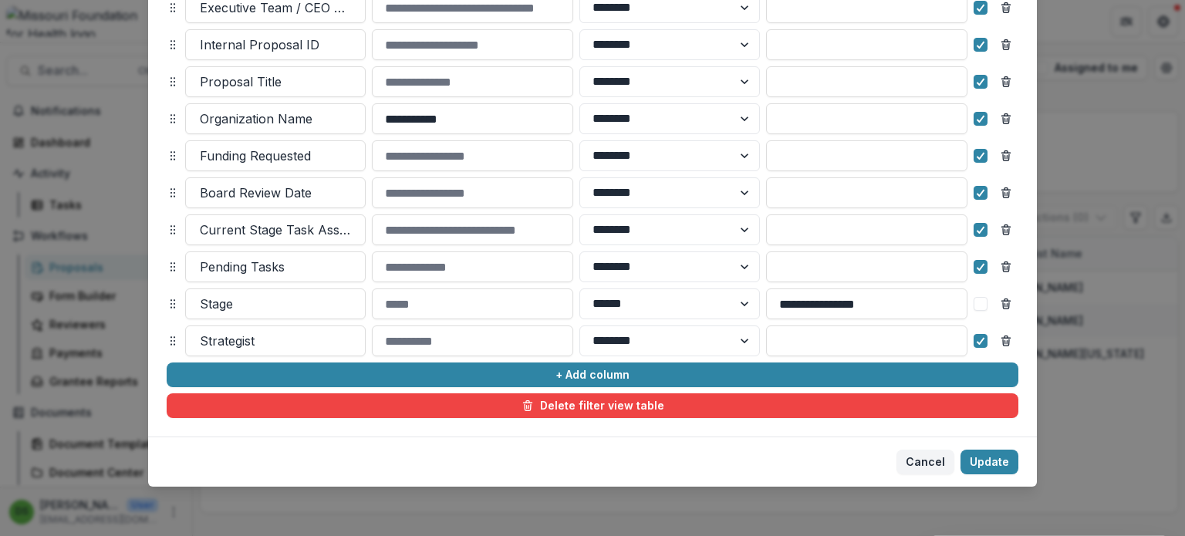
scroll to position [238, 0]
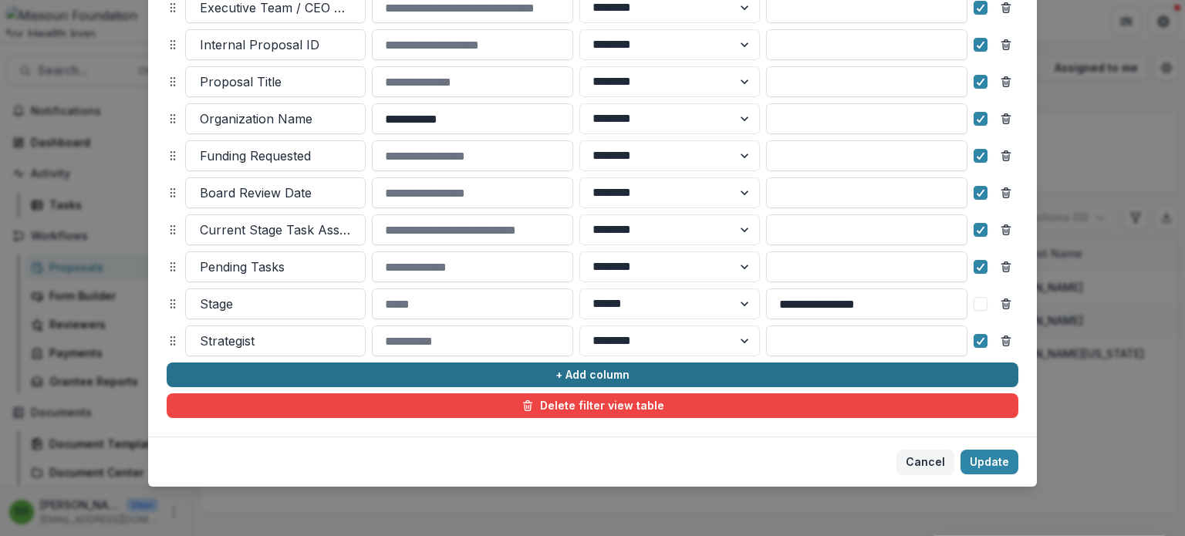
click at [694, 375] on button "+ Add column" at bounding box center [592, 374] width 851 height 25
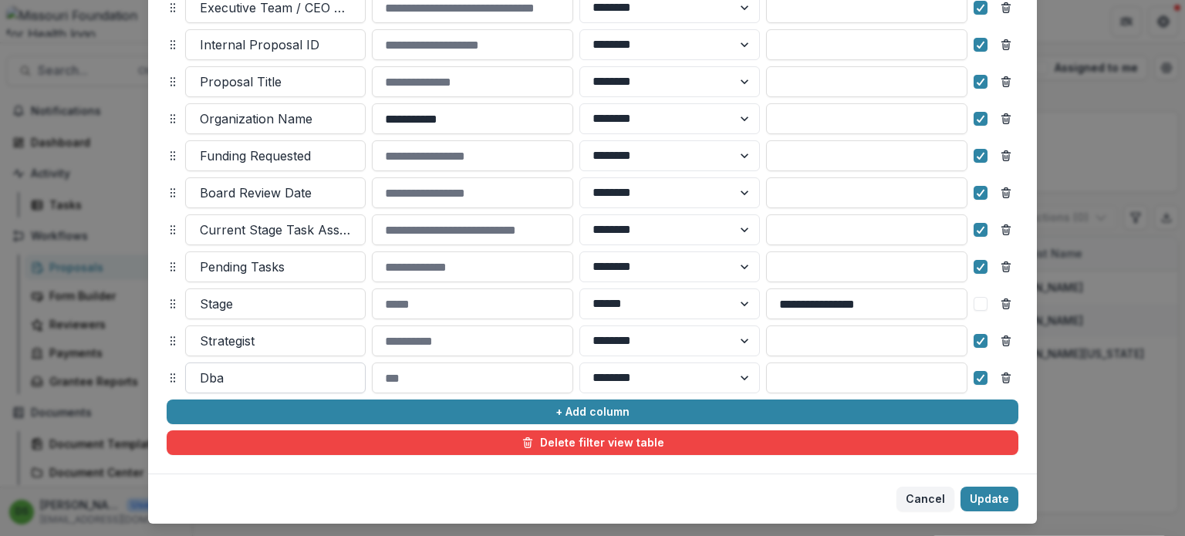
click at [304, 379] on div at bounding box center [275, 378] width 151 height 22
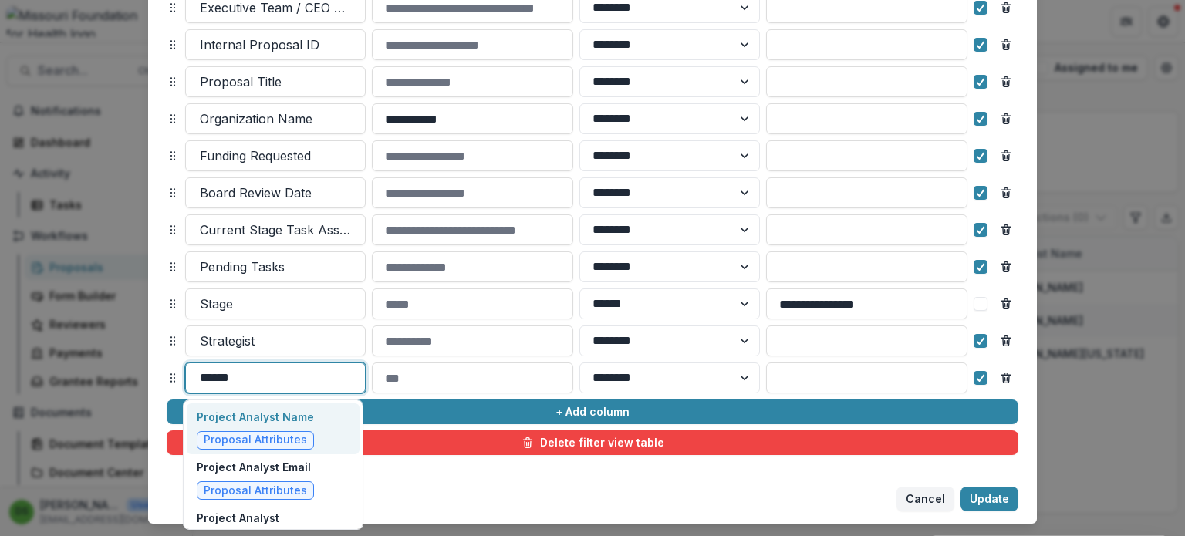
type input "*******"
click at [273, 409] on p "Project Analyst Name" at bounding box center [255, 417] width 117 height 16
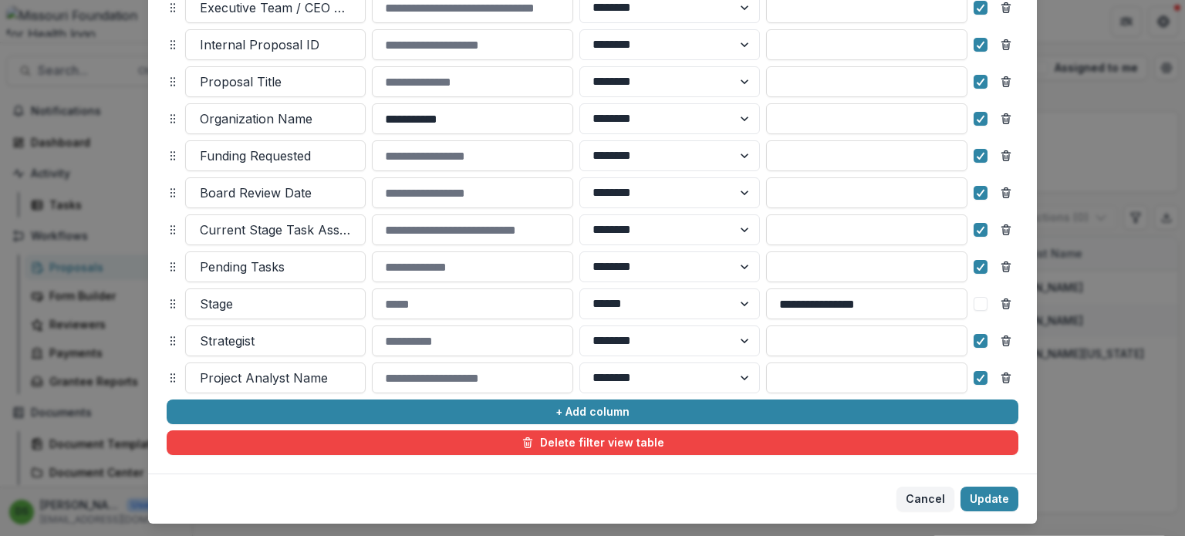
click at [273, 409] on button "+ Add column" at bounding box center [592, 411] width 851 height 25
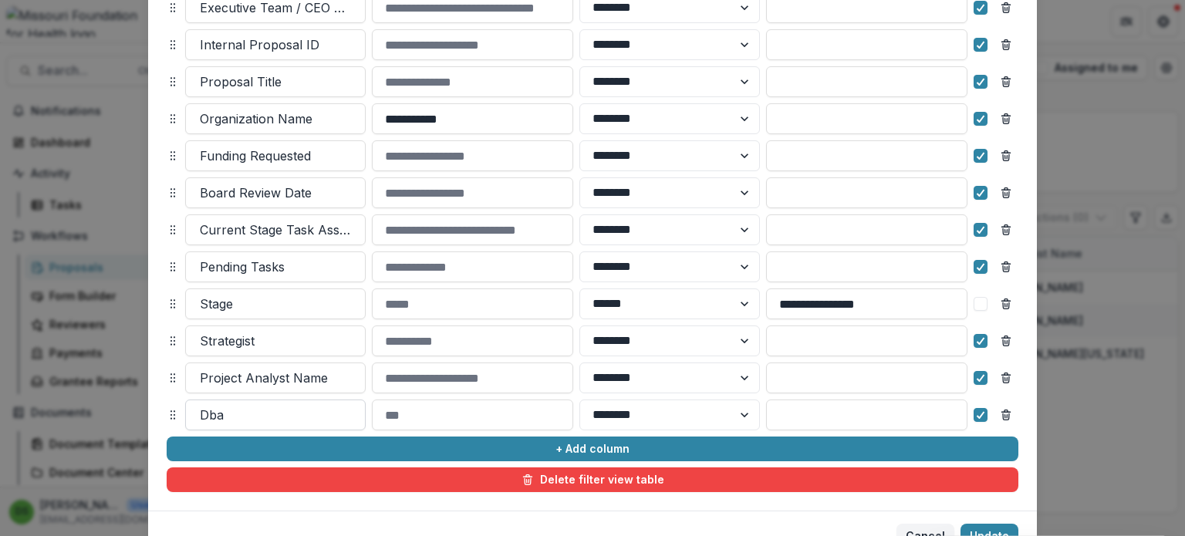
click at [211, 410] on div at bounding box center [275, 415] width 151 height 22
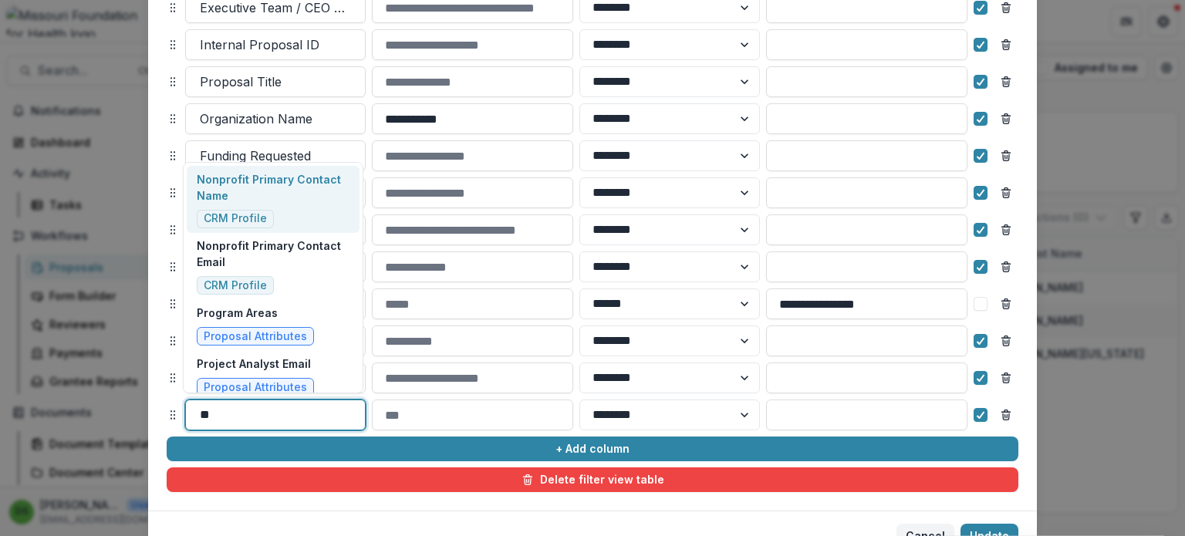
type input "*"
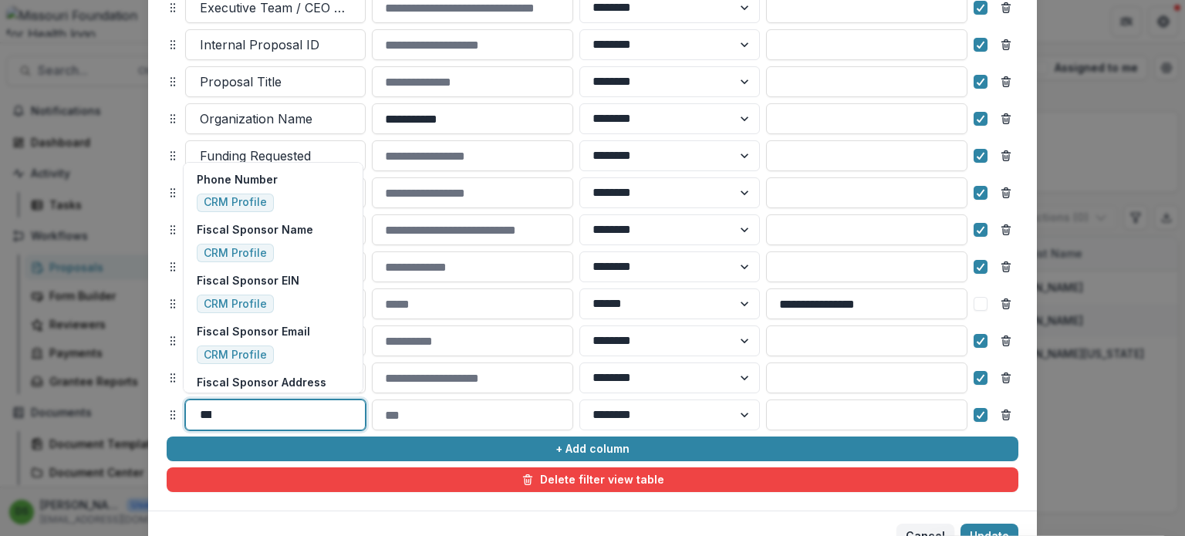
type input "******"
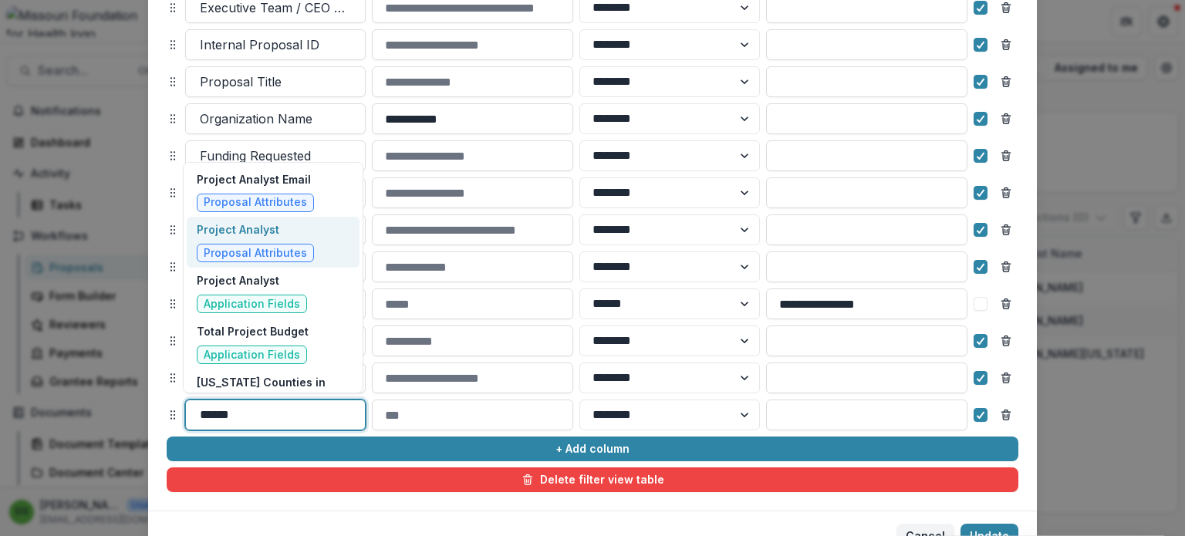
click at [263, 248] on span "Proposal Attributes" at bounding box center [255, 253] width 103 height 13
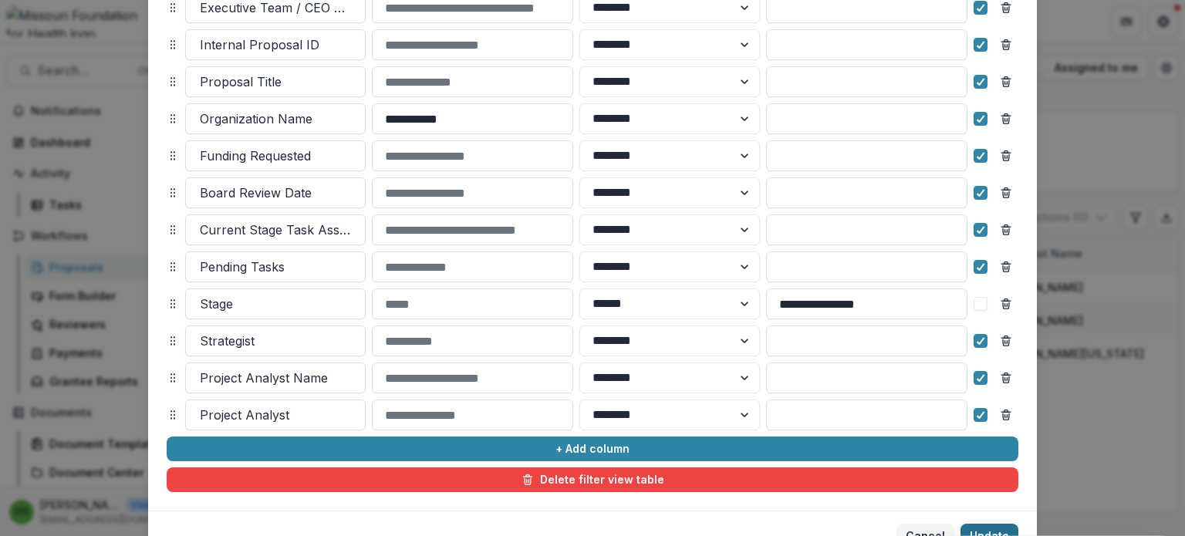
click at [985, 531] on button "Update" at bounding box center [989, 536] width 58 height 25
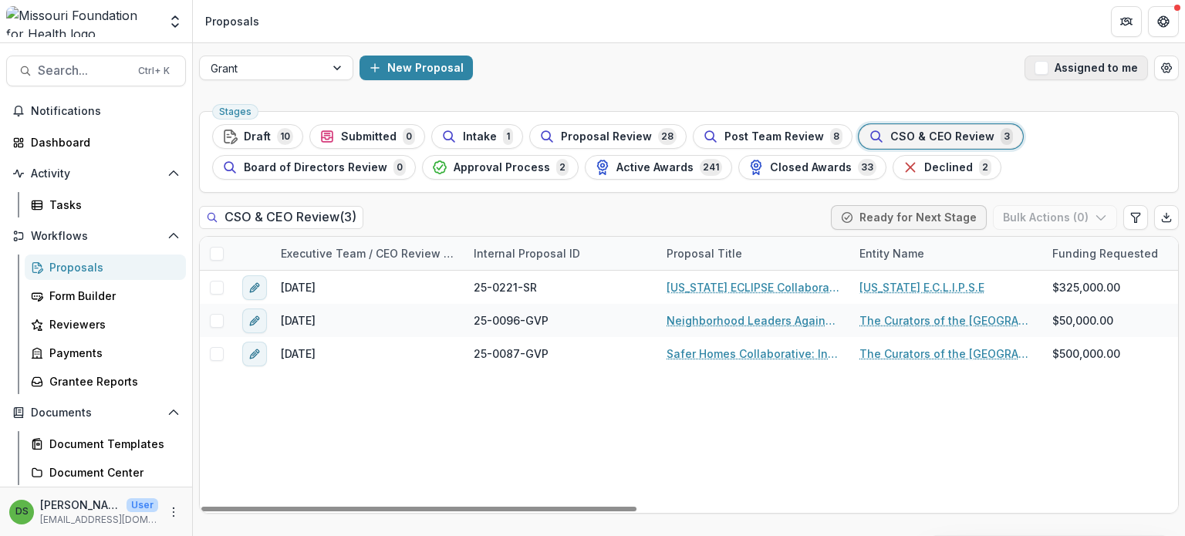
click at [1080, 69] on button "Assigned to me" at bounding box center [1085, 68] width 123 height 25
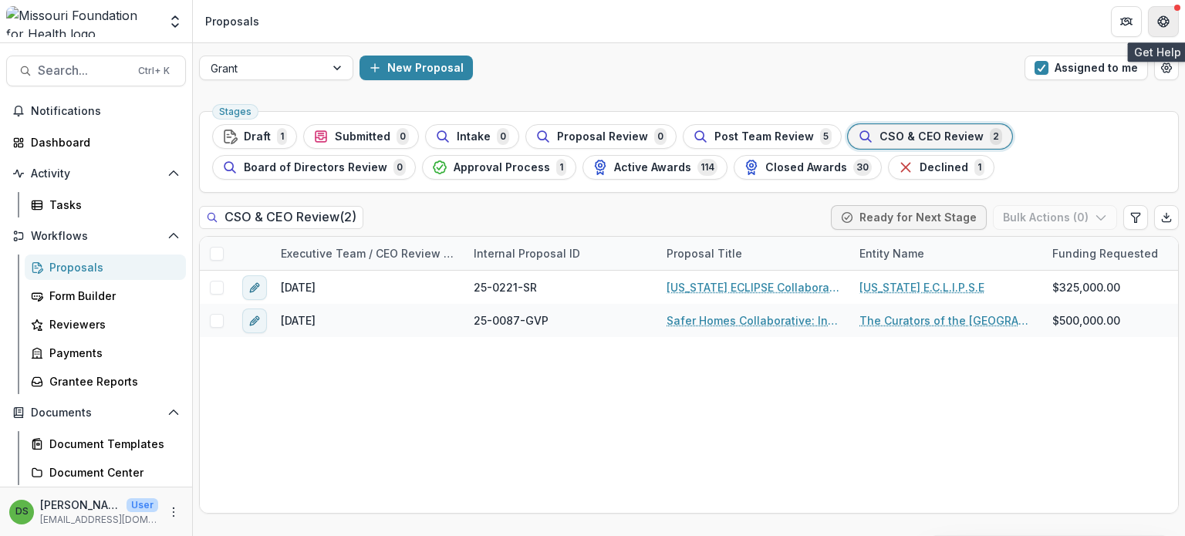
click at [1158, 30] on button "Get Help" at bounding box center [1163, 21] width 31 height 31
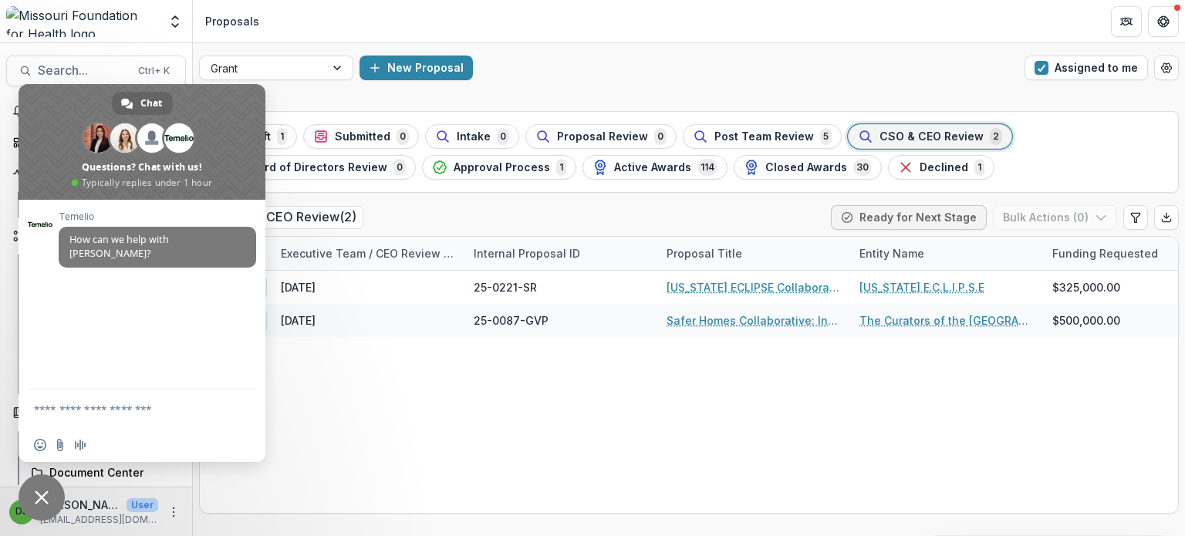
click at [140, 410] on textarea "Compose your message..." at bounding box center [125, 410] width 182 height 14
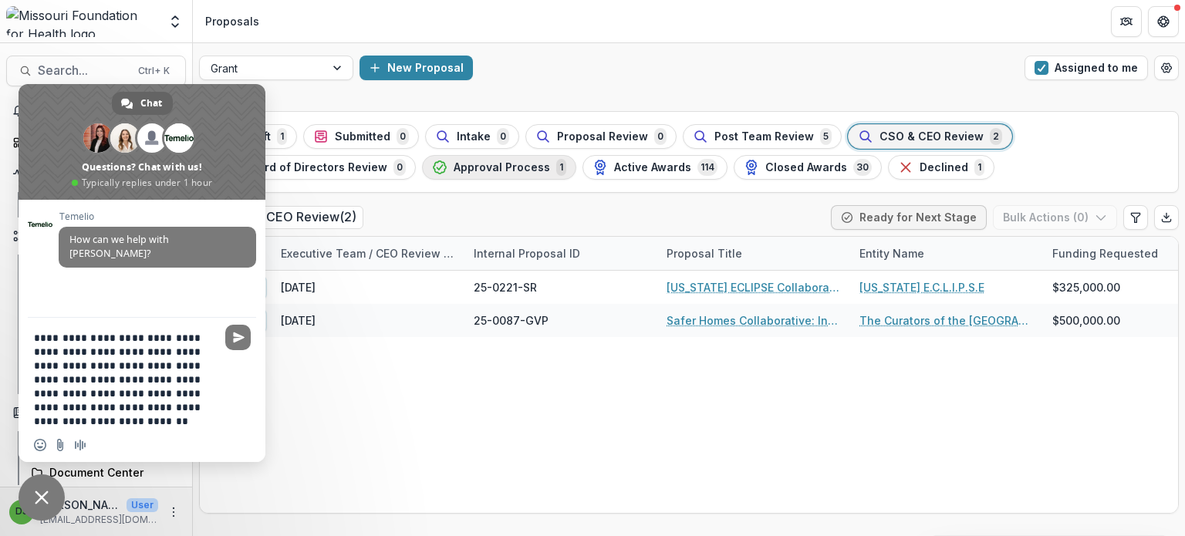
click at [512, 161] on span "Approval Process" at bounding box center [501, 167] width 96 height 13
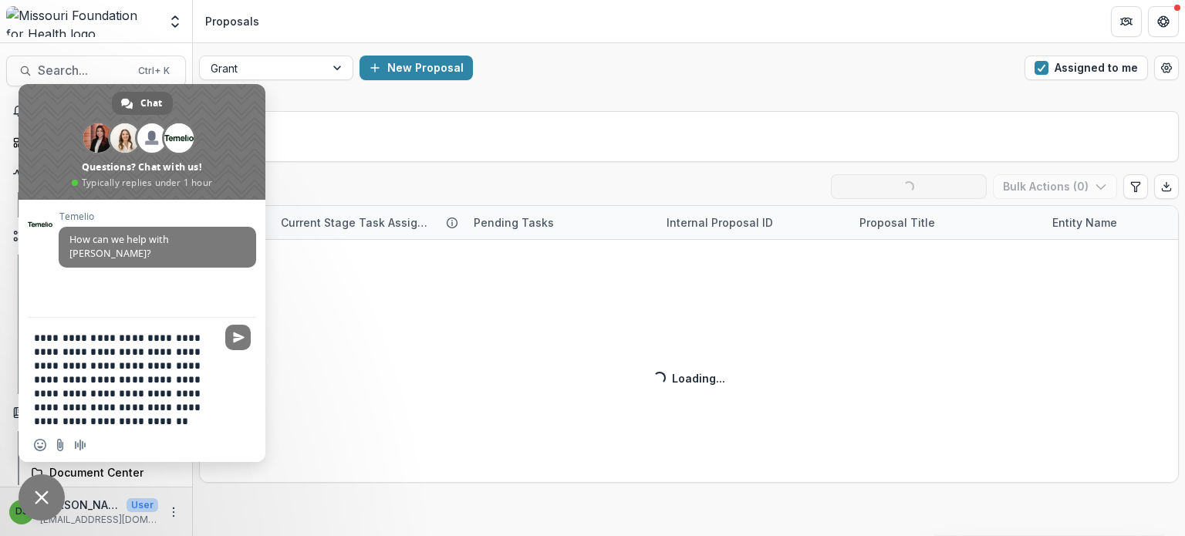
click at [106, 408] on textarea "**********" at bounding box center [125, 379] width 182 height 97
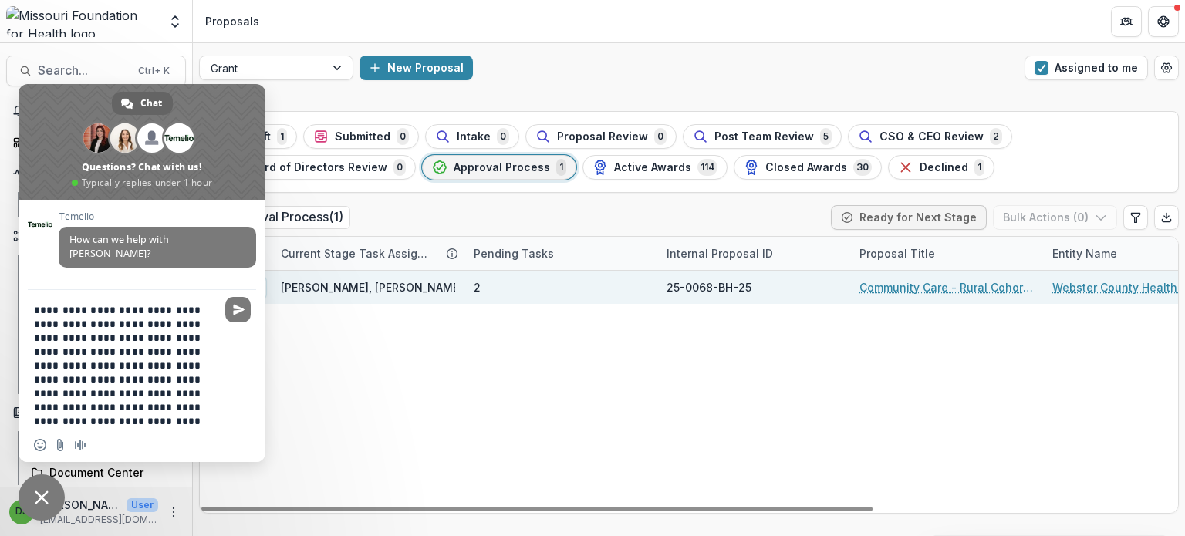
type textarea "**********"
click at [896, 286] on link "Community Care - Rural Cohort Implementation Grant" at bounding box center [946, 287] width 174 height 16
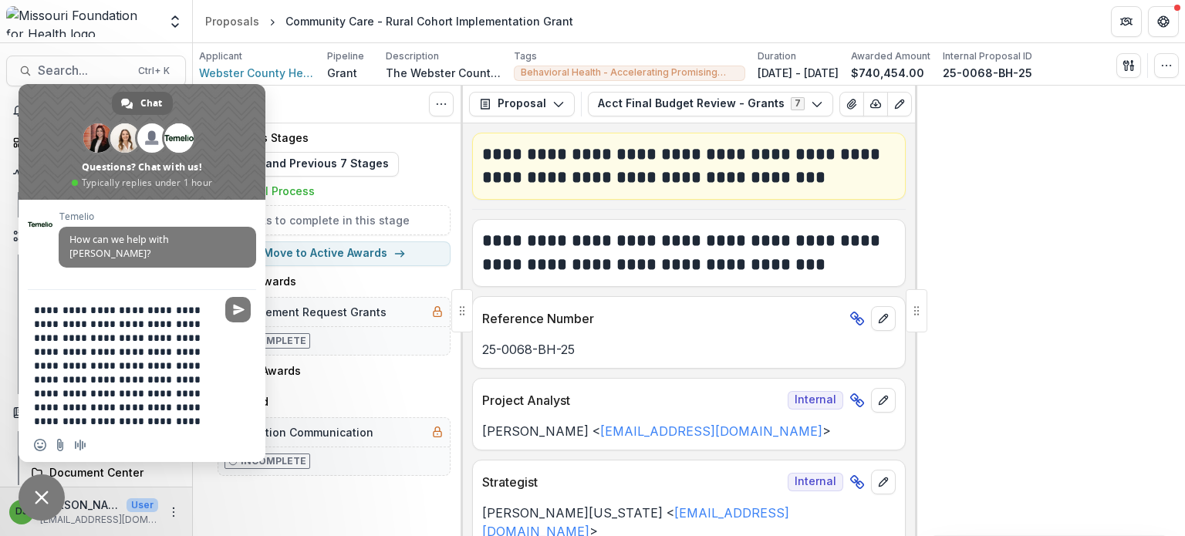
click at [160, 348] on textarea "**********" at bounding box center [125, 365] width 182 height 125
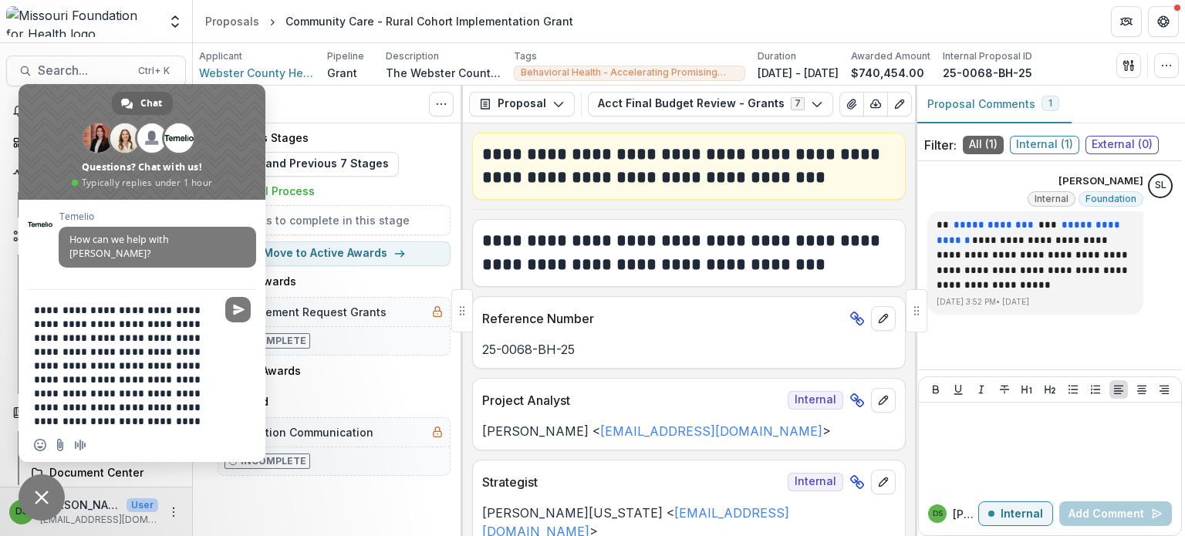
click at [1166, 78] on div "Applicant Webster County Health Unit Pipeline Grant Description The Webster Cou…" at bounding box center [688, 65] width 979 height 32
click at [1162, 66] on icon "button" at bounding box center [1166, 65] width 12 height 12
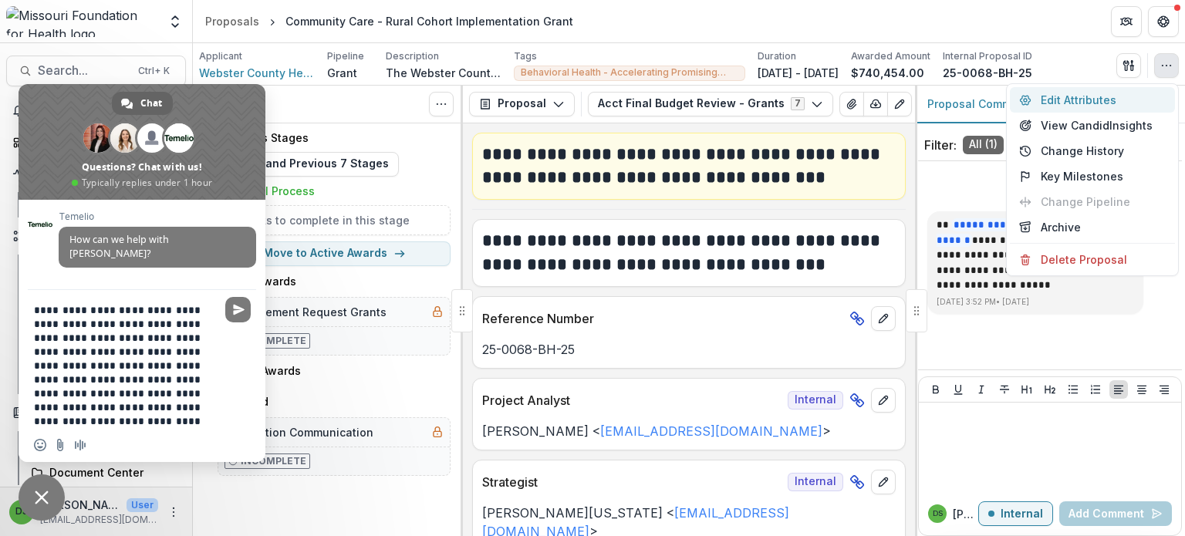
click at [1079, 103] on button "Edit Attributes" at bounding box center [1092, 99] width 165 height 25
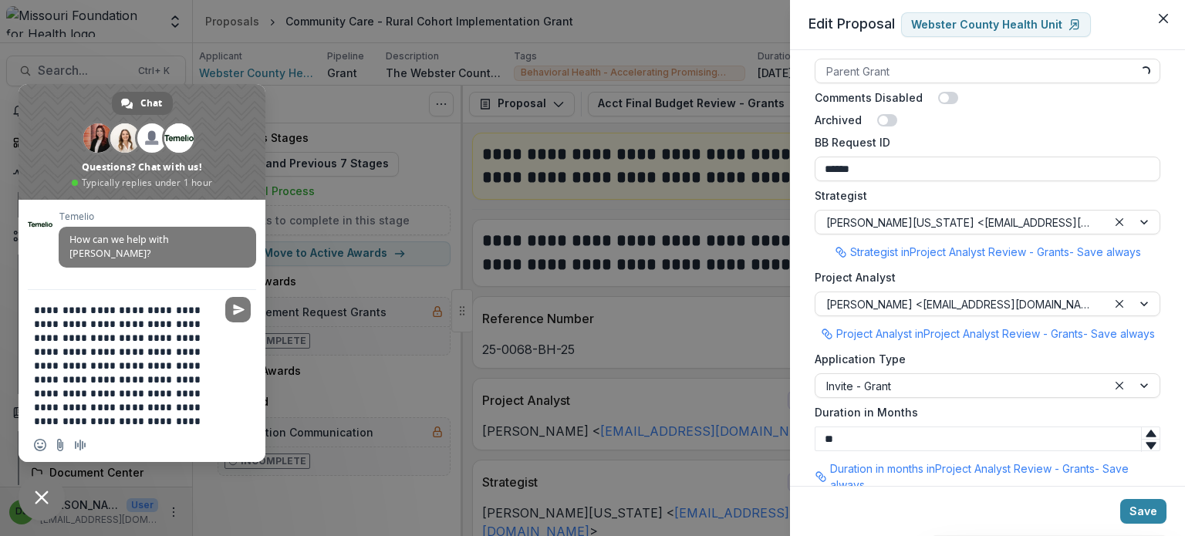
scroll to position [1242, 0]
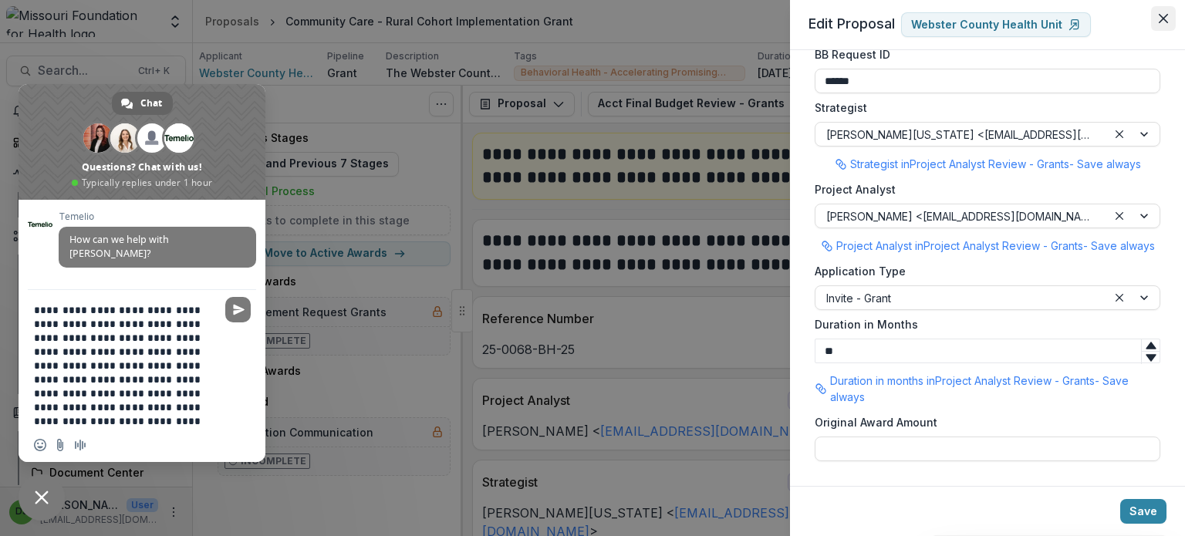
click at [1164, 25] on button "Close" at bounding box center [1163, 18] width 25 height 25
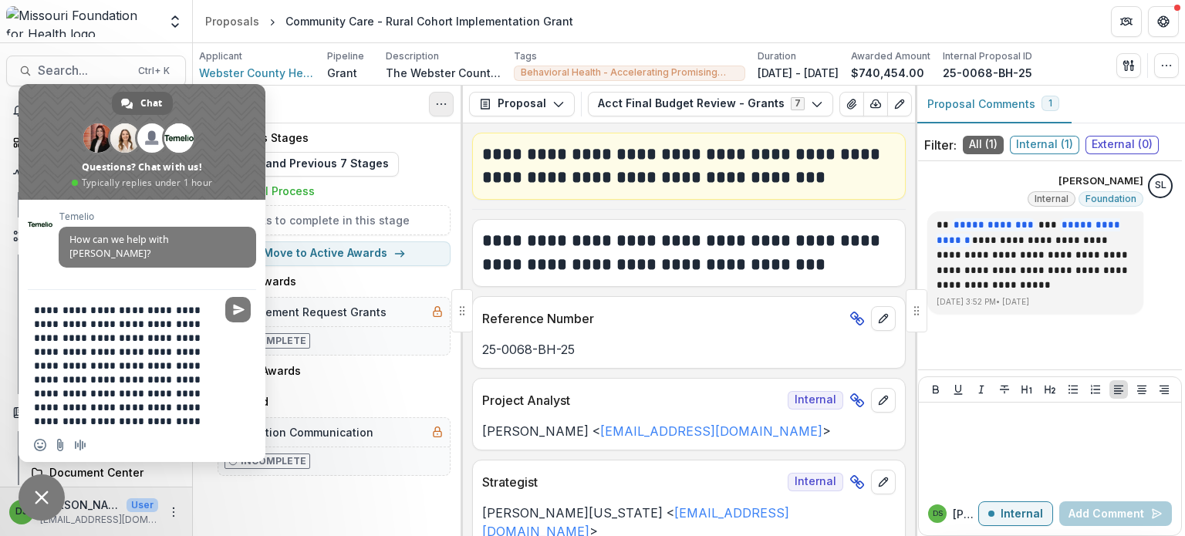
click at [443, 106] on icon "Toggle View Cancelled Tasks" at bounding box center [441, 104] width 12 height 12
click at [334, 162] on button "Expand Previous 7 Stages" at bounding box center [307, 164] width 181 height 25
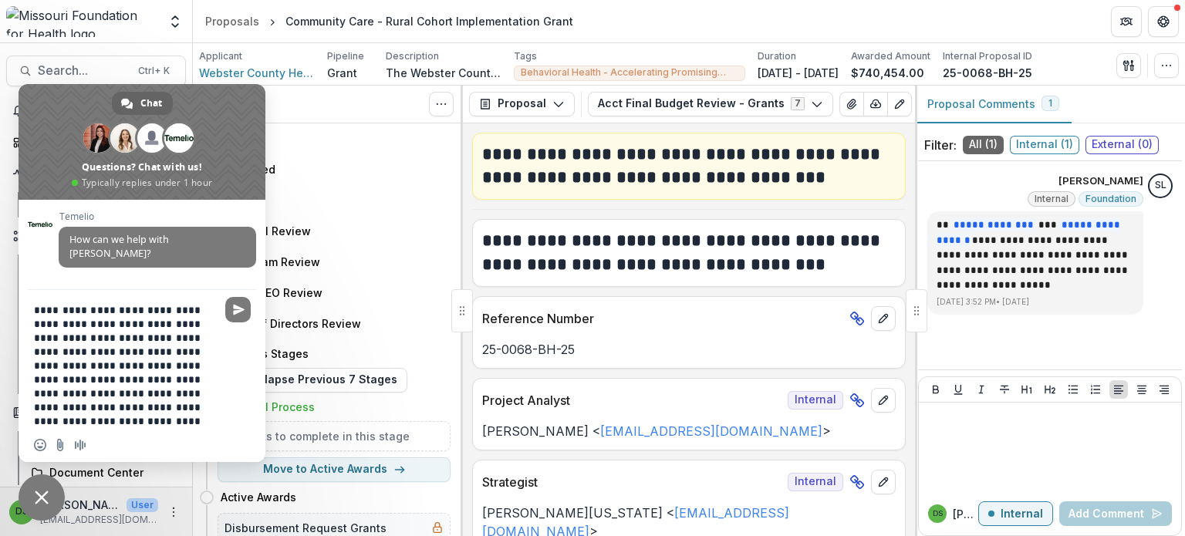
click at [40, 497] on span "Close chat" at bounding box center [42, 498] width 14 height 14
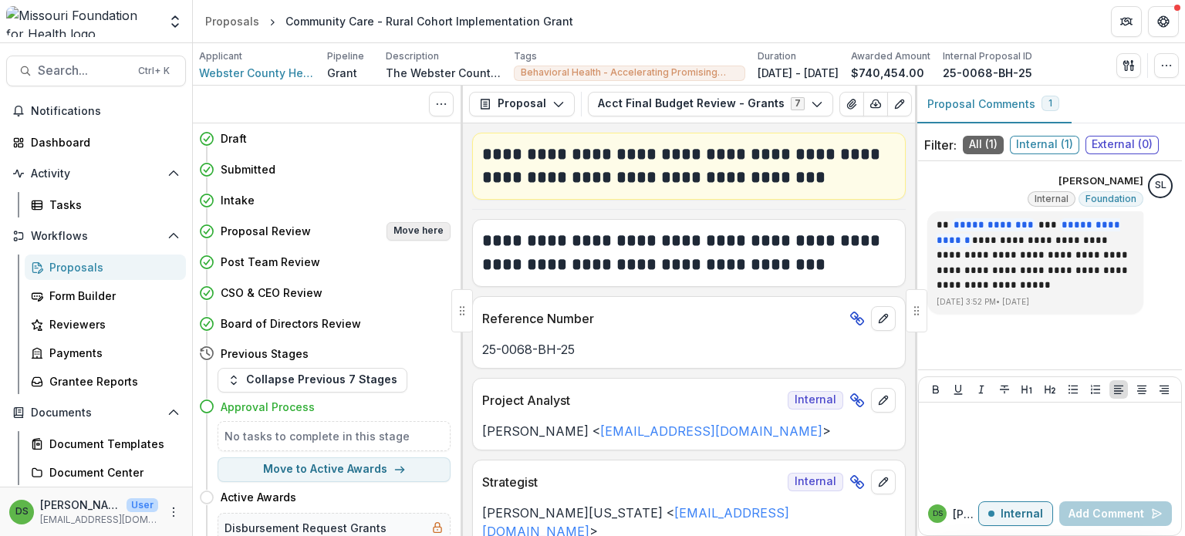
click at [405, 236] on button "Move here" at bounding box center [418, 231] width 64 height 19
select select "**********"
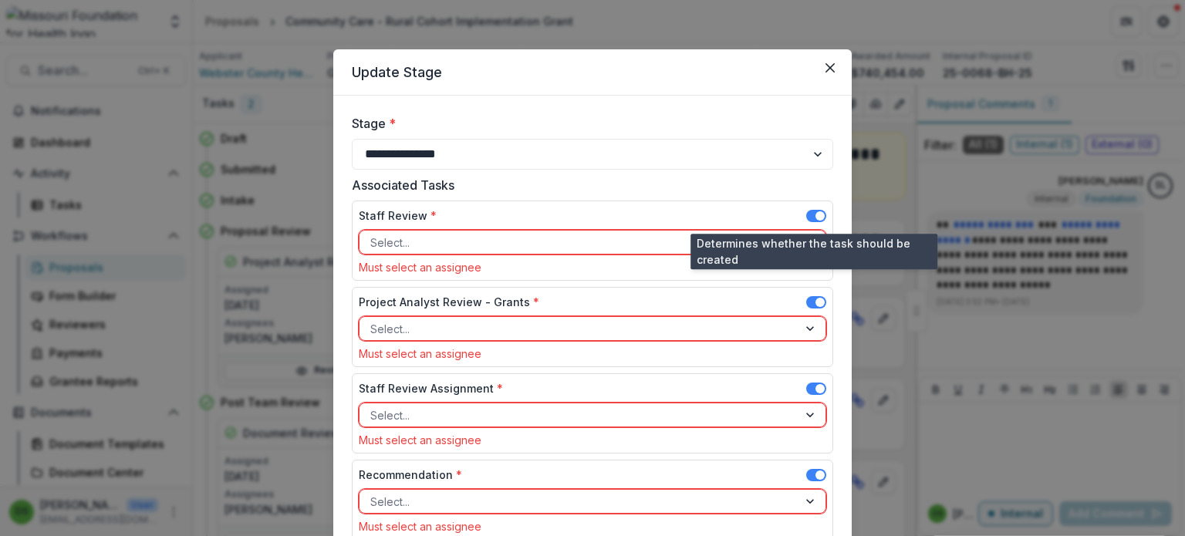
click at [808, 215] on span at bounding box center [816, 216] width 20 height 12
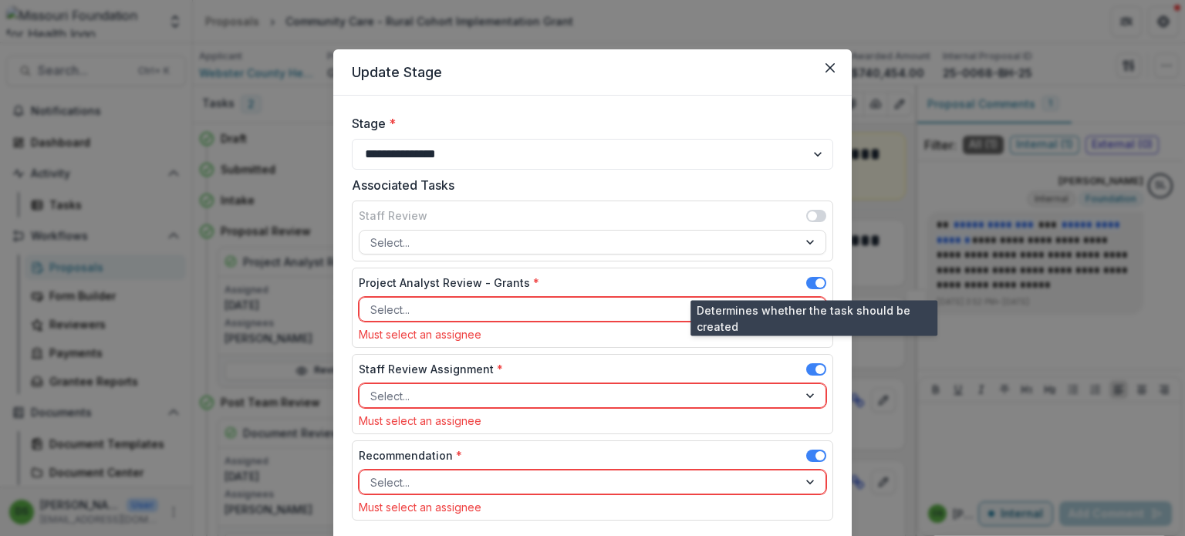
click at [811, 283] on span at bounding box center [816, 283] width 20 height 12
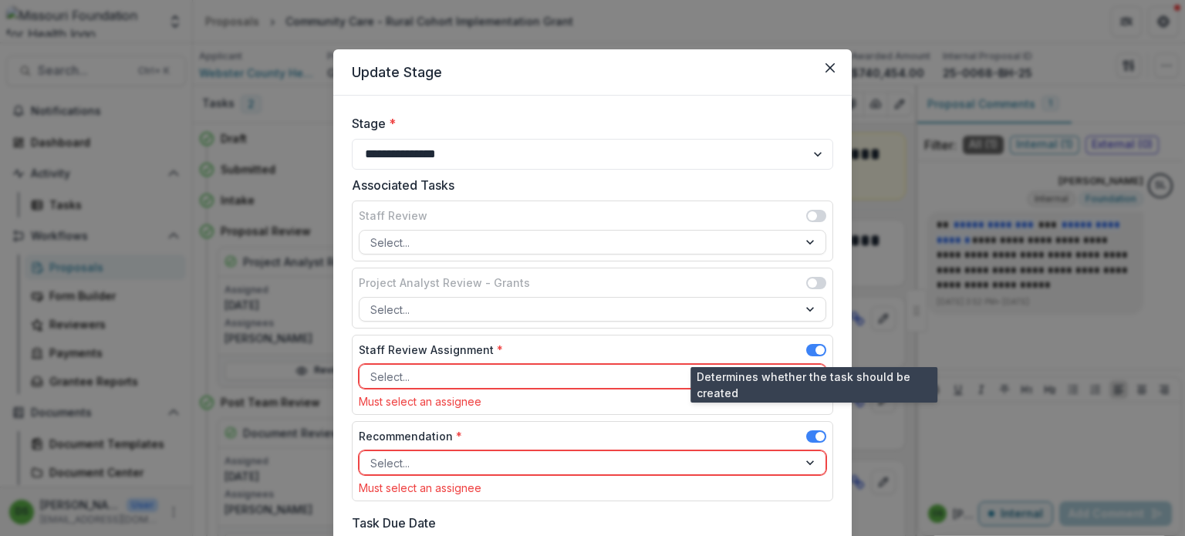
click at [815, 352] on span at bounding box center [819, 350] width 9 height 9
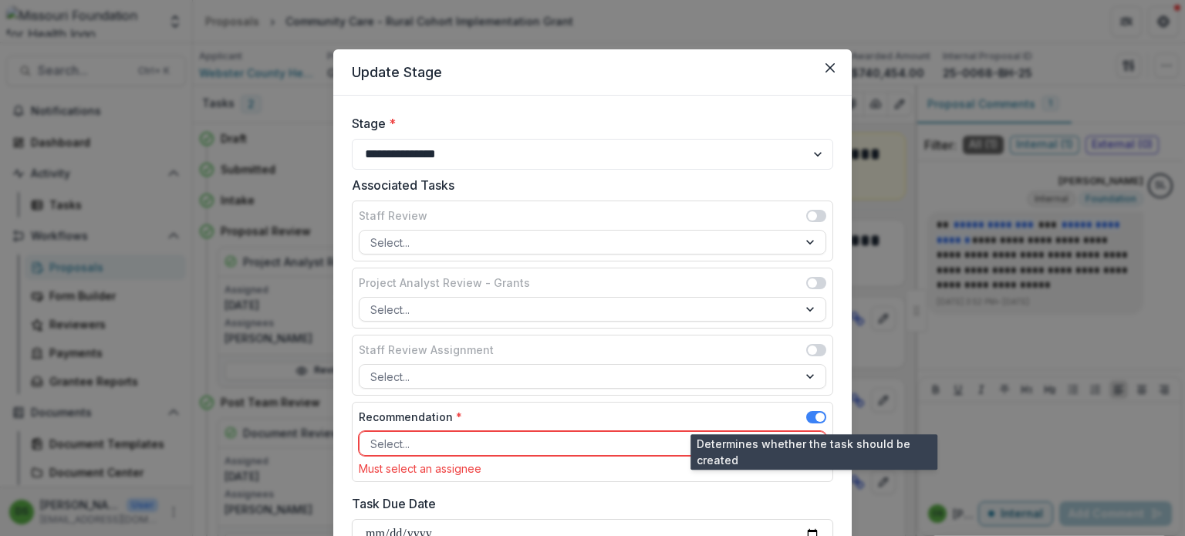
click at [810, 423] on span at bounding box center [816, 419] width 20 height 19
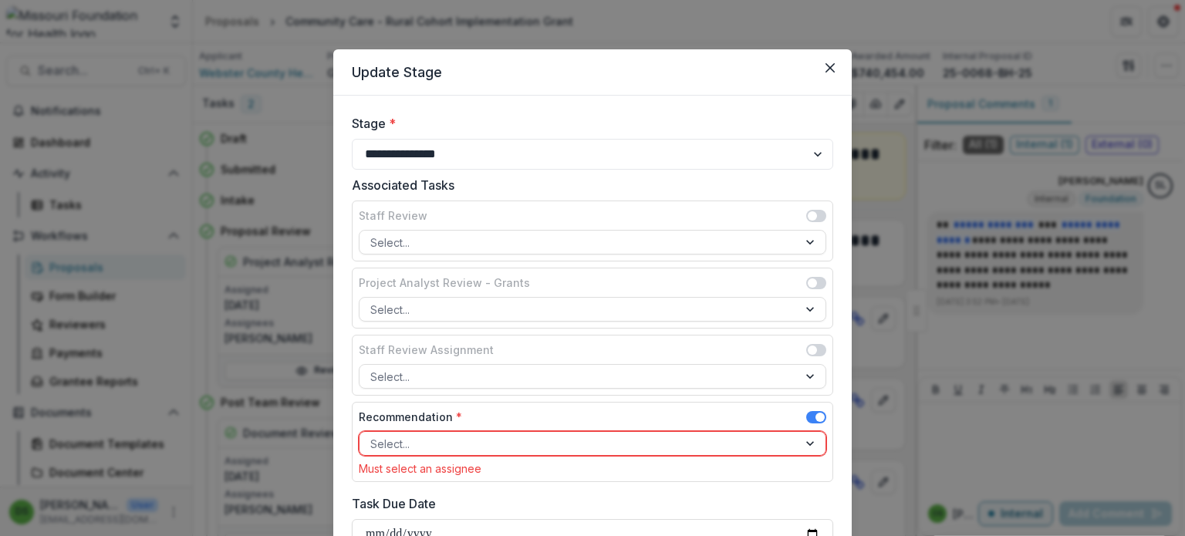
click at [809, 417] on span at bounding box center [816, 417] width 20 height 12
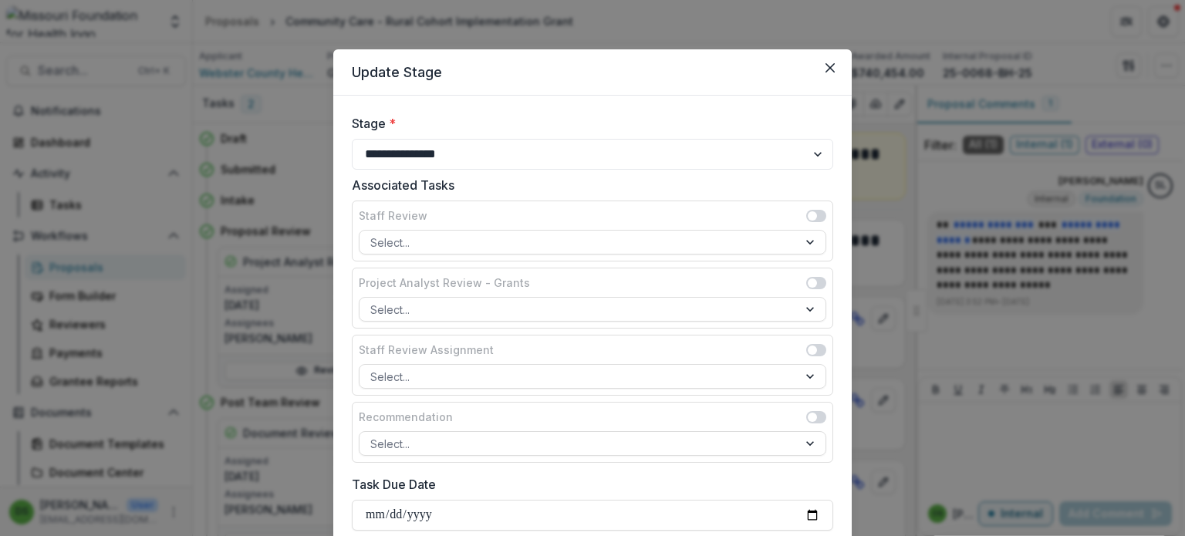
scroll to position [161, 0]
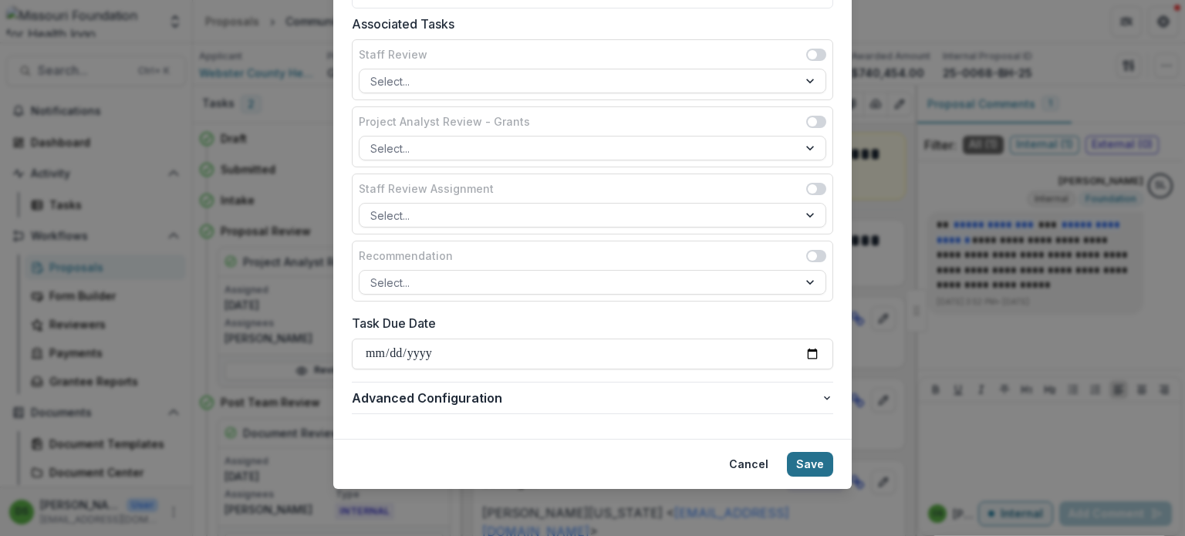
click at [804, 457] on button "Save" at bounding box center [810, 464] width 46 height 25
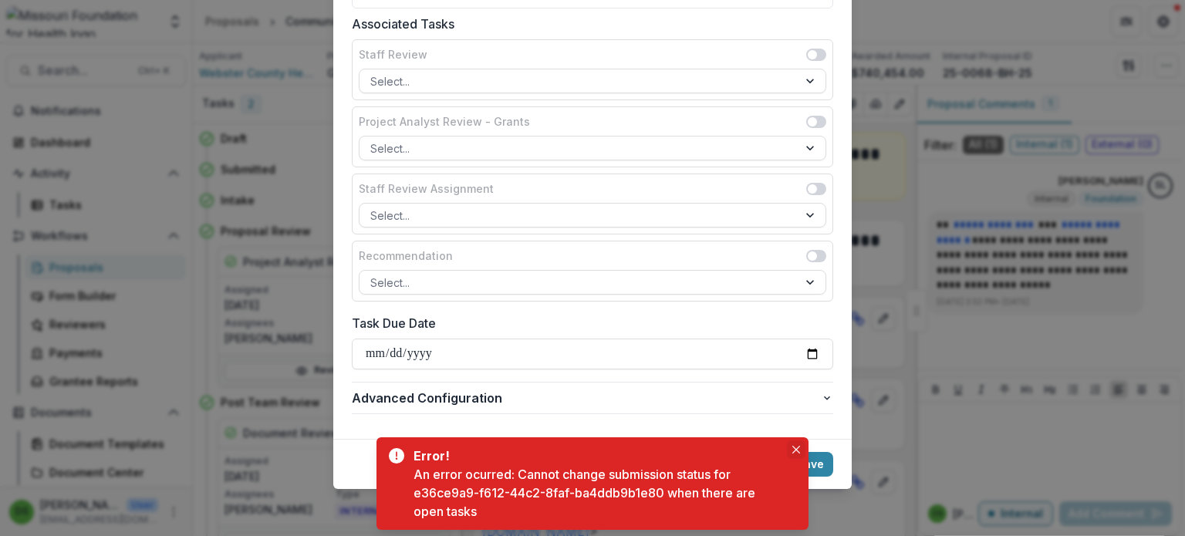
click at [796, 444] on button "Close" at bounding box center [796, 449] width 19 height 19
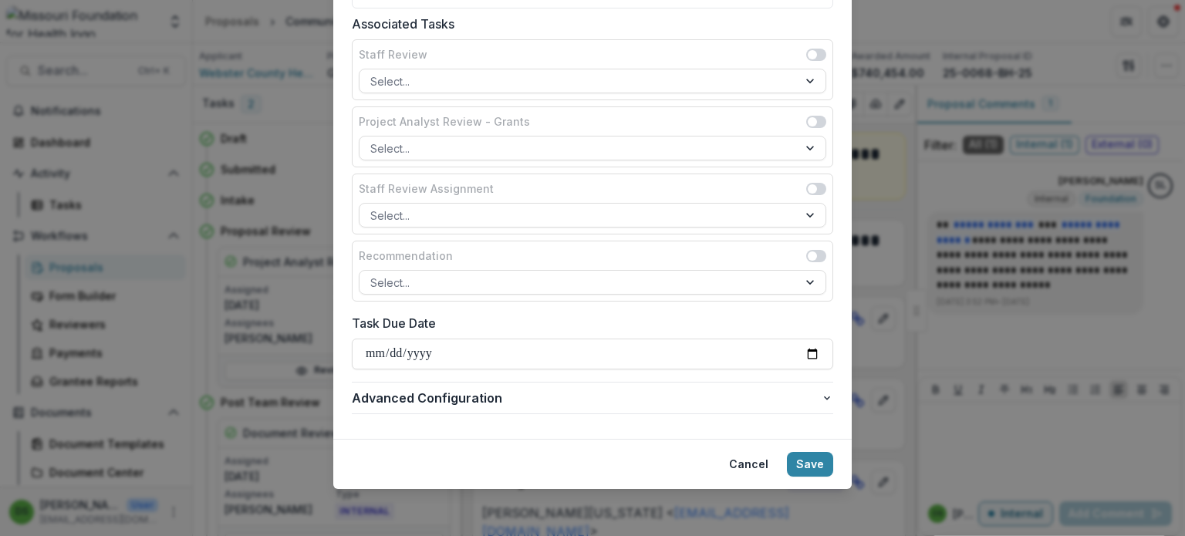
click at [871, 413] on div "**********" at bounding box center [592, 268] width 1185 height 536
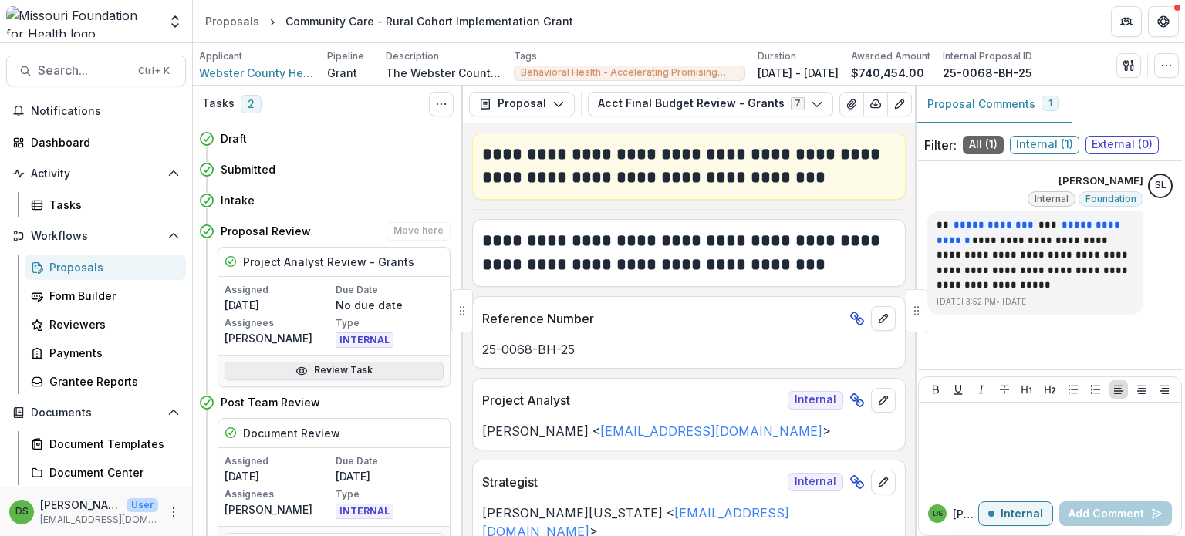
click at [348, 371] on link "Review Task" at bounding box center [333, 371] width 219 height 19
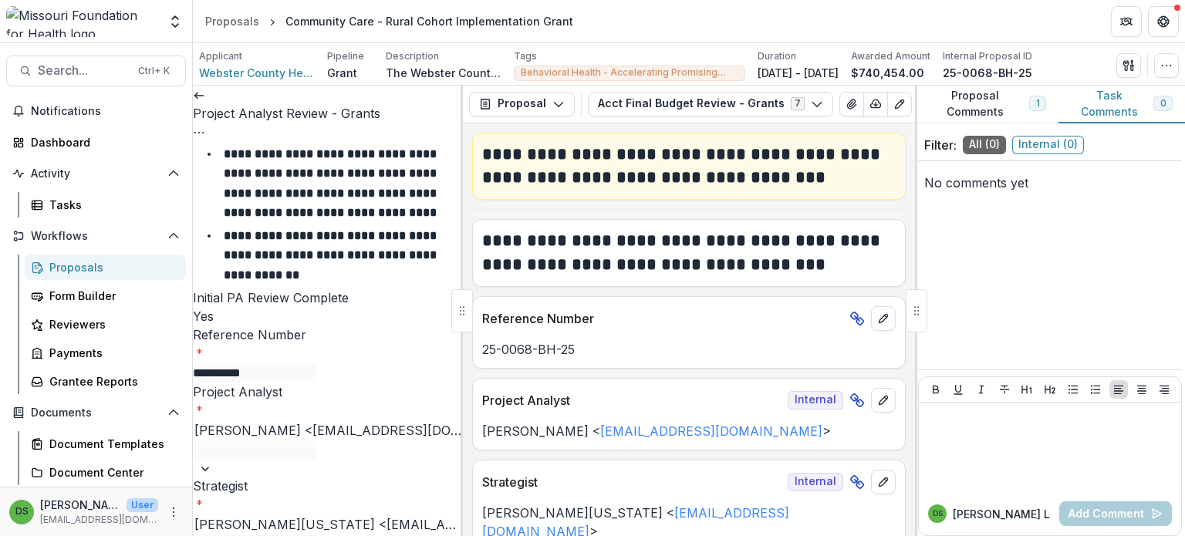
click at [205, 126] on icon "Options" at bounding box center [199, 132] width 12 height 12
click at [342, 169] on button "Reopen Task" at bounding box center [370, 171] width 165 height 25
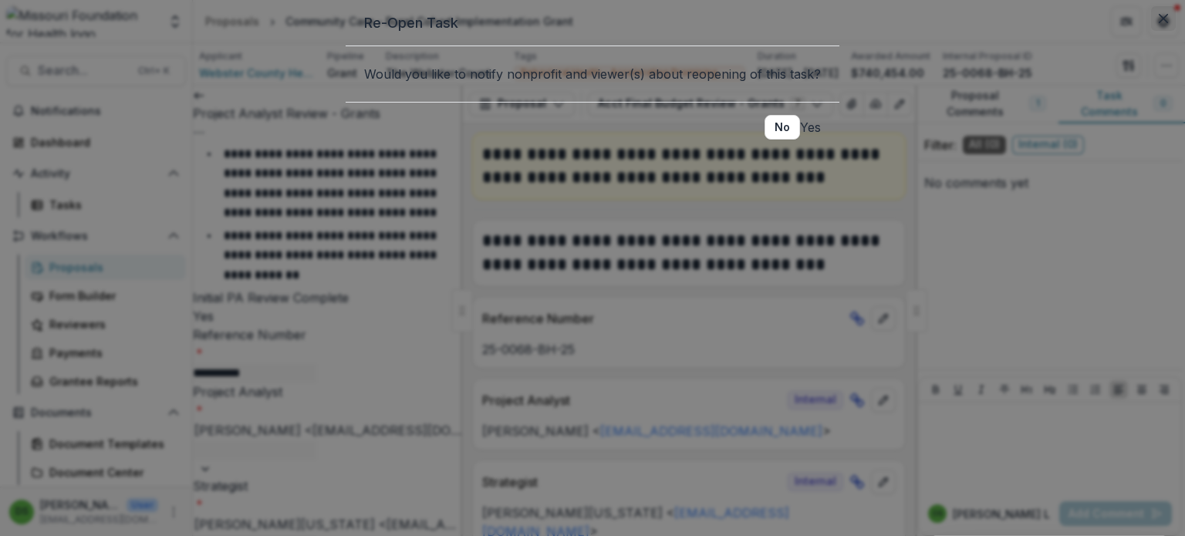
click at [1158, 23] on icon "Close" at bounding box center [1162, 18] width 9 height 9
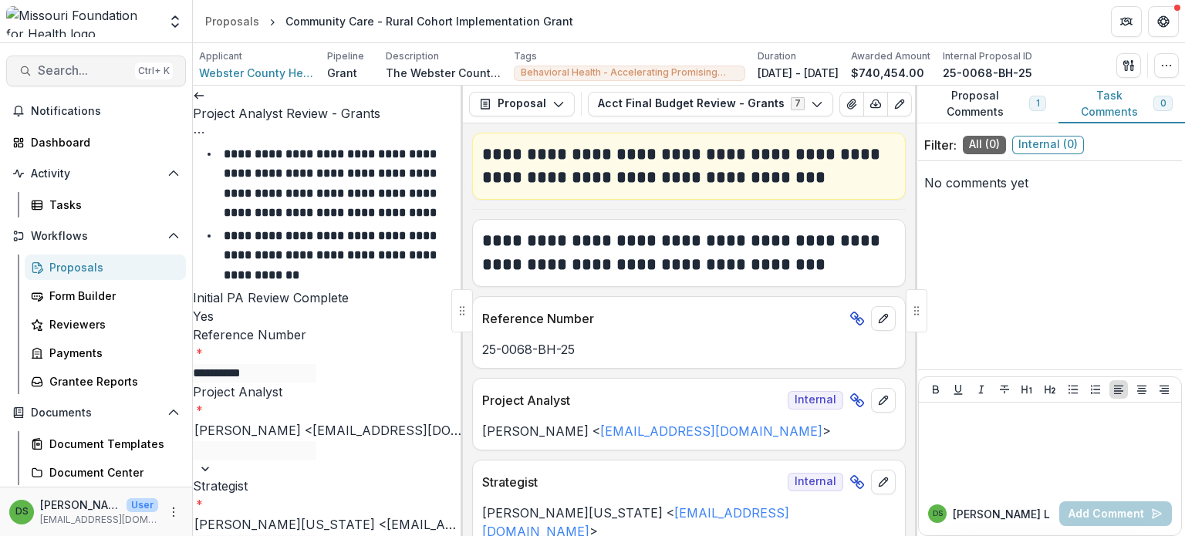
scroll to position [1697, 0]
click at [76, 268] on div "Proposals" at bounding box center [111, 267] width 124 height 16
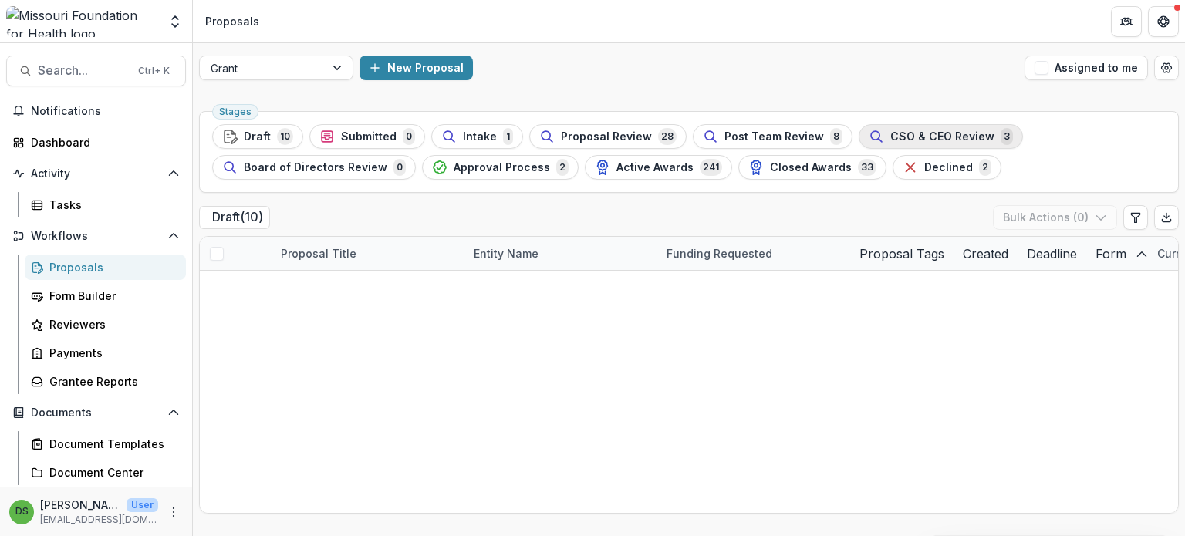
click at [890, 140] on span "CSO & CEO Review" at bounding box center [942, 136] width 104 height 13
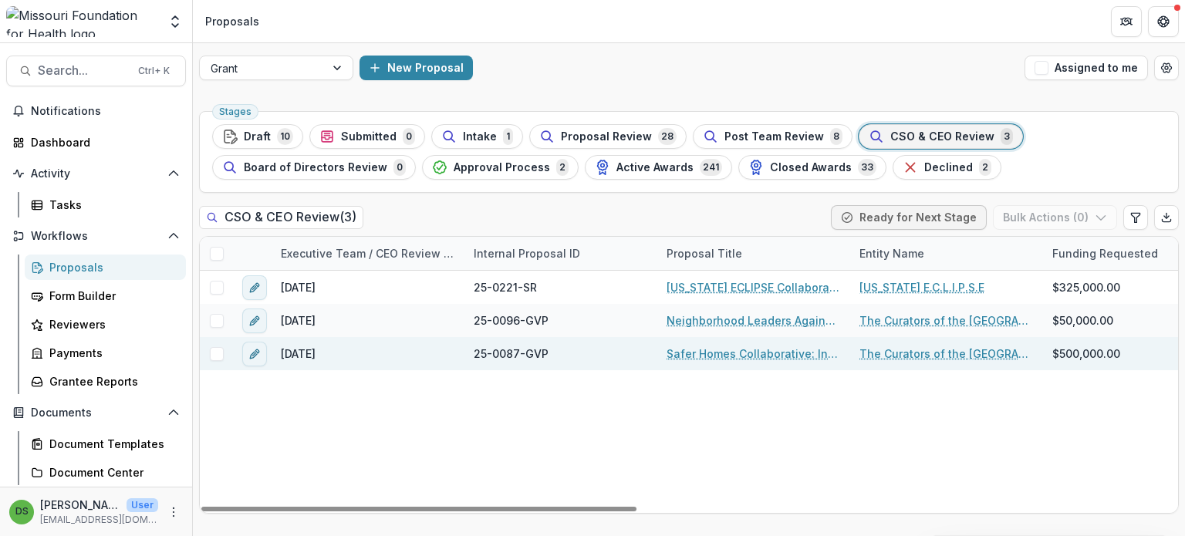
click at [760, 349] on link "Safer Homes Collaborative: Infrastructure & Sustainability Funding" at bounding box center [753, 354] width 174 height 16
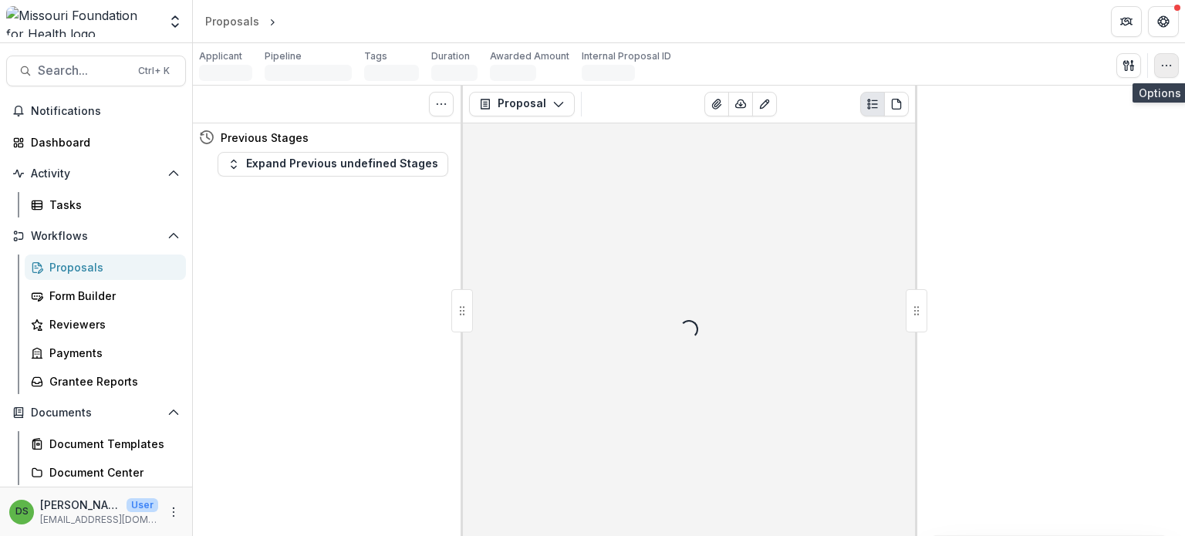
click at [1166, 67] on icon "button" at bounding box center [1166, 65] width 12 height 12
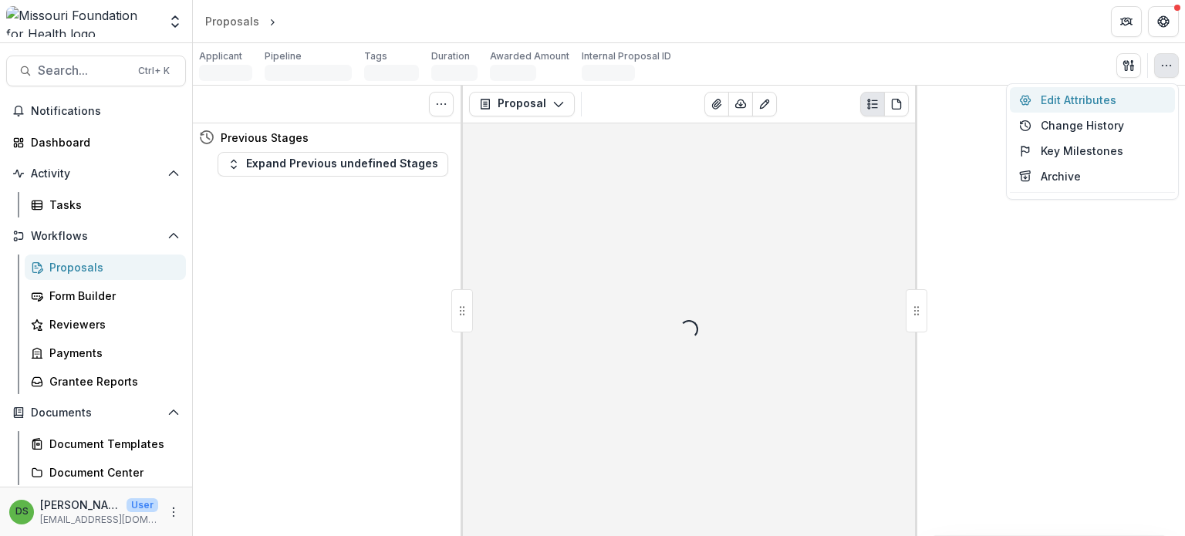
click at [1075, 92] on button "Edit Attributes" at bounding box center [1092, 99] width 165 height 25
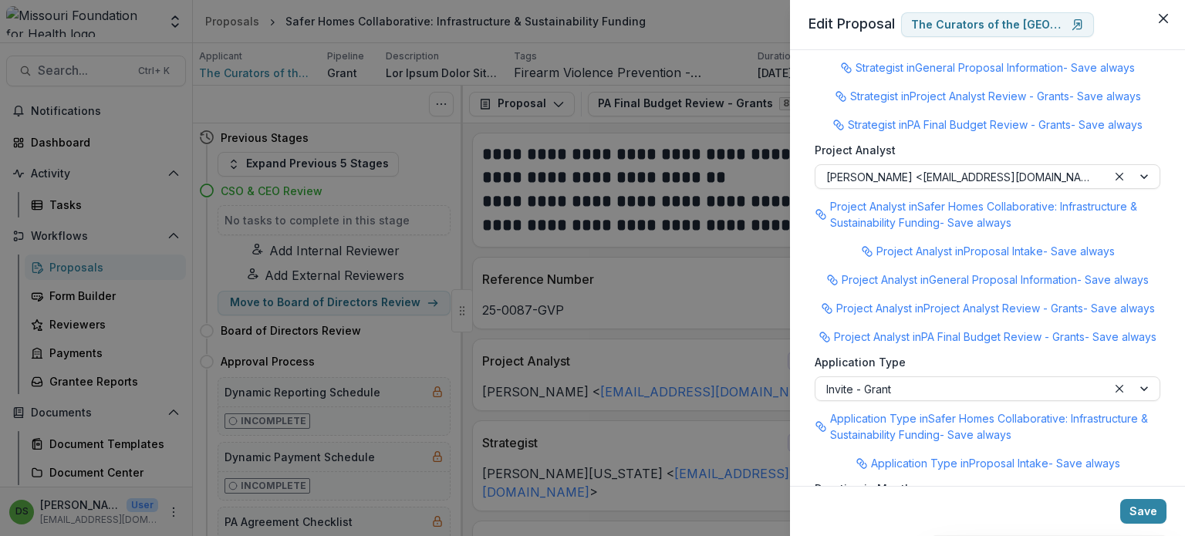
scroll to position [2023, 0]
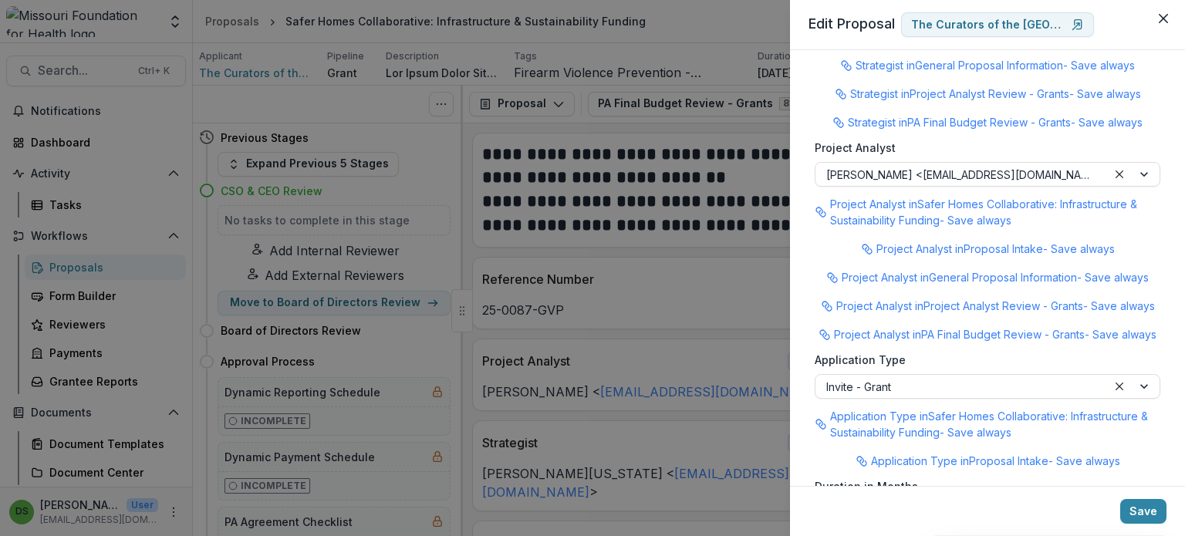
click at [660, 277] on div "**********" at bounding box center [592, 268] width 1185 height 536
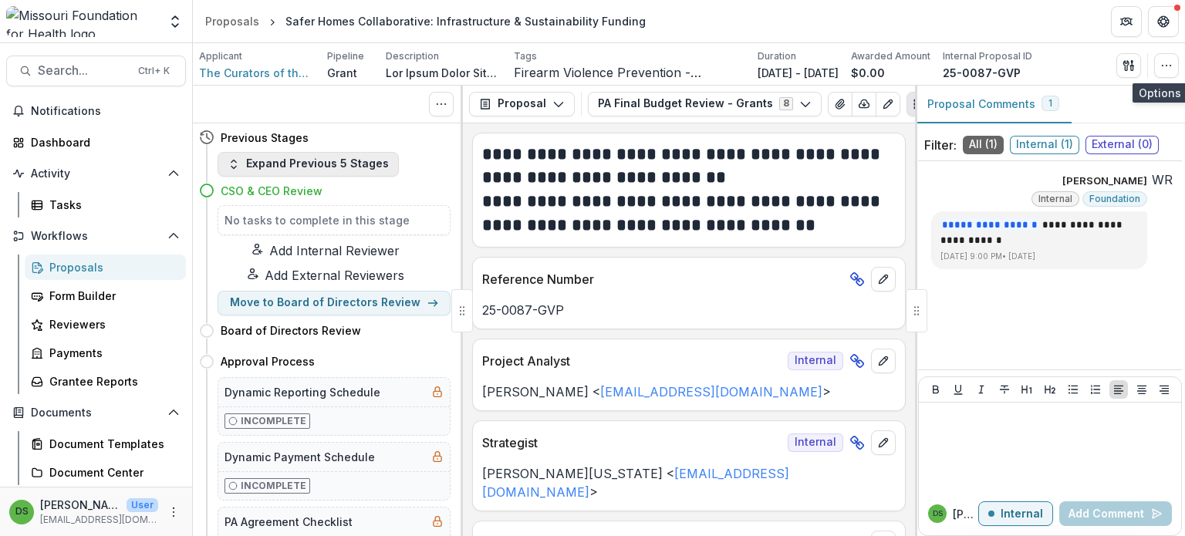
click at [373, 167] on button "Expand Previous 5 Stages" at bounding box center [307, 164] width 181 height 25
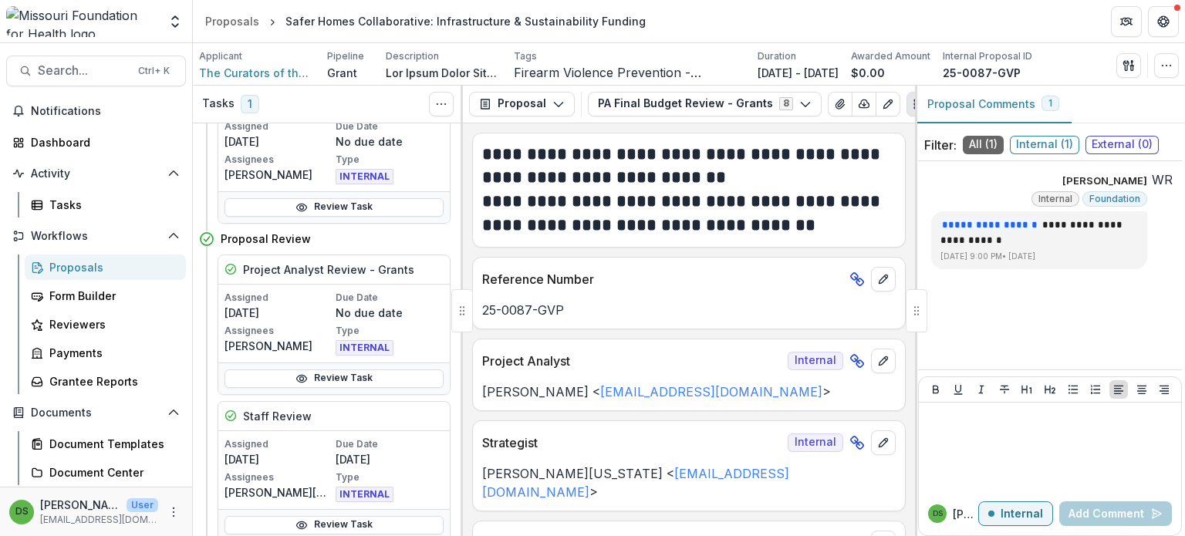
scroll to position [434, 0]
click at [324, 373] on link "Review Task" at bounding box center [333, 378] width 219 height 19
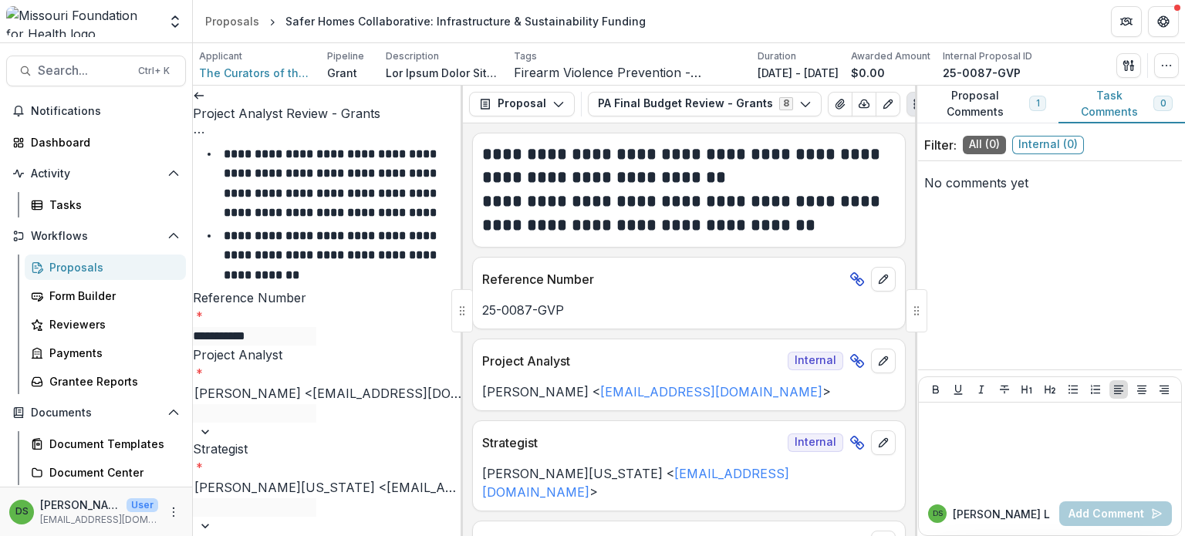
scroll to position [299, 0]
click at [1168, 65] on icon "button" at bounding box center [1166, 65] width 12 height 12
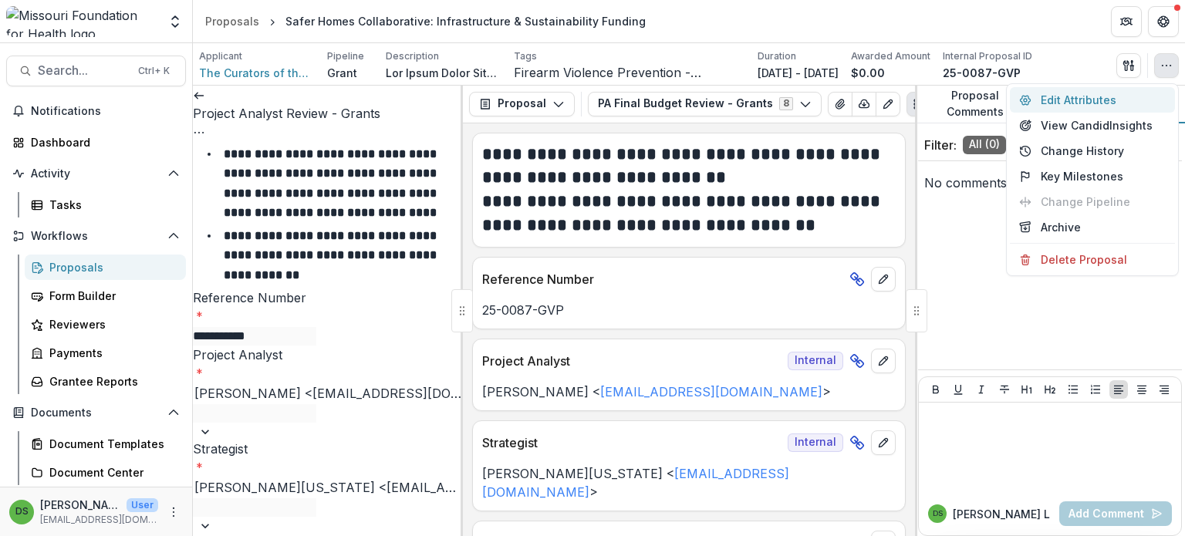
click at [1097, 94] on button "Edit Attributes" at bounding box center [1092, 99] width 165 height 25
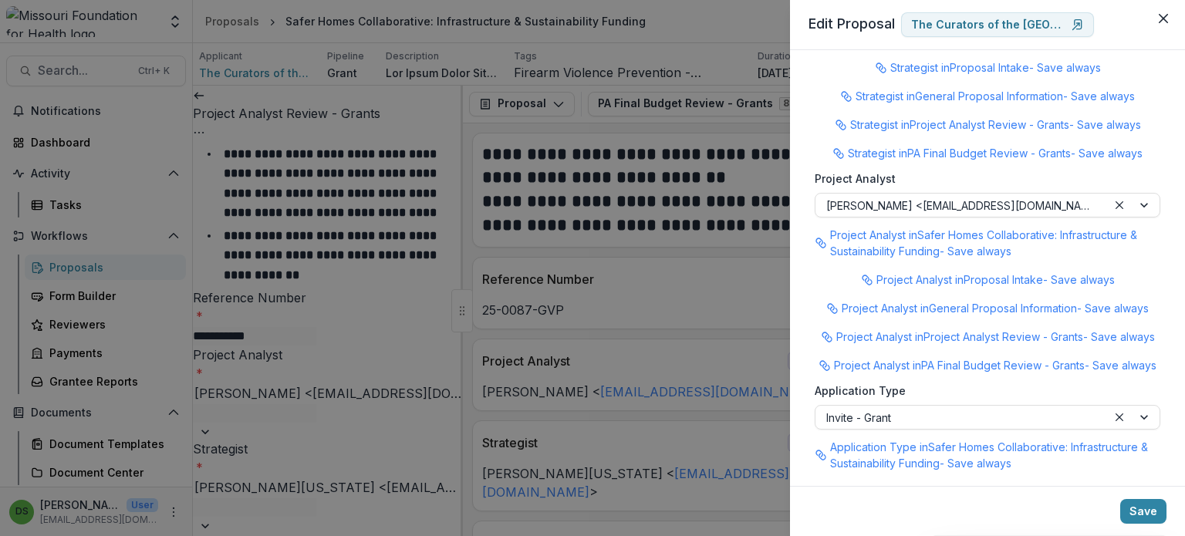
scroll to position [1991, 0]
click at [652, 279] on div "**********" at bounding box center [592, 268] width 1185 height 536
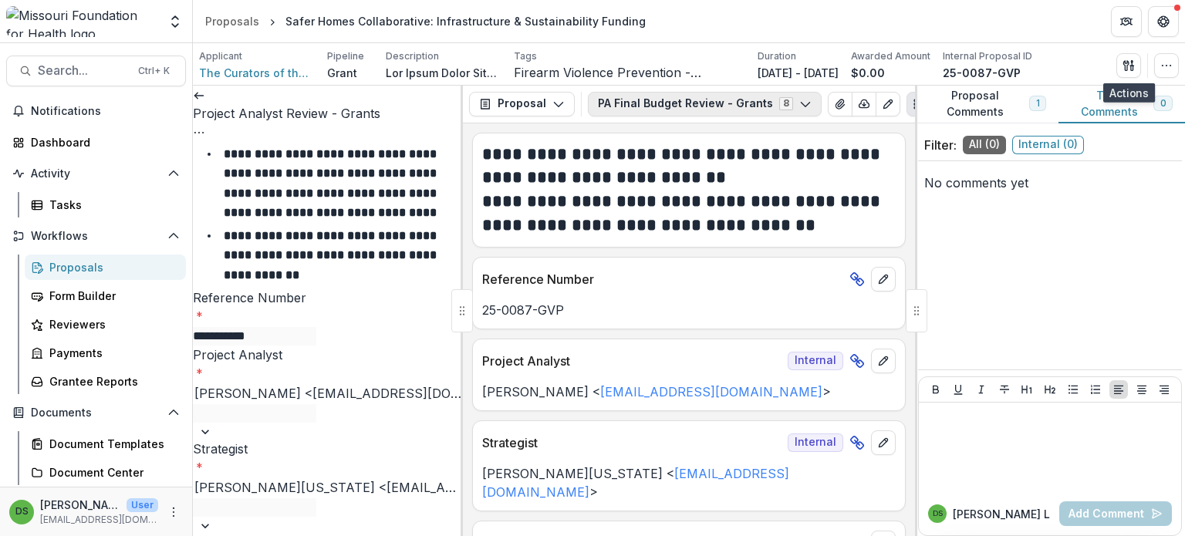
click at [677, 110] on button "PA Final Budget Review - Grants 8" at bounding box center [705, 104] width 234 height 25
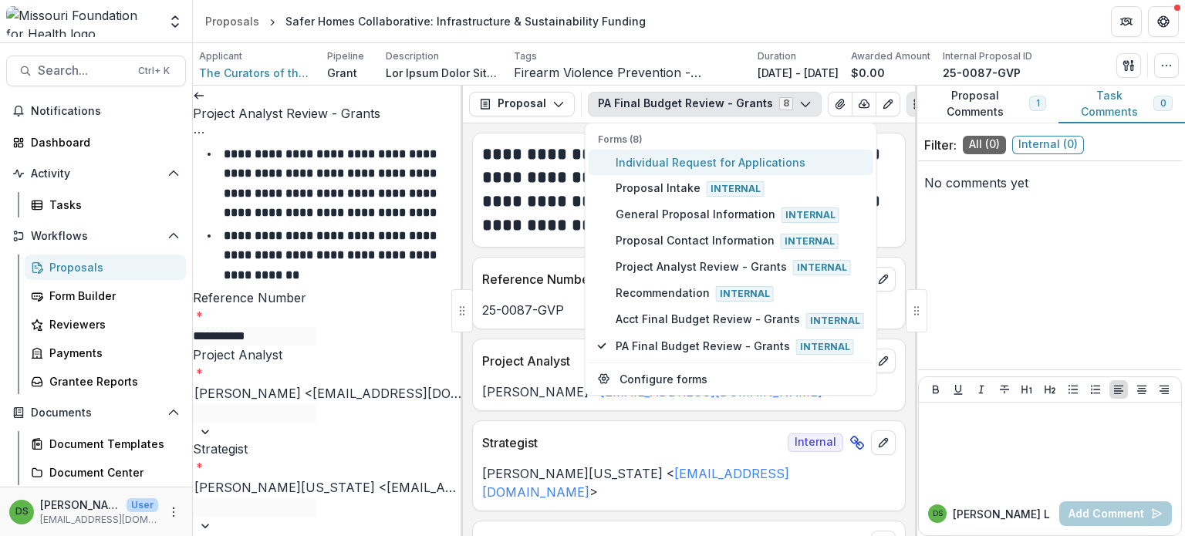
click at [656, 163] on span "Individual Request for Applications" at bounding box center [739, 162] width 248 height 16
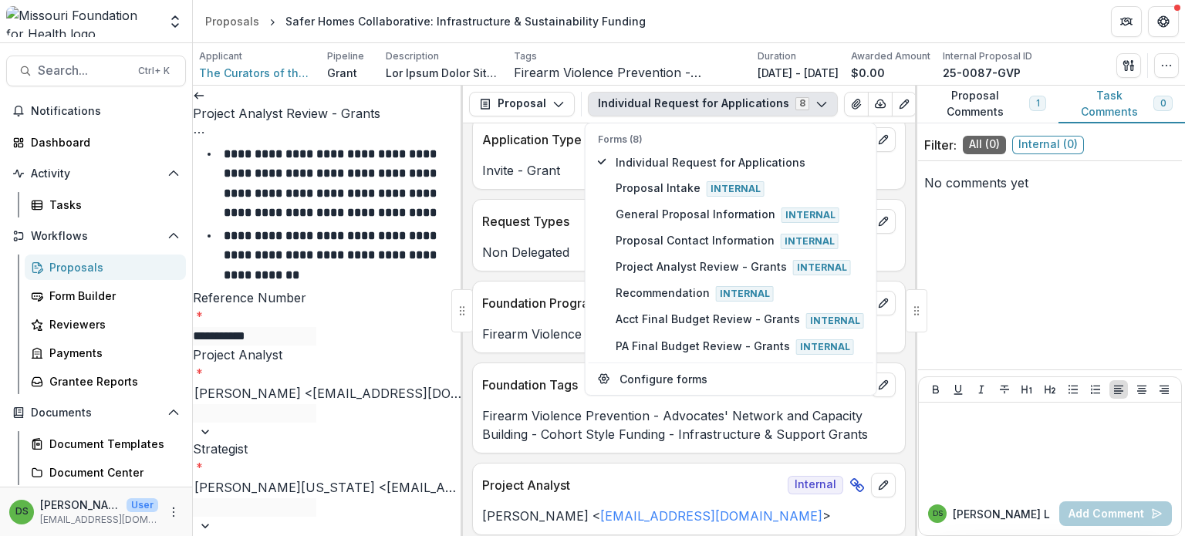
scroll to position [0, 0]
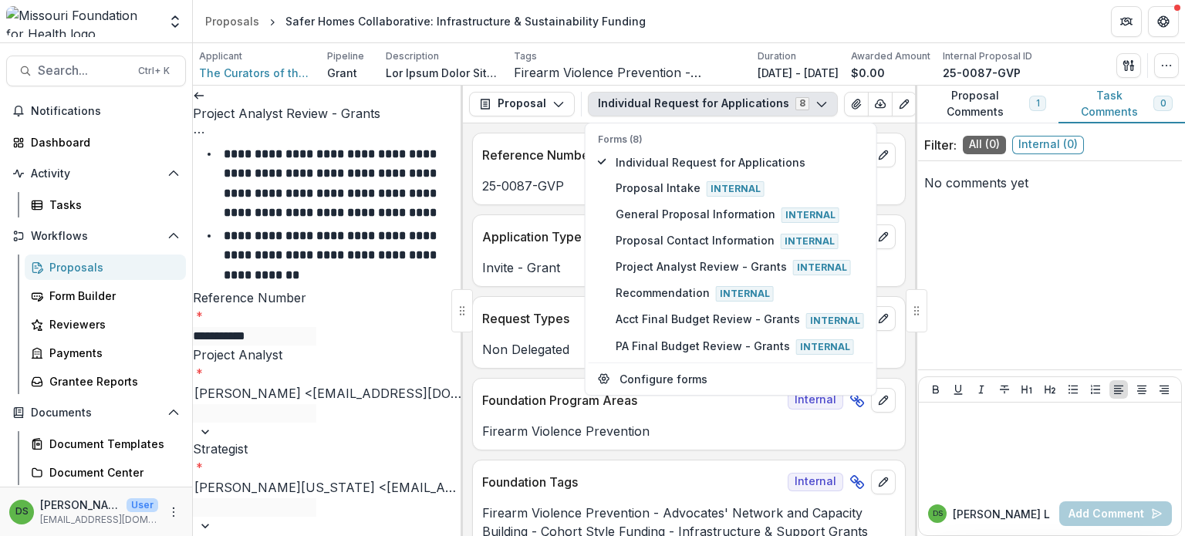
click at [205, 99] on icon at bounding box center [199, 95] width 12 height 12
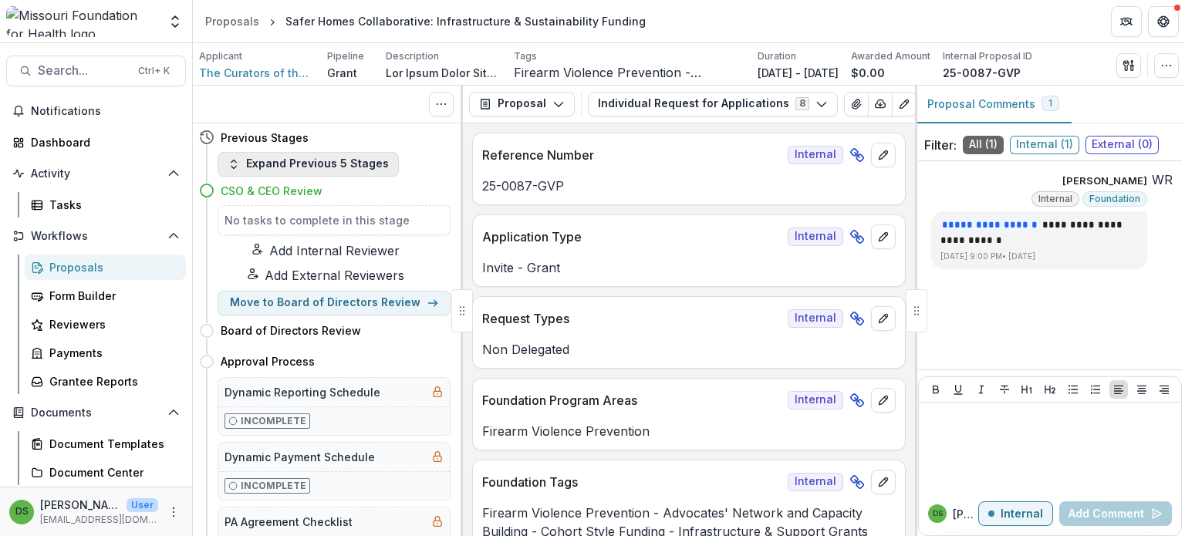
click at [357, 163] on button "Expand Previous 5 Stages" at bounding box center [307, 164] width 181 height 25
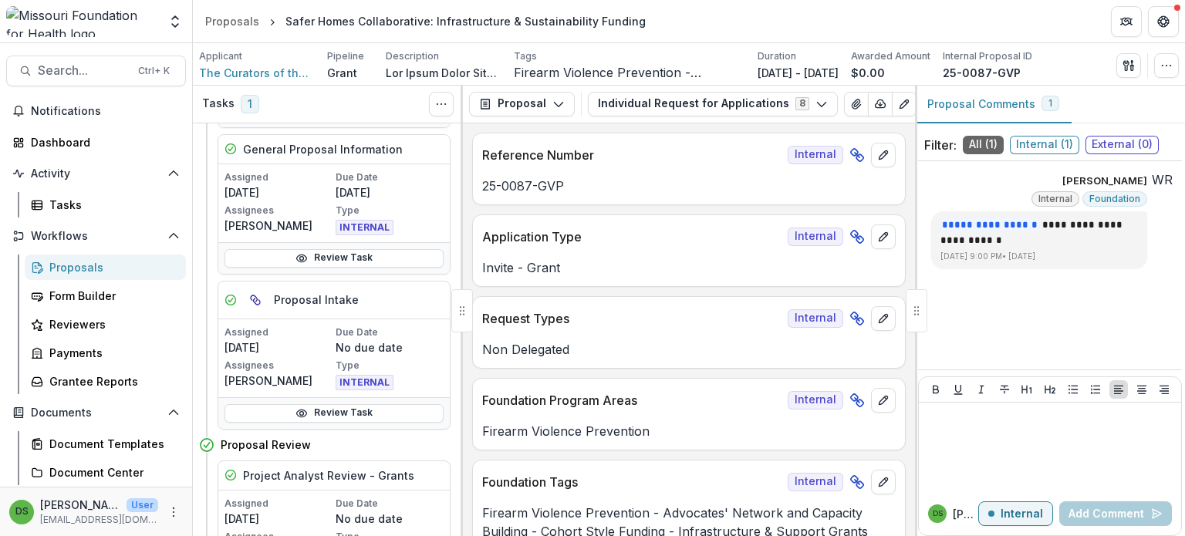
scroll to position [228, 0]
click at [268, 413] on link "Review Task" at bounding box center [333, 413] width 219 height 19
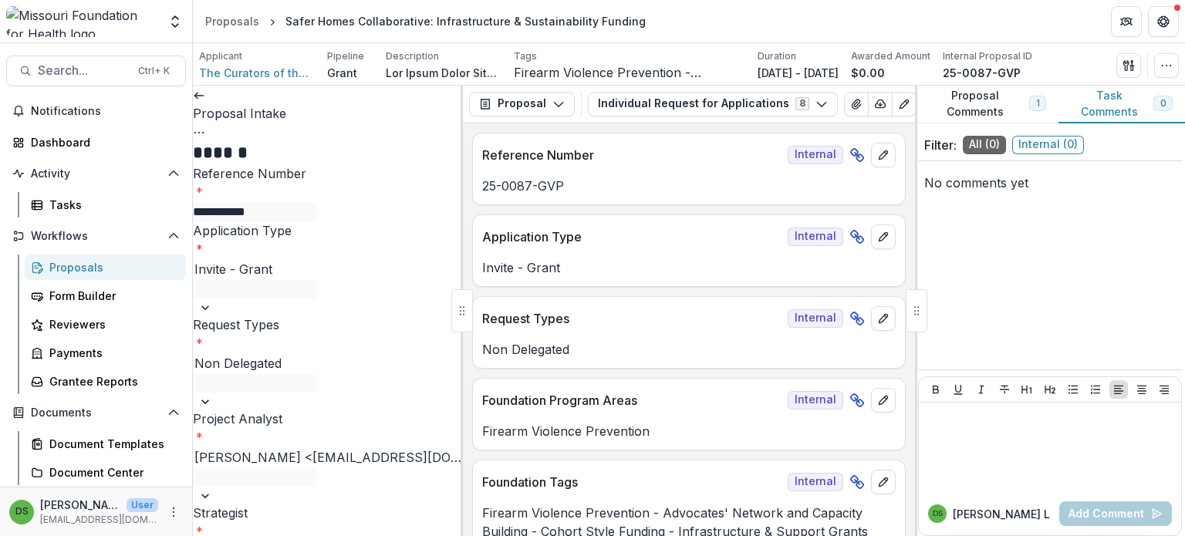
scroll to position [99, 0]
click at [205, 103] on link at bounding box center [199, 94] width 12 height 15
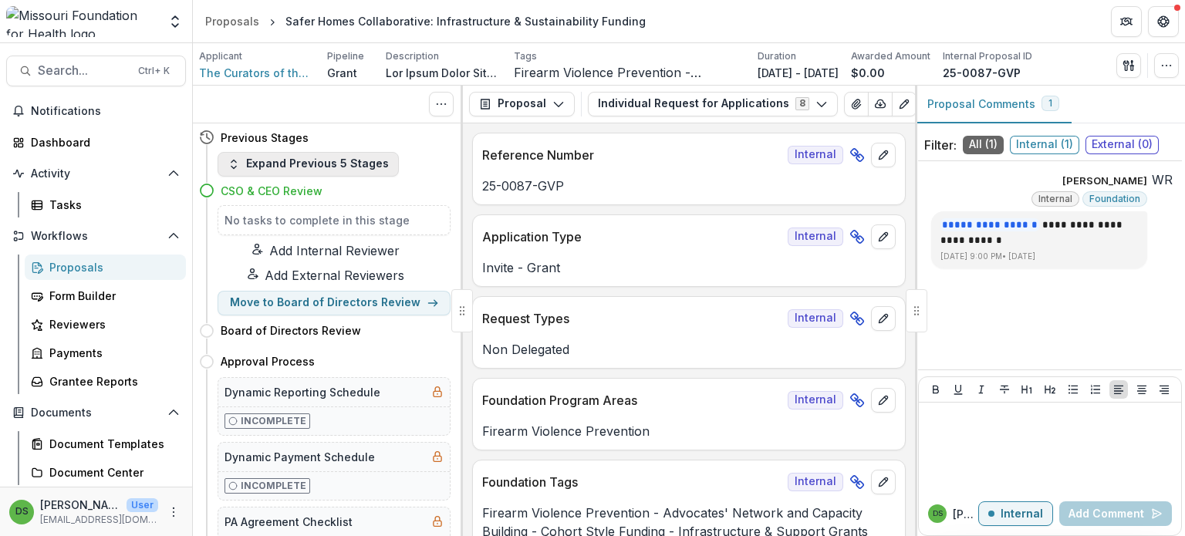
click at [293, 168] on button "Expand Previous 5 Stages" at bounding box center [307, 164] width 181 height 25
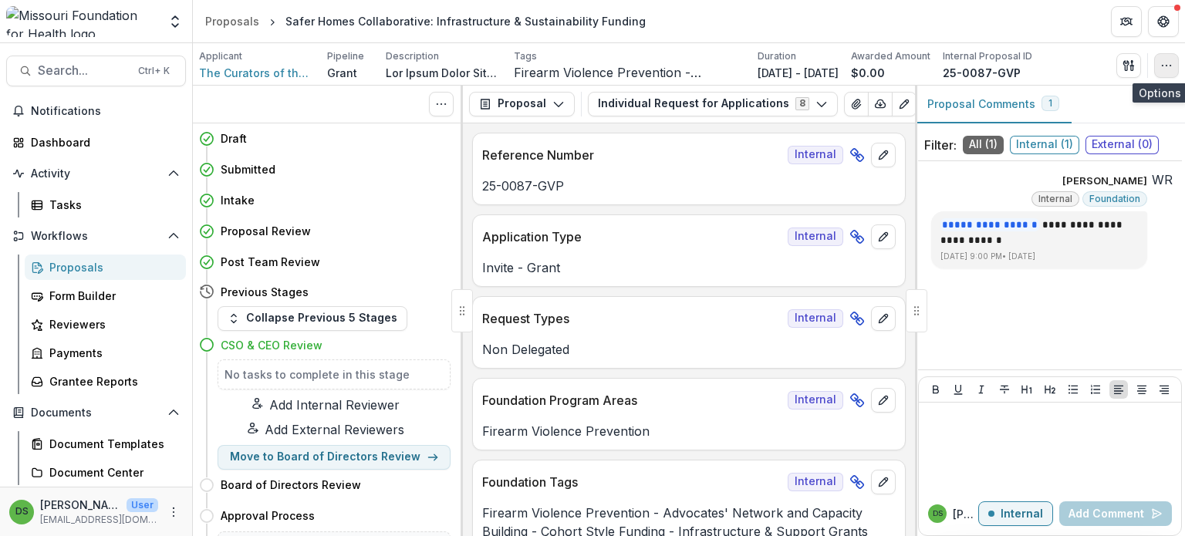
click at [1161, 69] on icon "button" at bounding box center [1166, 65] width 12 height 12
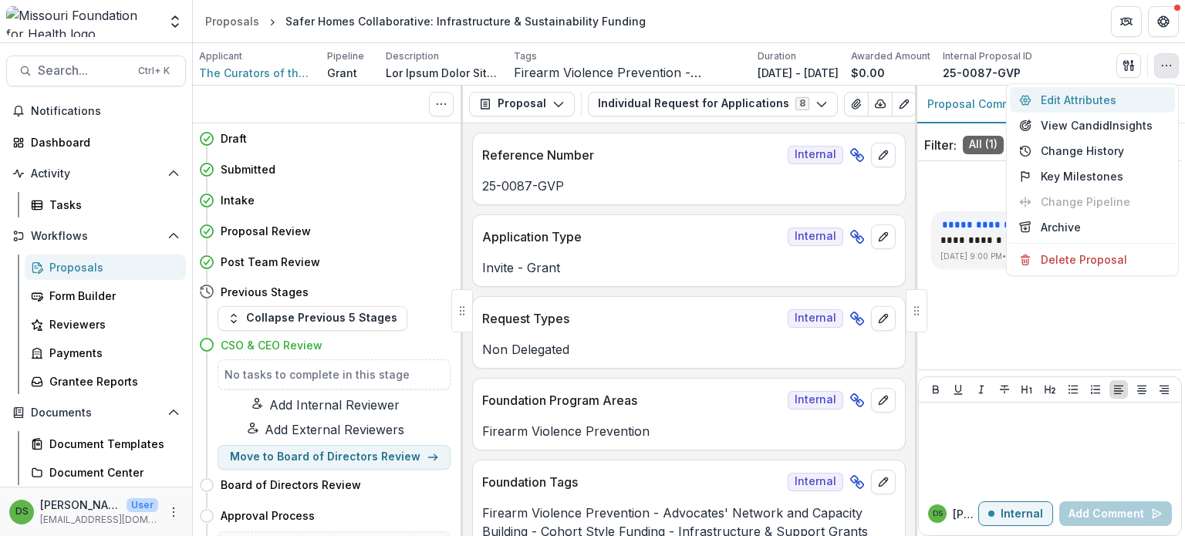
click at [1068, 94] on button "Edit Attributes" at bounding box center [1092, 99] width 165 height 25
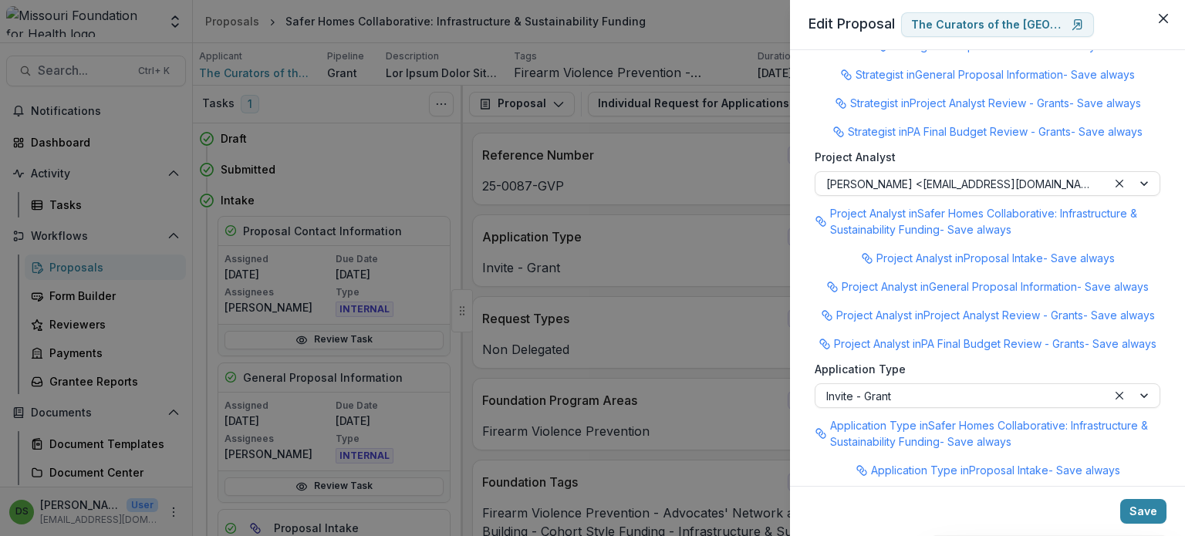
scroll to position [2014, 0]
click at [654, 242] on div "**********" at bounding box center [592, 268] width 1185 height 536
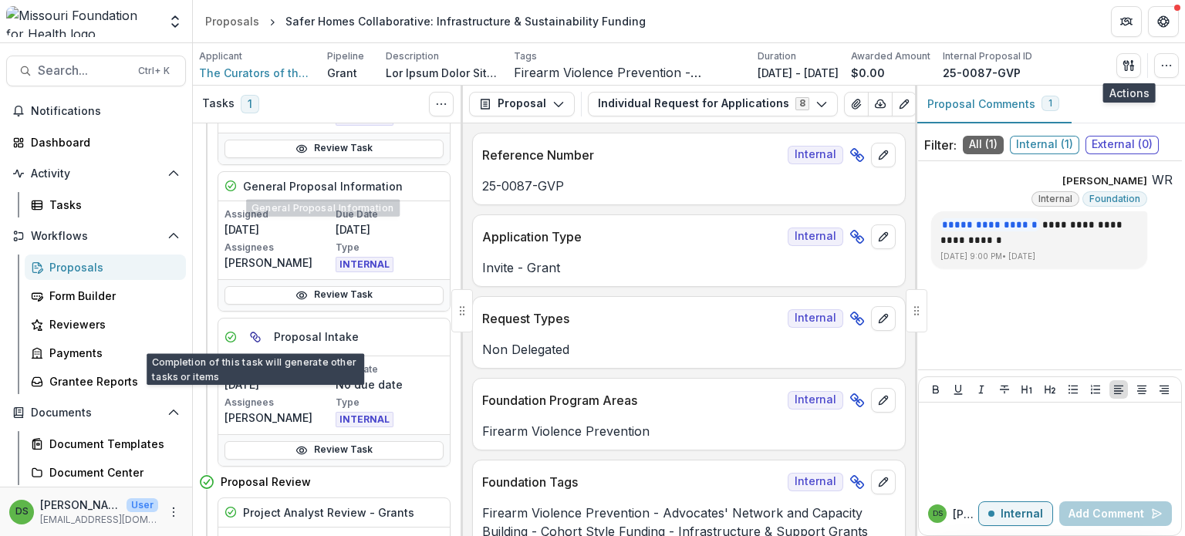
scroll to position [191, 0]
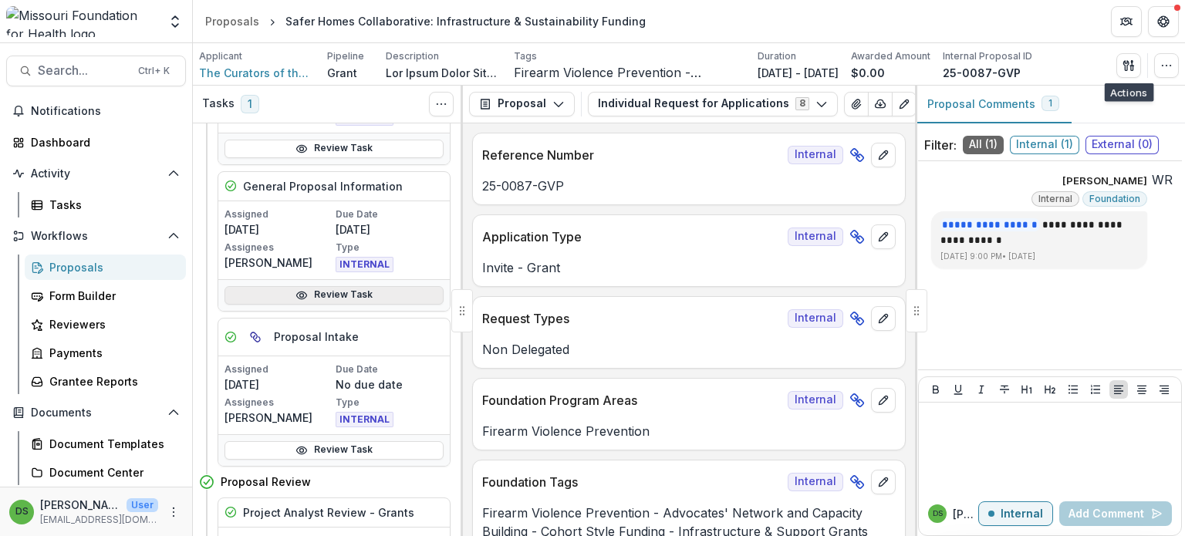
click at [267, 292] on link "Review Task" at bounding box center [333, 295] width 219 height 19
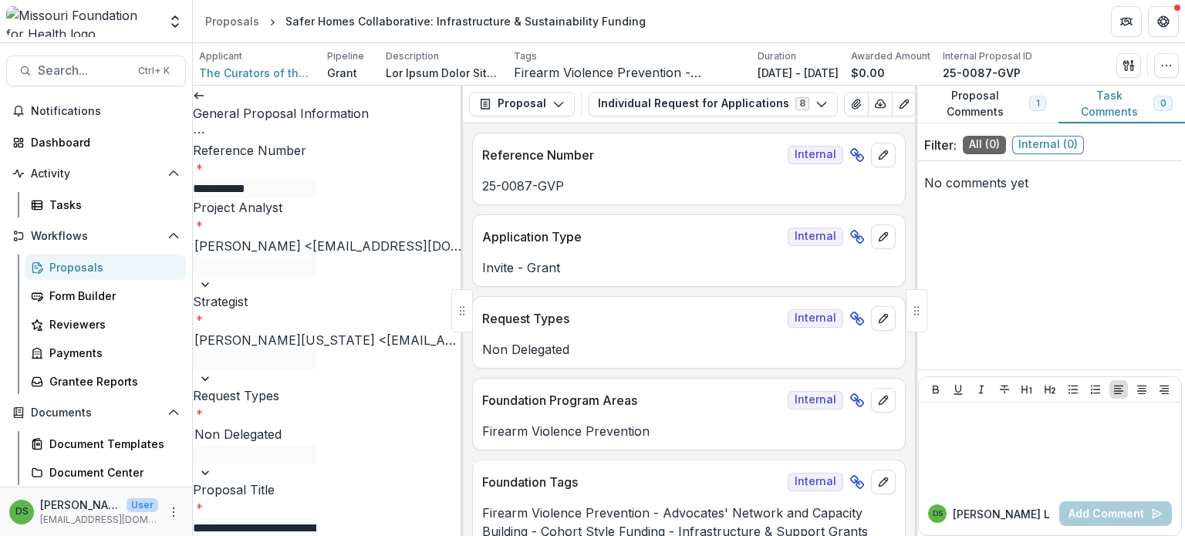
click at [205, 102] on icon at bounding box center [199, 95] width 12 height 12
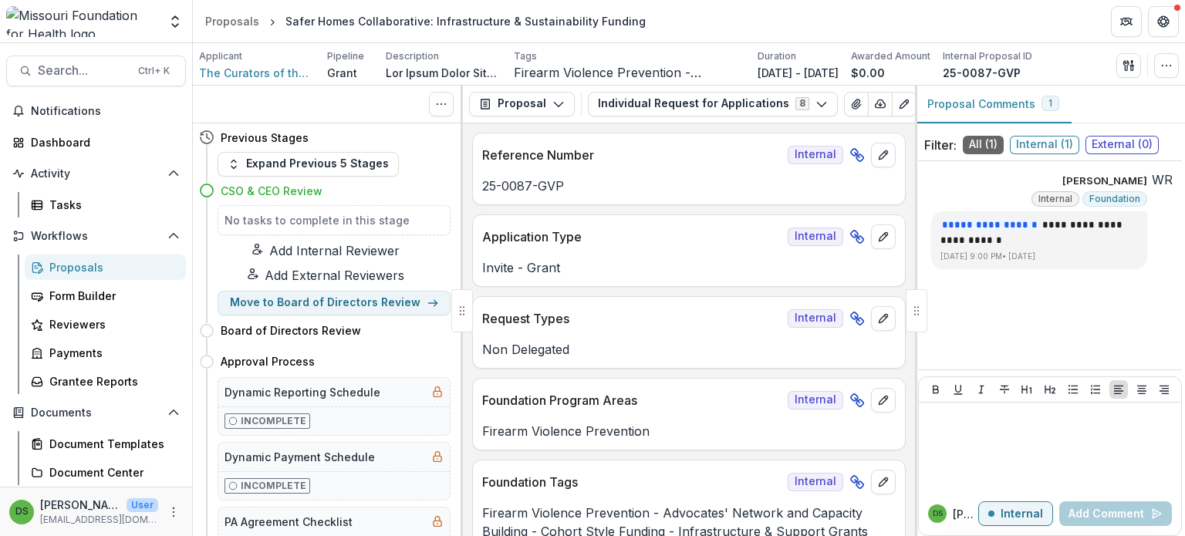
click at [83, 265] on div "Proposals" at bounding box center [111, 267] width 124 height 16
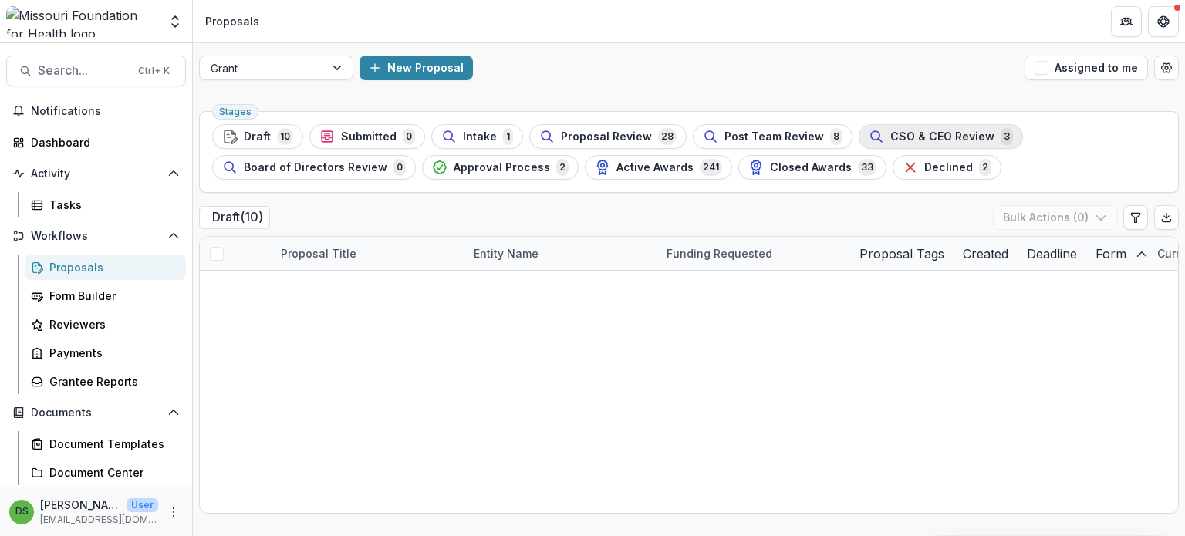
click at [892, 138] on span "CSO & CEO Review" at bounding box center [942, 136] width 104 height 13
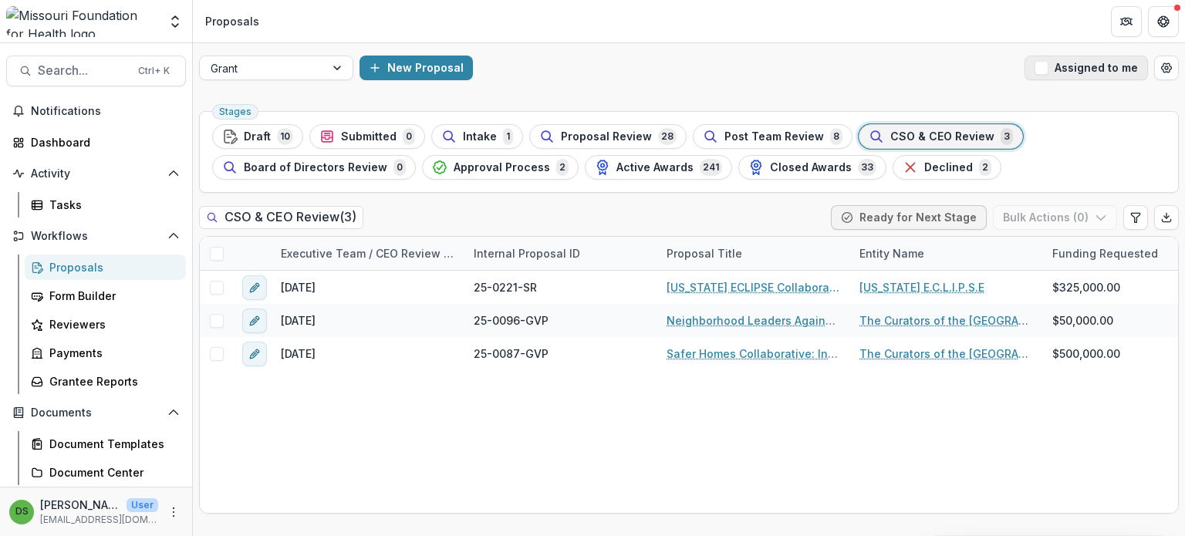
click at [1058, 69] on button "Assigned to me" at bounding box center [1085, 68] width 123 height 25
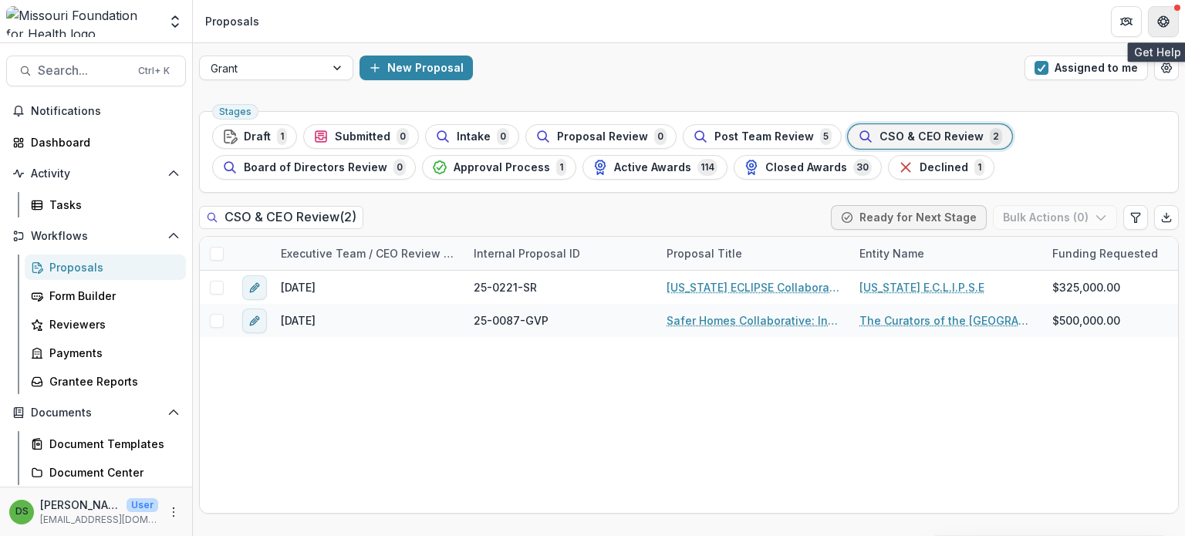
click at [1169, 15] on button "Get Help" at bounding box center [1163, 21] width 31 height 31
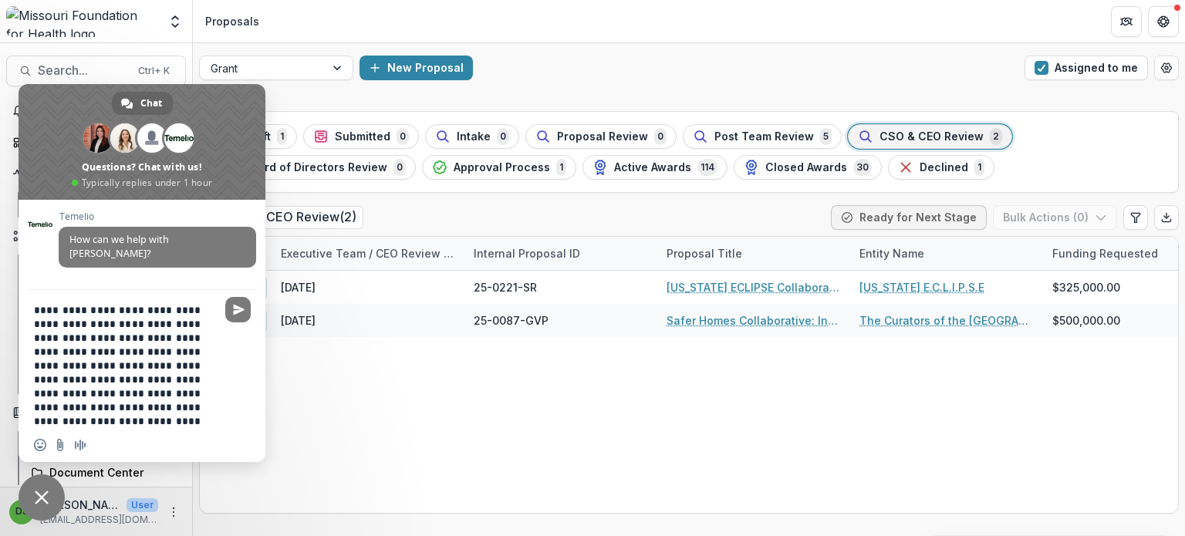
click at [123, 340] on textarea "**********" at bounding box center [125, 365] width 182 height 125
click at [69, 323] on textarea "**********" at bounding box center [125, 365] width 182 height 125
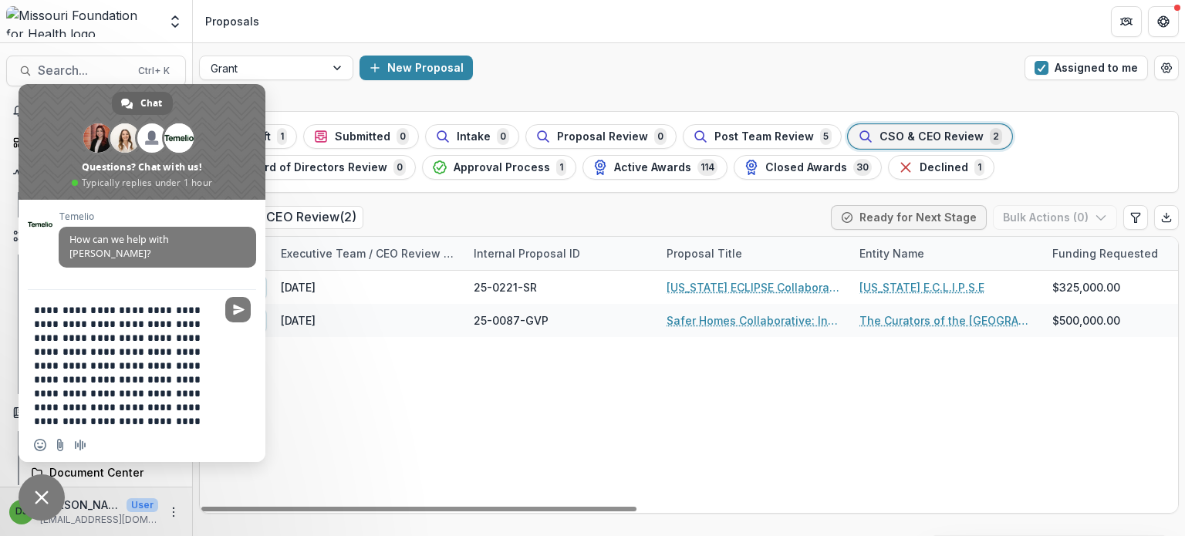
drag, startPoint x: 349, startPoint y: 21, endPoint x: 523, endPoint y: 388, distance: 406.4
click at [44, 494] on span "Close chat" at bounding box center [42, 498] width 14 height 14
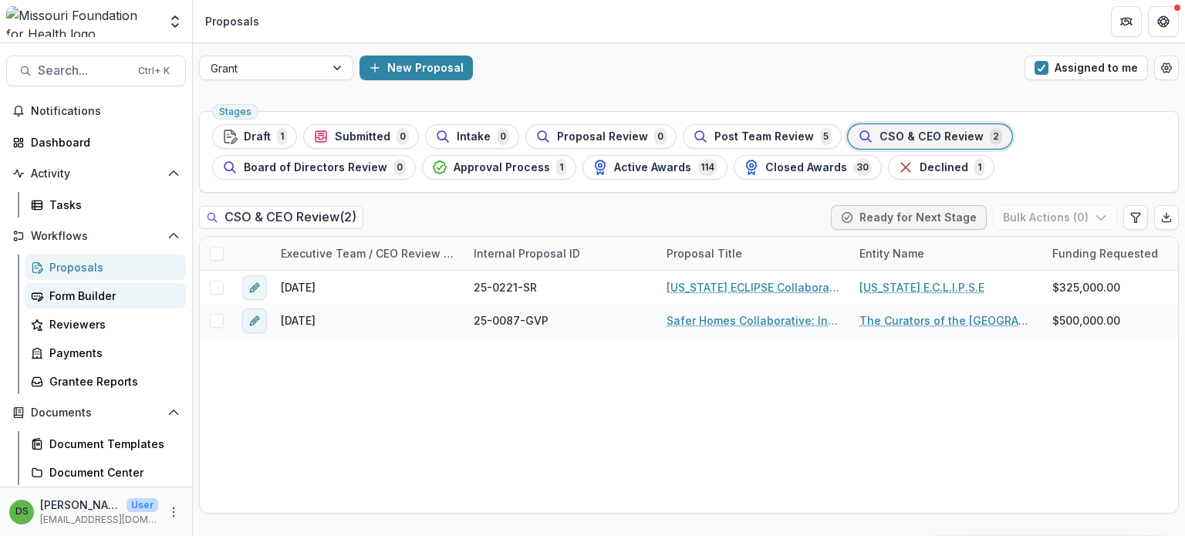
click at [79, 298] on div "Form Builder" at bounding box center [111, 296] width 124 height 16
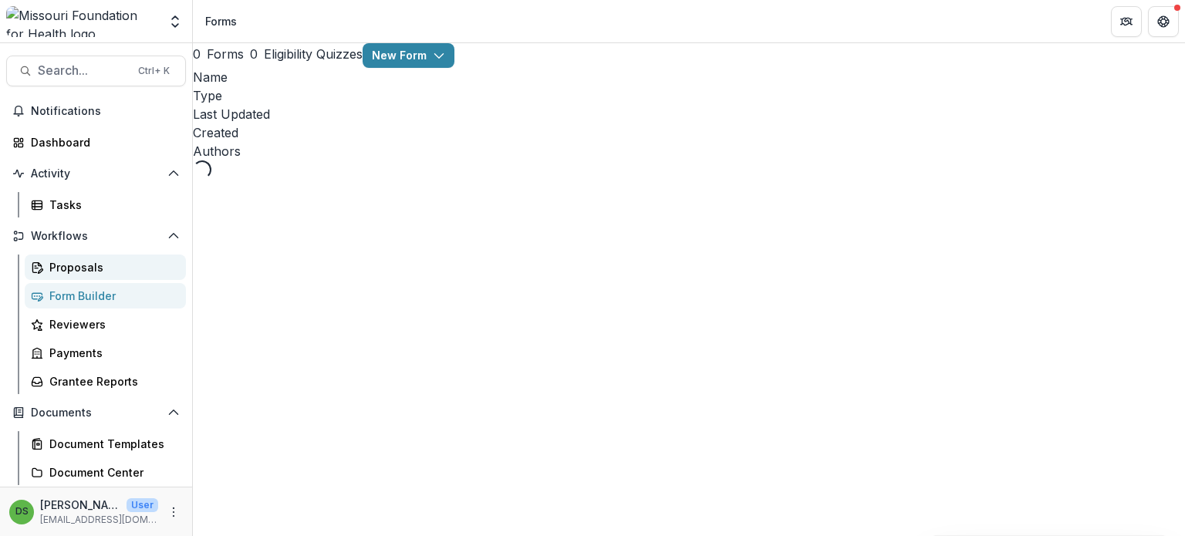
click at [96, 268] on div "Proposals" at bounding box center [111, 267] width 124 height 16
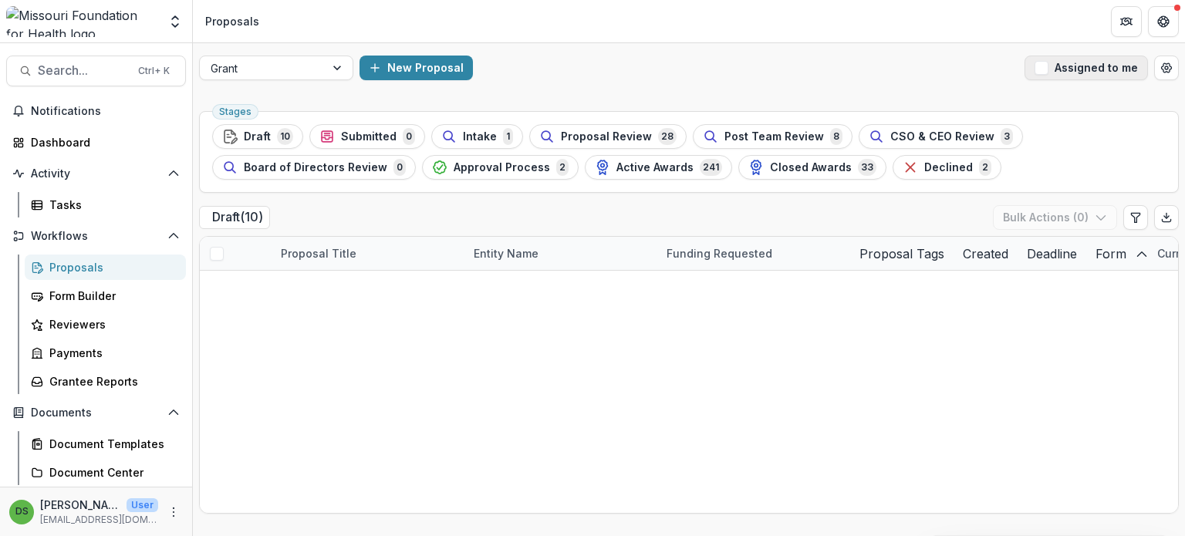
click at [1077, 68] on button "Assigned to me" at bounding box center [1085, 68] width 123 height 25
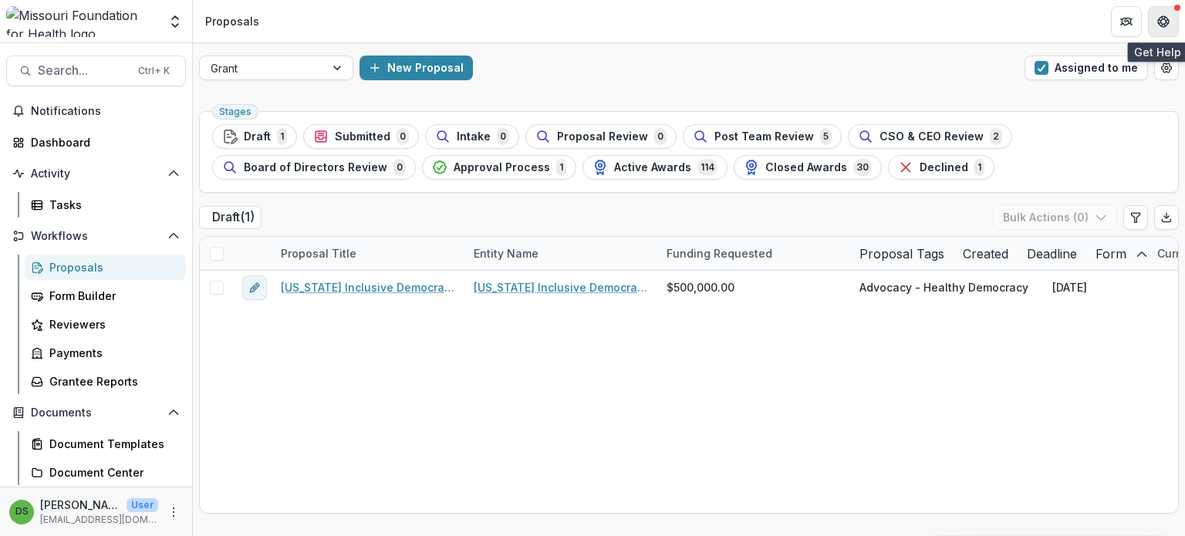
click at [1161, 18] on icon "Get Help" at bounding box center [1163, 17] width 4 height 3
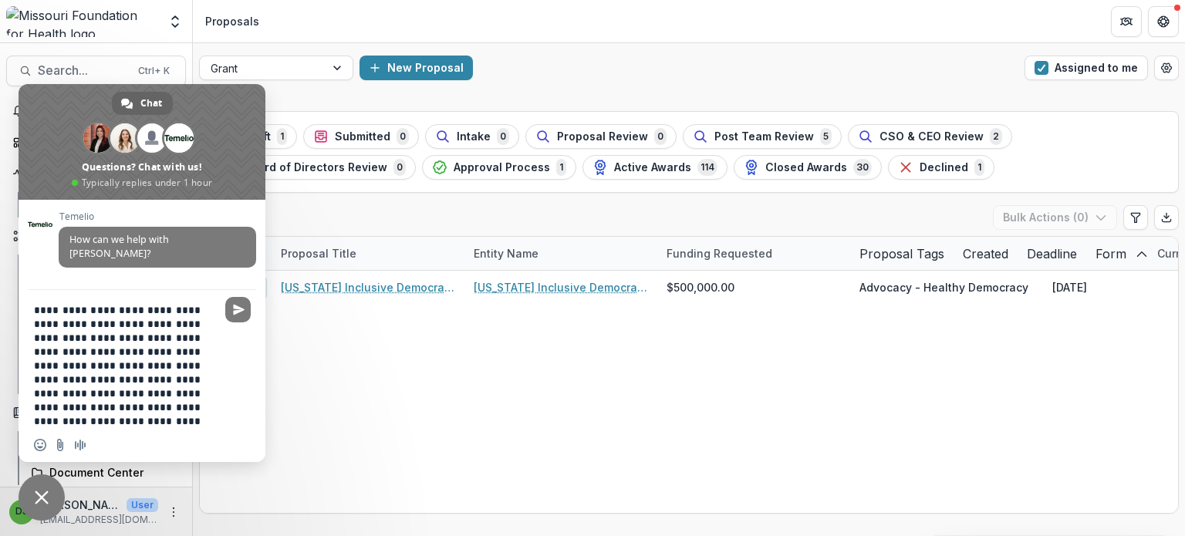
click at [152, 428] on div "Insert an emoji Send a file Audio message" at bounding box center [142, 445] width 247 height 34
click at [147, 422] on textarea "**********" at bounding box center [125, 365] width 182 height 125
paste textarea "**********"
click at [155, 420] on textarea "**********" at bounding box center [125, 365] width 182 height 125
paste textarea "**********"
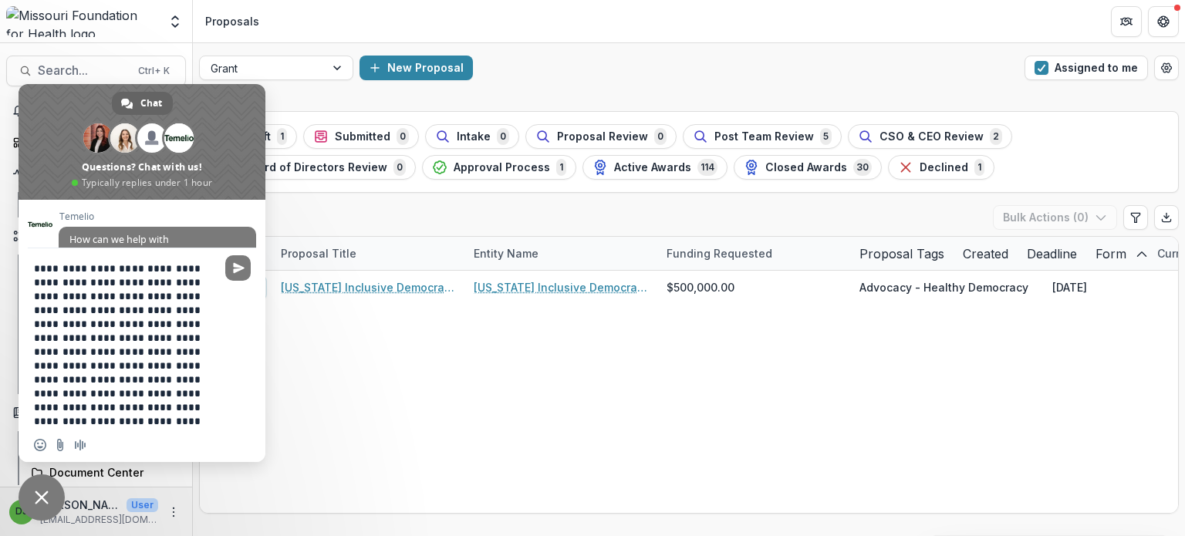
type textarea "**********"
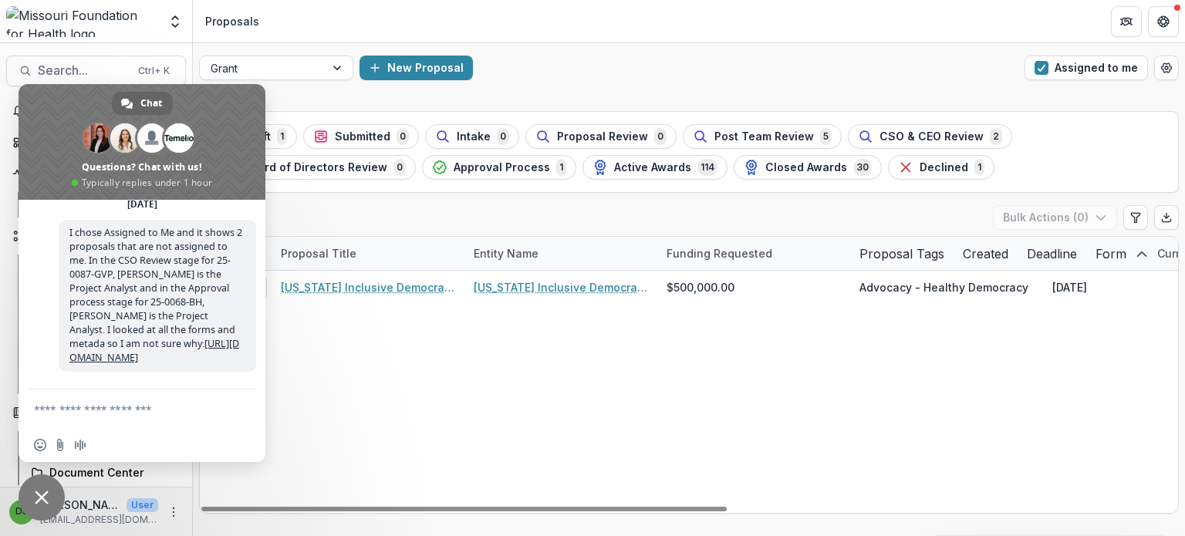
scroll to position [94, 0]
click at [49, 499] on span "Close chat" at bounding box center [42, 497] width 46 height 46
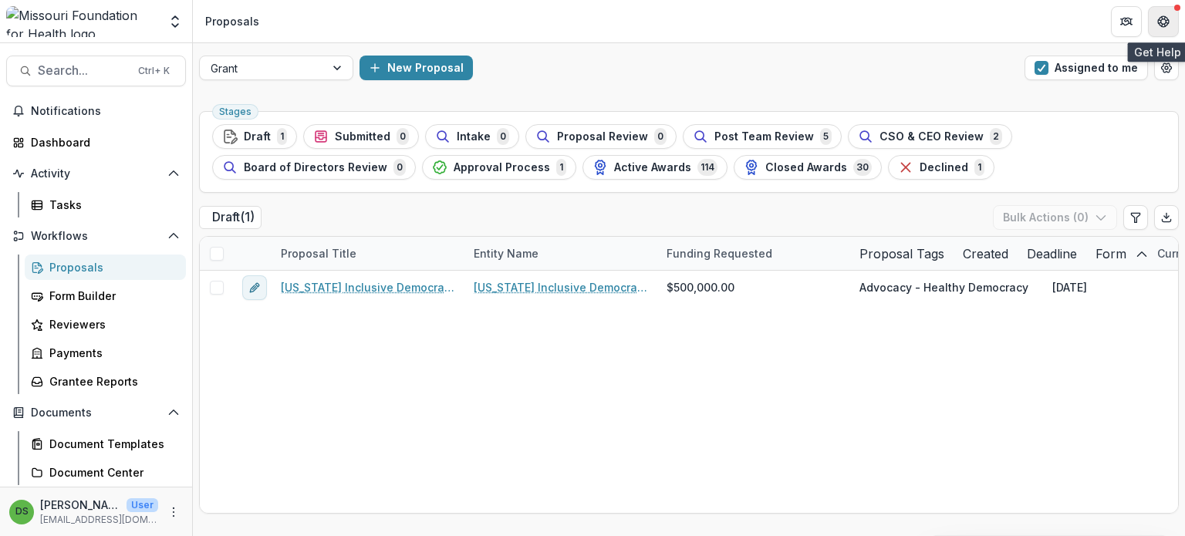
click at [1169, 16] on button "Get Help" at bounding box center [1163, 21] width 31 height 31
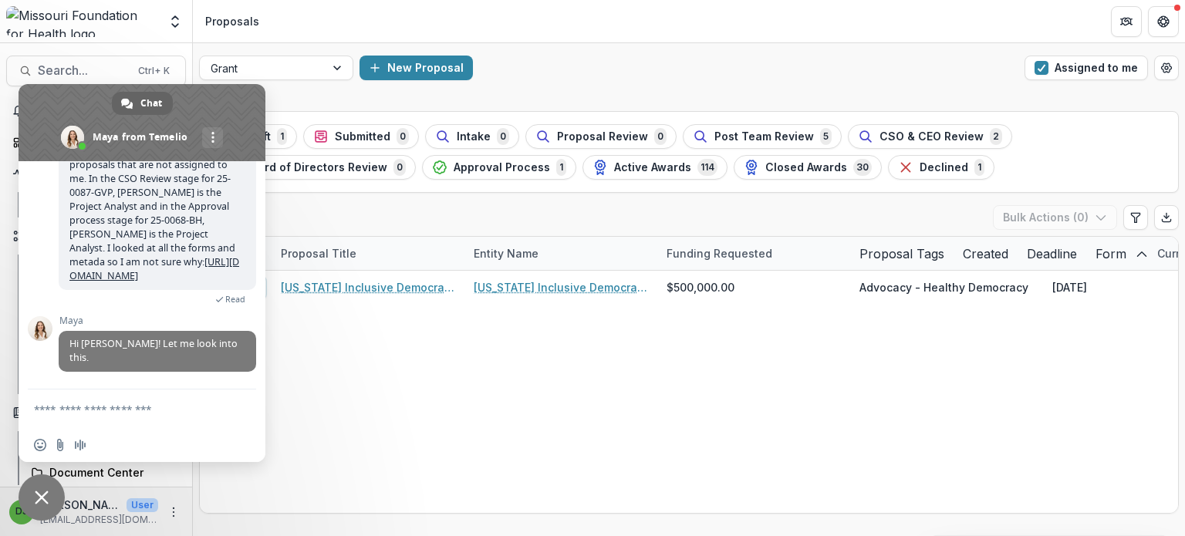
scroll to position [124, 0]
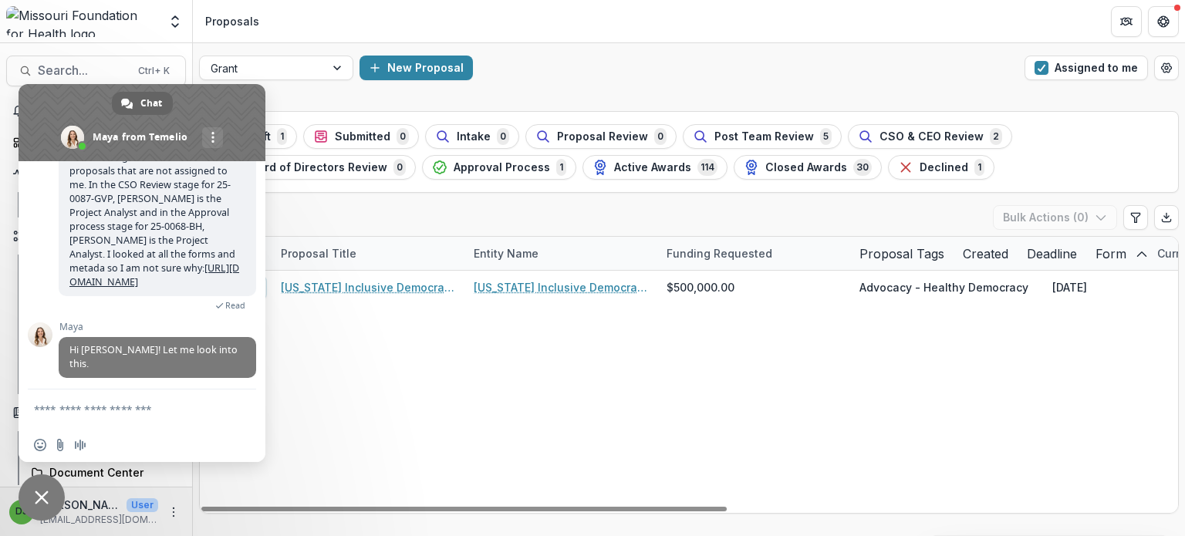
click at [161, 408] on textarea "Compose your message..." at bounding box center [125, 410] width 182 height 14
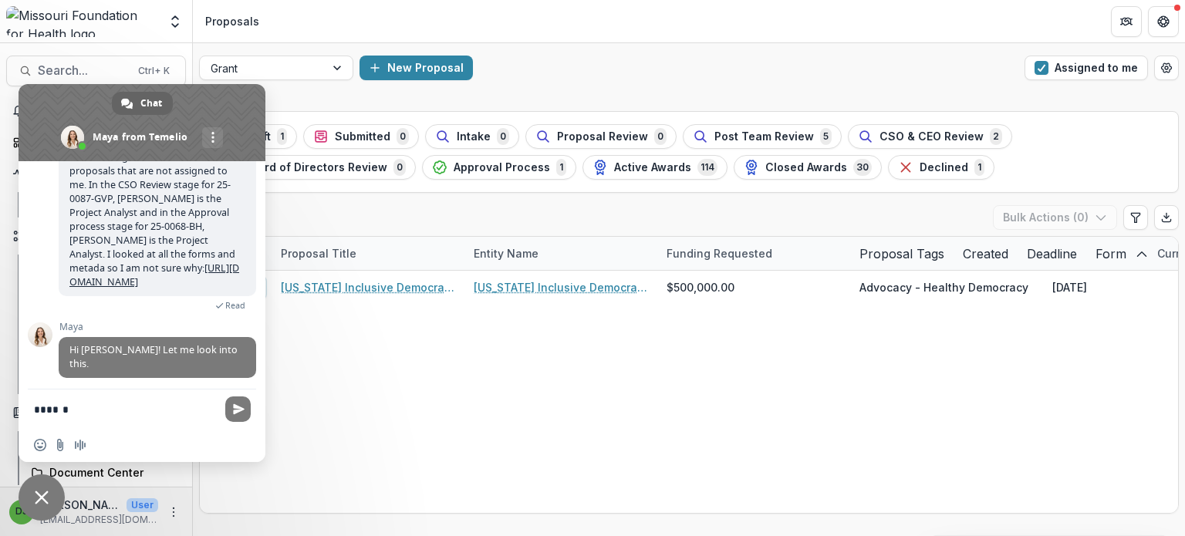
type textarea "*******"
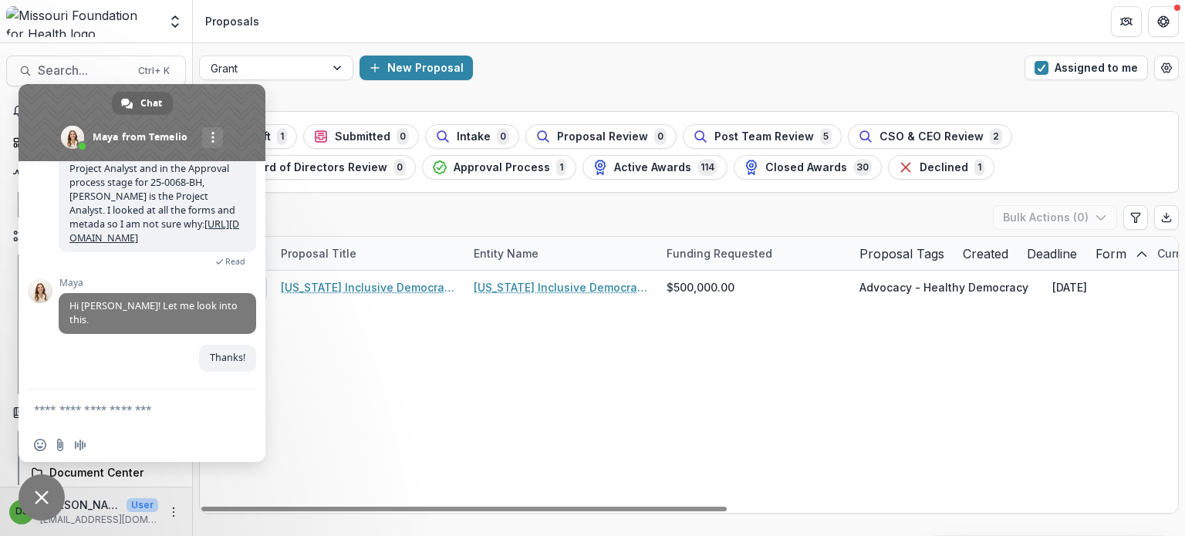
scroll to position [163, 0]
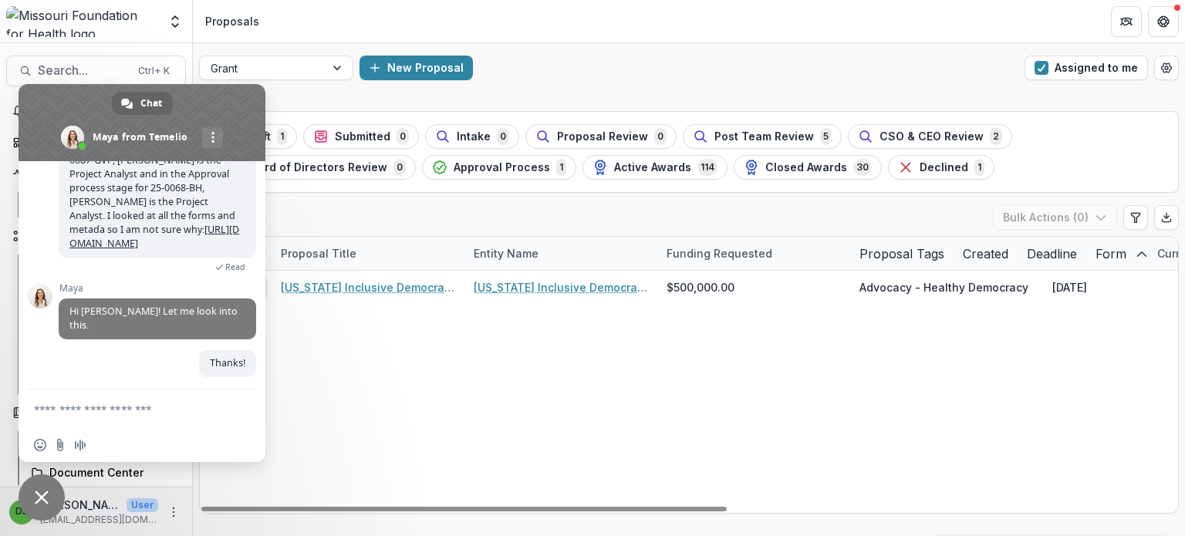
click at [427, 360] on div "[US_STATE] Inclusive Democracy Fund [US_STATE] Inclusive Democracy Fund $500,00…" at bounding box center [1103, 392] width 1807 height 242
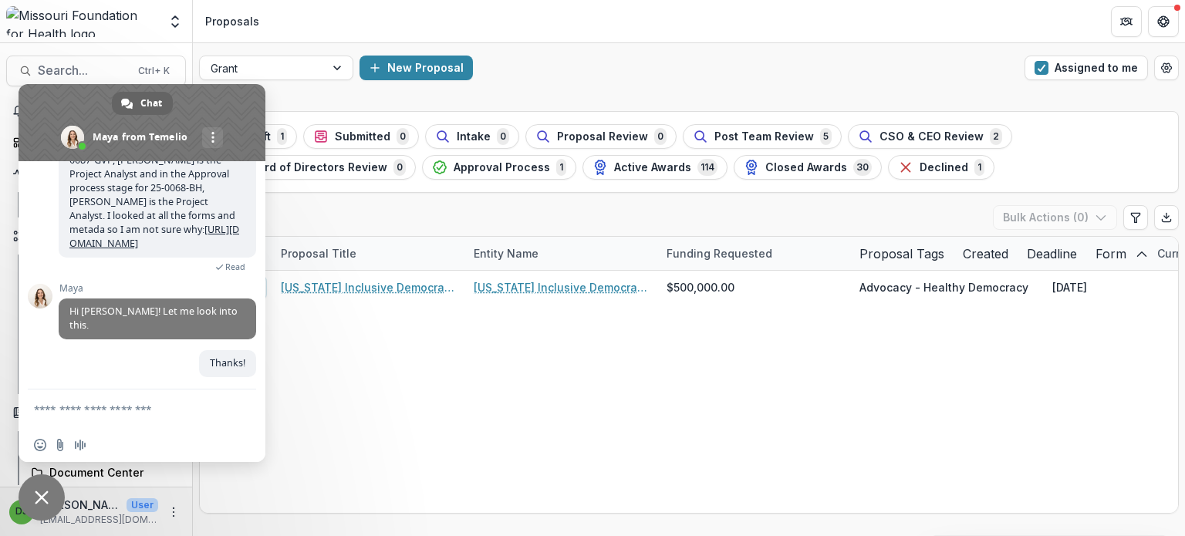
click at [27, 500] on span "Close chat" at bounding box center [42, 497] width 46 height 46
